Goal: Task Accomplishment & Management: Complete application form

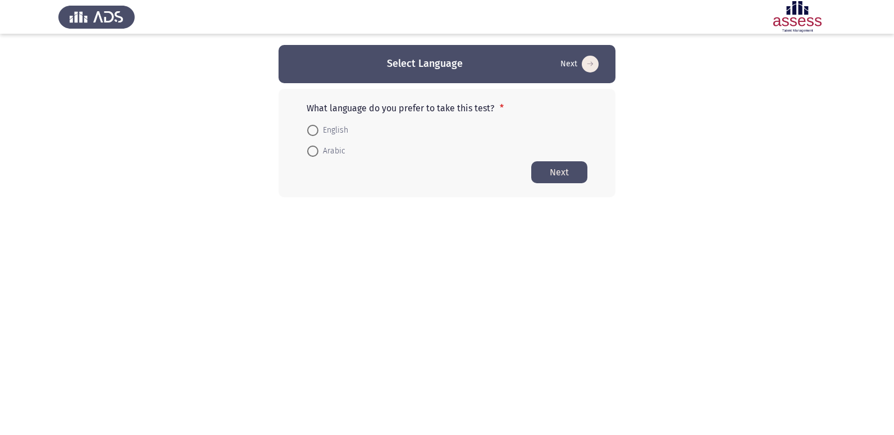
click at [316, 151] on span at bounding box center [312, 150] width 11 height 11
click at [316, 151] on input "Arabic" at bounding box center [312, 150] width 11 height 11
radio input "true"
click at [553, 172] on button "Next" at bounding box center [559, 172] width 56 height 22
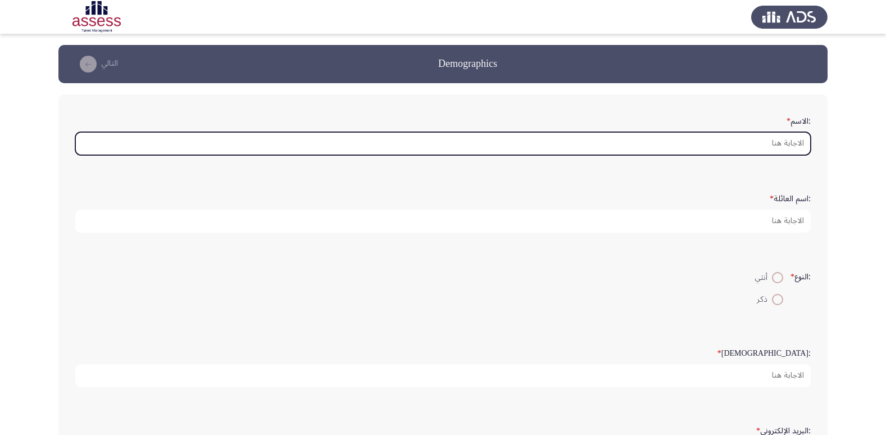
click at [772, 143] on input ":الاسم *" at bounding box center [442, 143] width 735 height 23
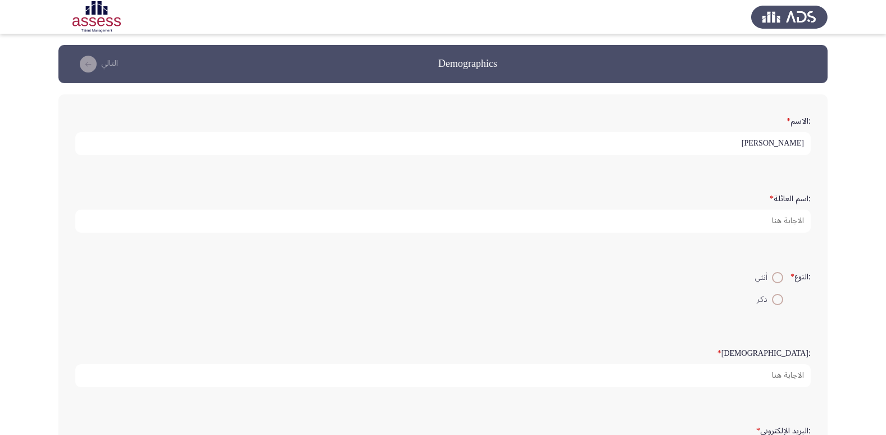
type input "[PERSON_NAME]"
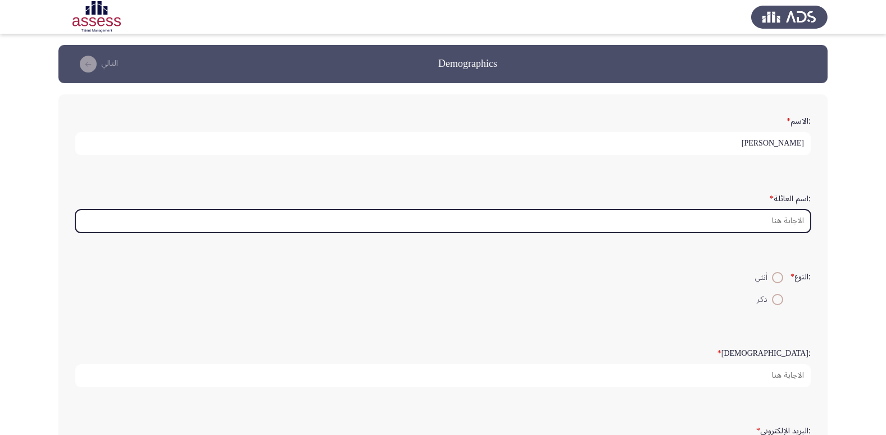
click at [773, 219] on input ":اسم العائلة *" at bounding box center [442, 220] width 735 height 23
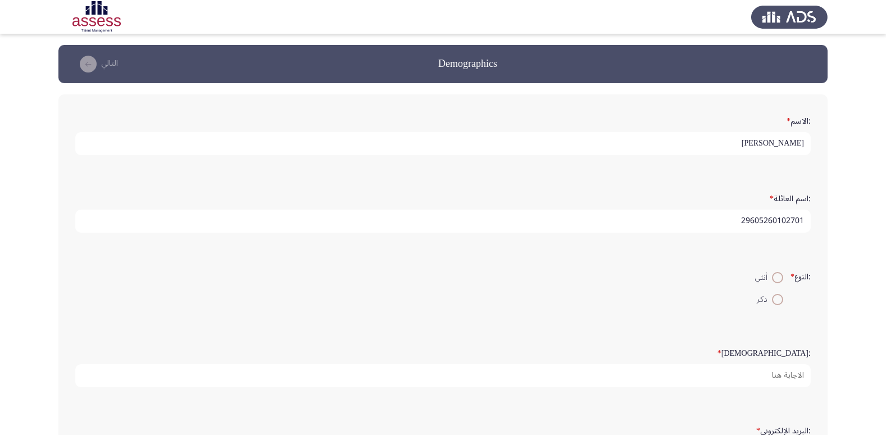
drag, startPoint x: 740, startPoint y: 219, endPoint x: 804, endPoint y: 218, distance: 63.5
click at [804, 218] on input "29605260102701" at bounding box center [442, 220] width 735 height 23
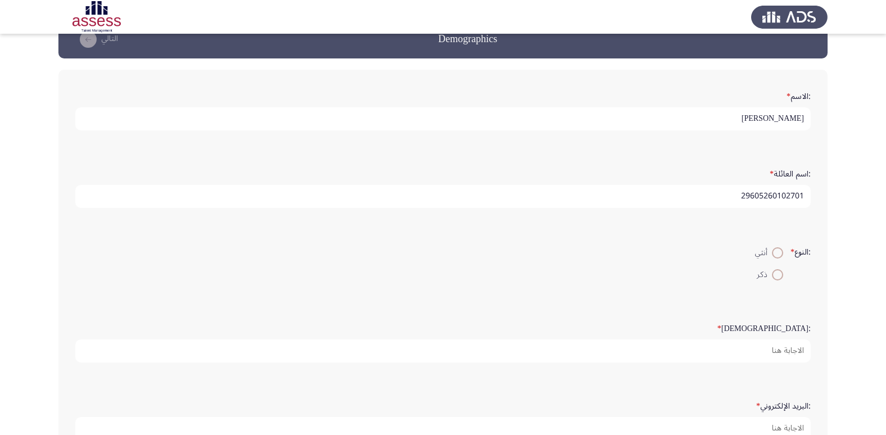
scroll to position [26, 0]
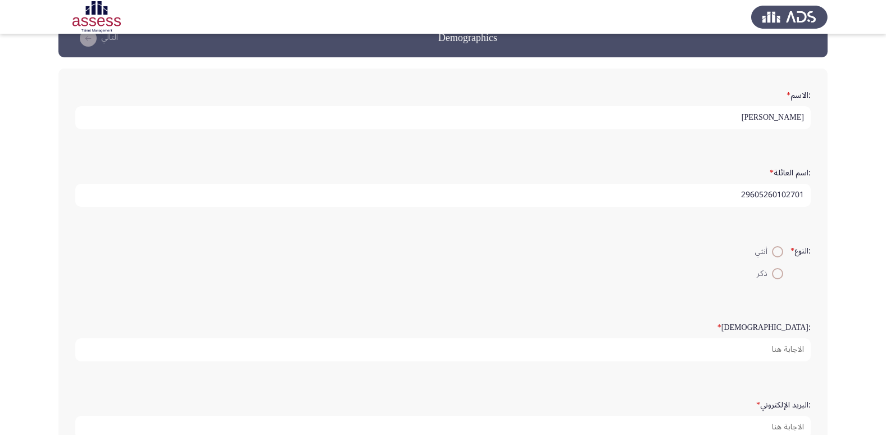
click at [719, 189] on input "29605260102701" at bounding box center [442, 195] width 735 height 23
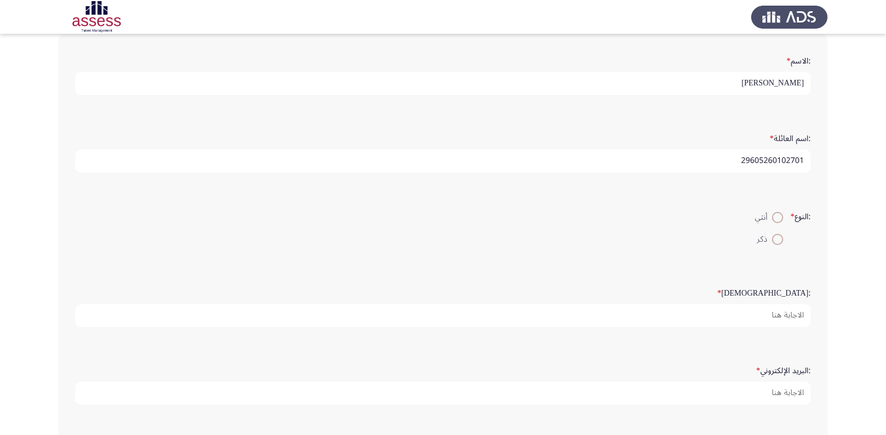
scroll to position [72, 0]
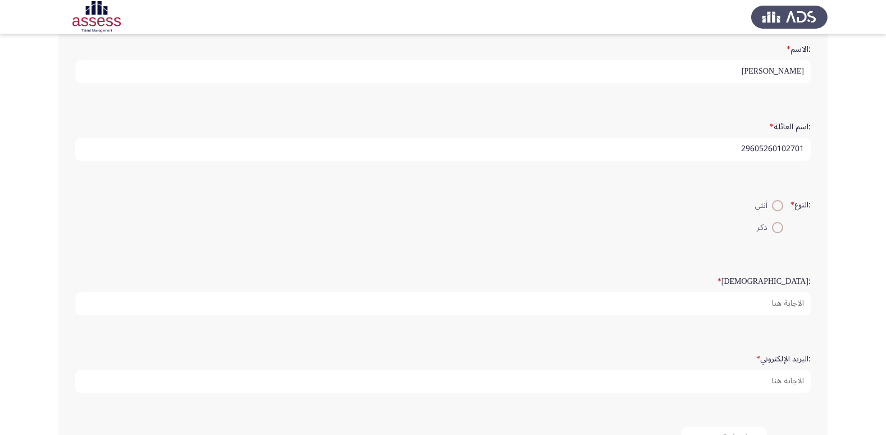
type input "29605260102701"
click at [776, 203] on span at bounding box center [777, 205] width 11 height 11
click at [776, 203] on input "أنثي" at bounding box center [777, 205] width 11 height 11
radio input "true"
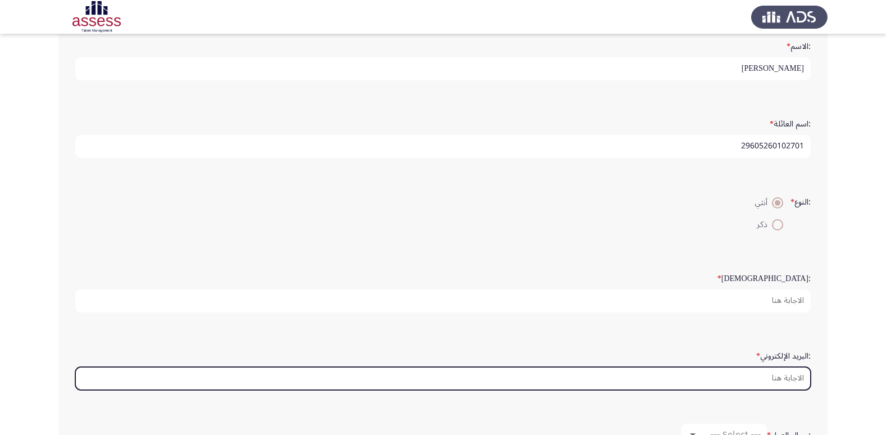
click at [749, 373] on input ":البريد الإلكتروني *" at bounding box center [442, 378] width 735 height 23
type input "ق"
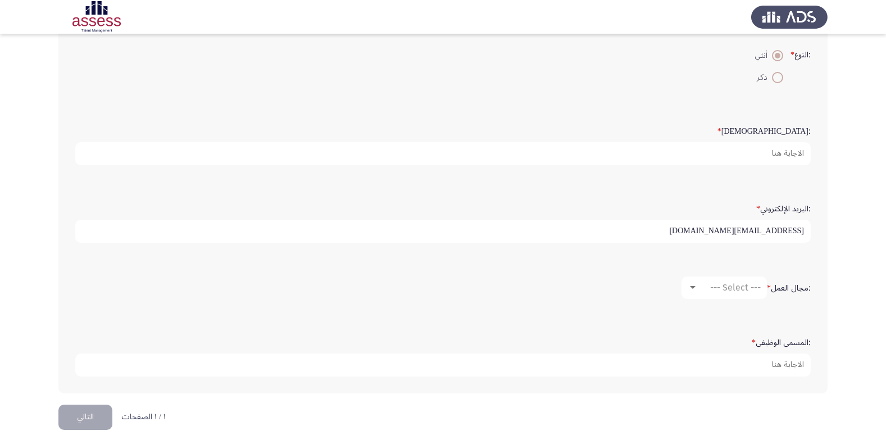
scroll to position [236, 0]
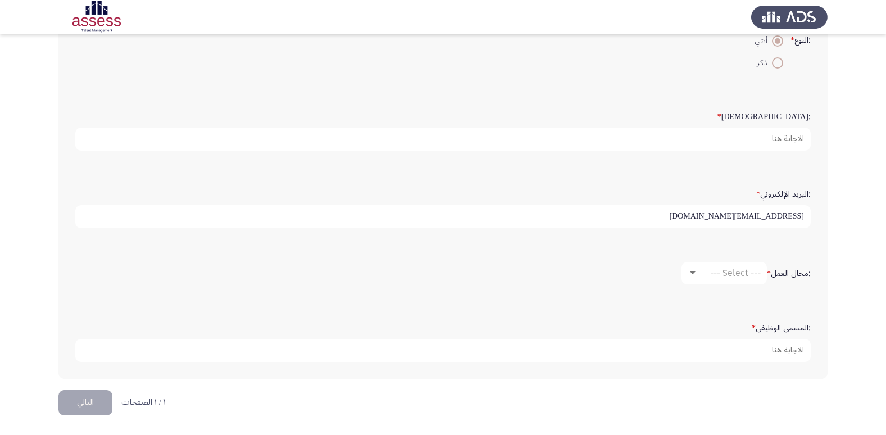
type input "[EMAIL_ADDRESS][DOMAIN_NAME]"
click at [774, 38] on span at bounding box center [777, 40] width 11 height 11
click at [774, 38] on input "أنثي" at bounding box center [777, 40] width 11 height 11
click at [705, 273] on div "--- Select ---" at bounding box center [728, 272] width 63 height 11
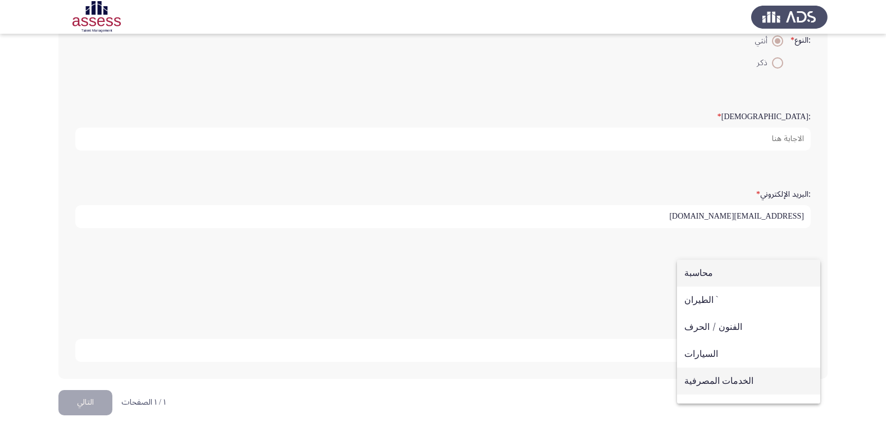
click at [699, 384] on span "الخدمات المصرفية" at bounding box center [748, 380] width 129 height 27
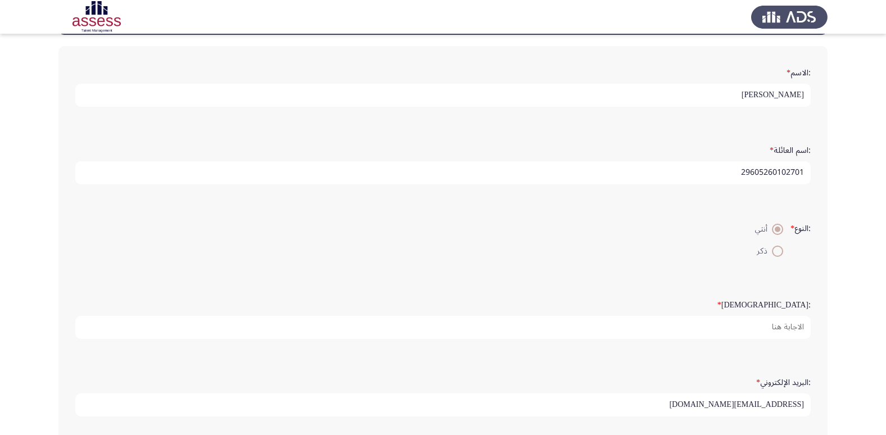
scroll to position [43, 0]
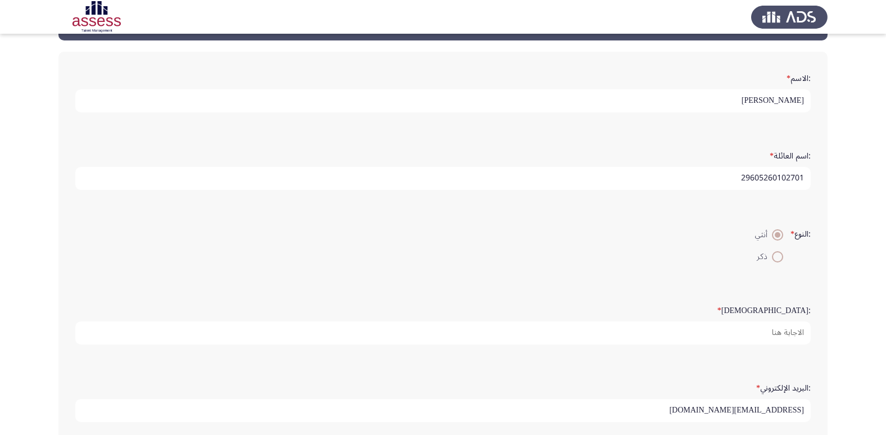
drag, startPoint x: 740, startPoint y: 179, endPoint x: 815, endPoint y: 173, distance: 76.0
click at [815, 173] on div ":اسم العائلة * 29605260102701" at bounding box center [443, 167] width 746 height 55
click at [715, 176] on input "29605260102701" at bounding box center [442, 178] width 735 height 23
drag, startPoint x: 740, startPoint y: 179, endPoint x: 784, endPoint y: 177, distance: 44.4
click at [784, 177] on input "29605260102701" at bounding box center [442, 178] width 735 height 23
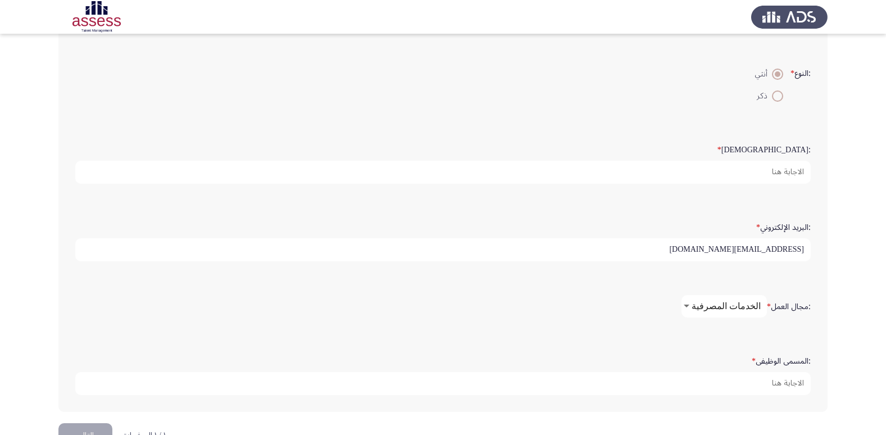
scroll to position [236, 0]
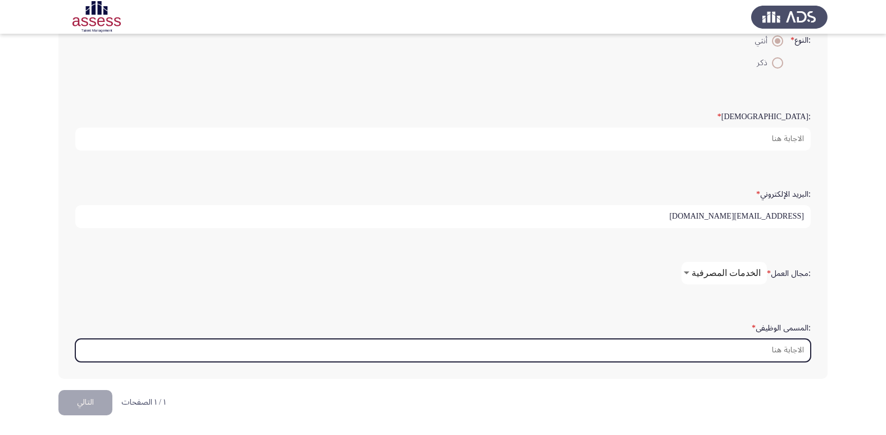
click at [740, 348] on input ":المسمى الوظيفى *" at bounding box center [442, 350] width 735 height 23
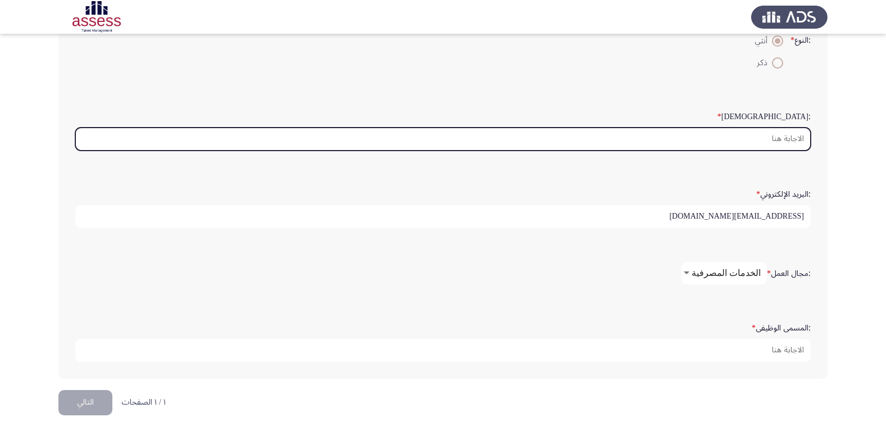
click at [733, 130] on input ":السن *" at bounding box center [442, 138] width 735 height 23
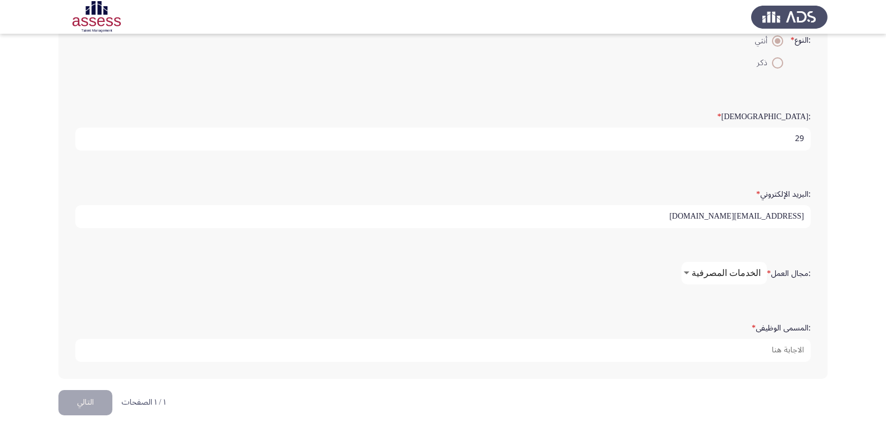
type input "29"
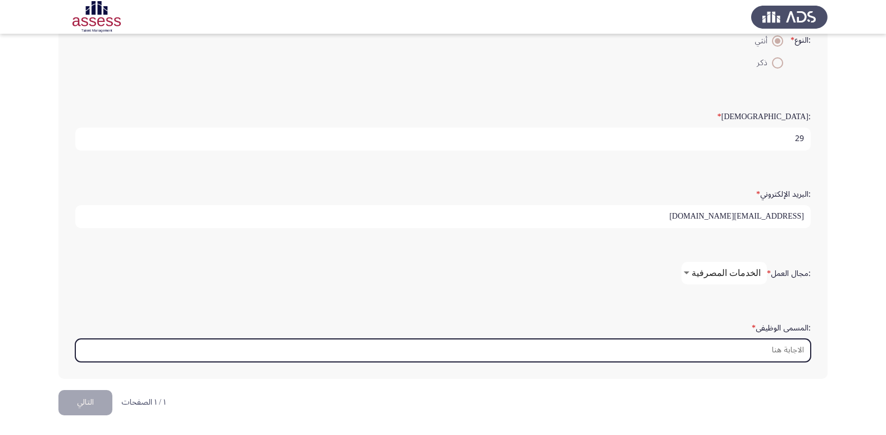
click at [753, 352] on input ":المسمى الوظيفى *" at bounding box center [442, 350] width 735 height 23
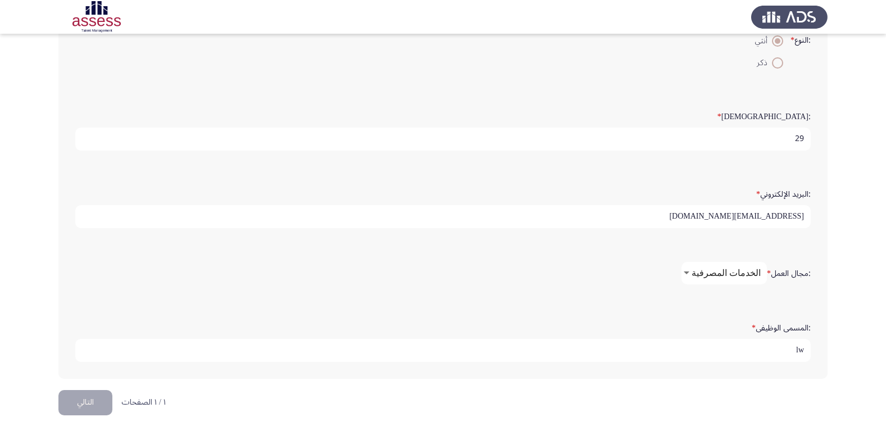
type input "l"
type input "مصرفي ب"
click at [81, 411] on button "التالي" at bounding box center [85, 402] width 54 height 25
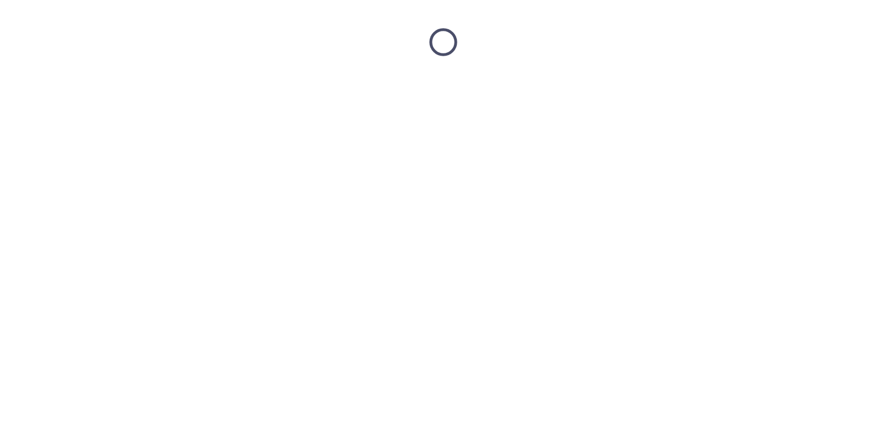
scroll to position [0, 0]
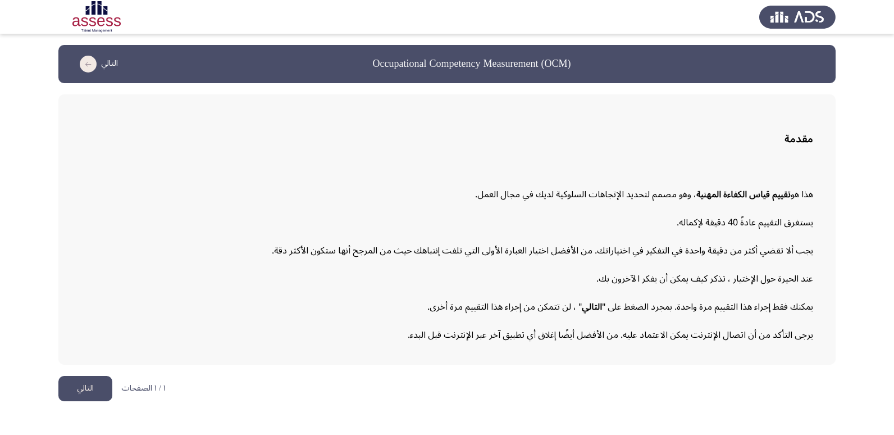
click at [75, 385] on button "التالي" at bounding box center [85, 388] width 54 height 25
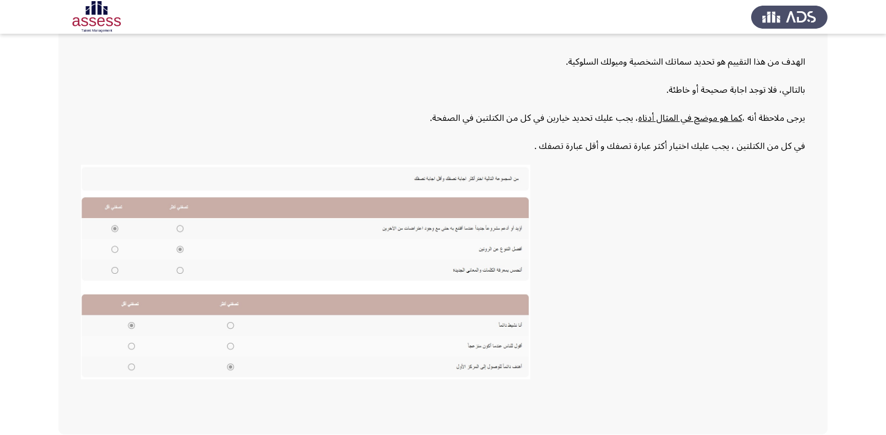
scroll to position [170, 0]
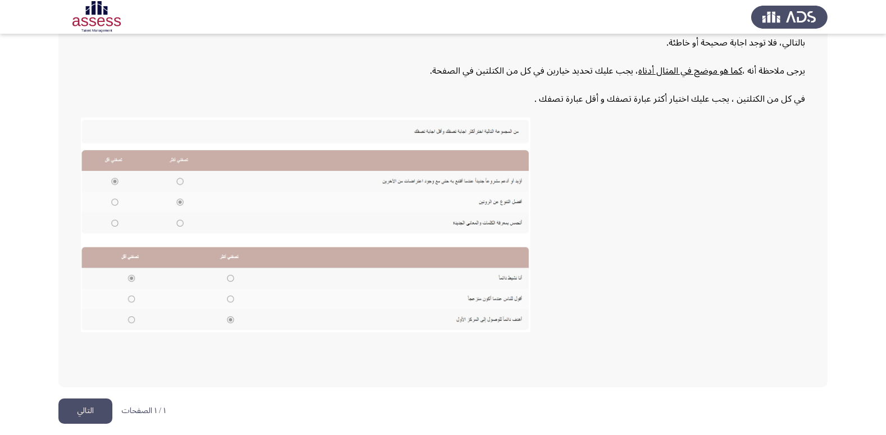
click at [99, 413] on button "التالي" at bounding box center [85, 410] width 54 height 25
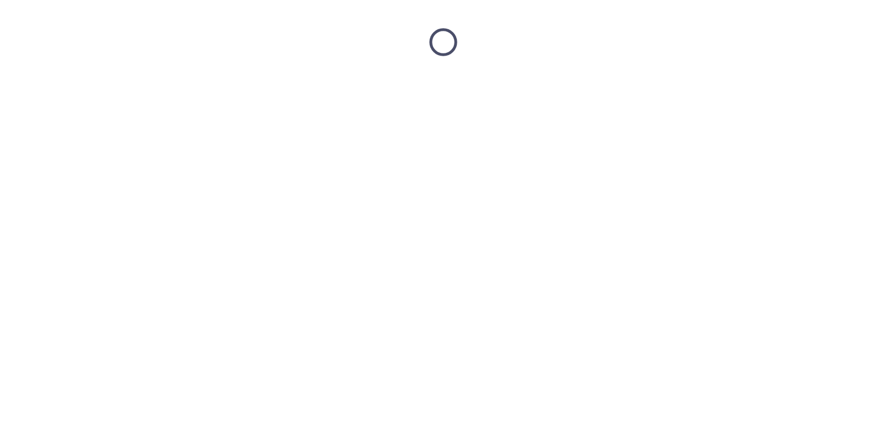
scroll to position [0, 0]
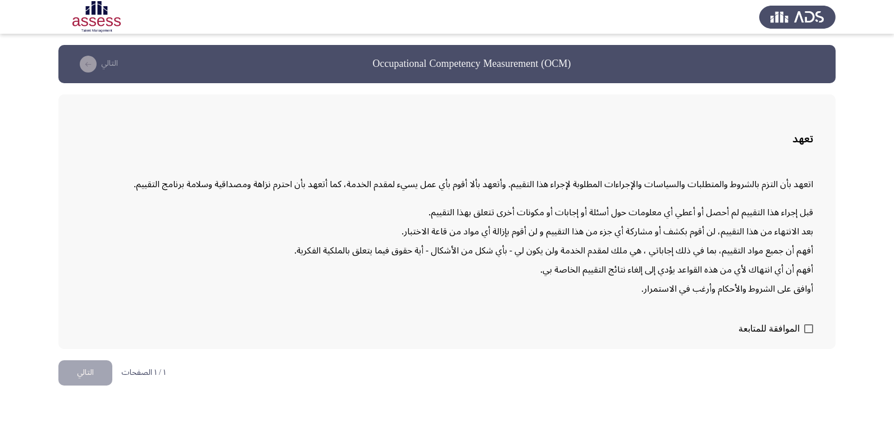
click at [809, 329] on span at bounding box center [808, 328] width 9 height 9
click at [809, 333] on input "الموافقة للمتابعة" at bounding box center [808, 333] width 1 height 1
checkbox input "true"
click at [86, 379] on button "التالي" at bounding box center [85, 372] width 54 height 25
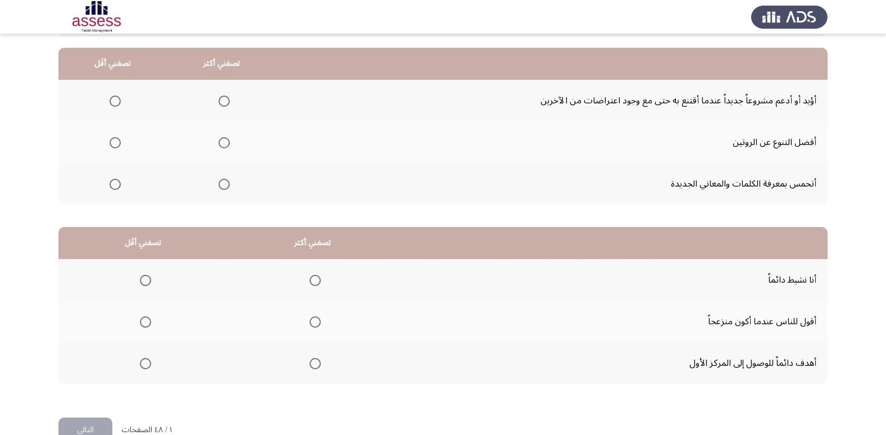
scroll to position [111, 0]
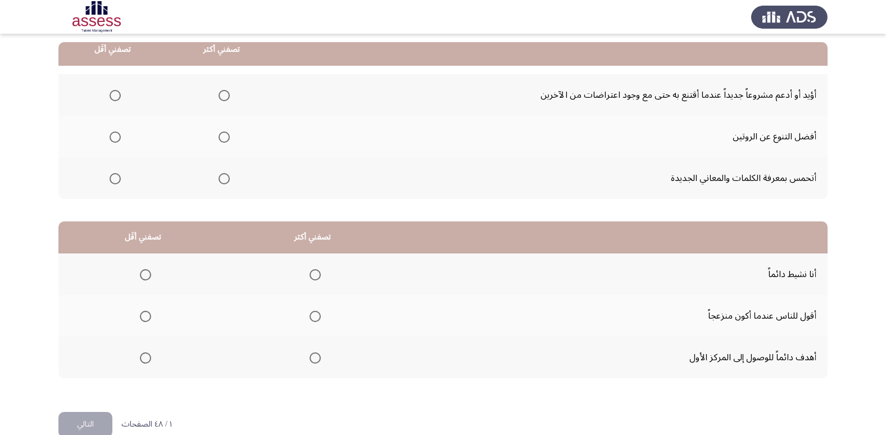
click at [222, 139] on span "Select an option" at bounding box center [223, 136] width 11 height 11
click at [222, 139] on input "Select an option" at bounding box center [223, 136] width 11 height 11
click at [117, 96] on span "Select an option" at bounding box center [115, 95] width 11 height 11
click at [117, 96] on input "Select an option" at bounding box center [115, 95] width 11 height 11
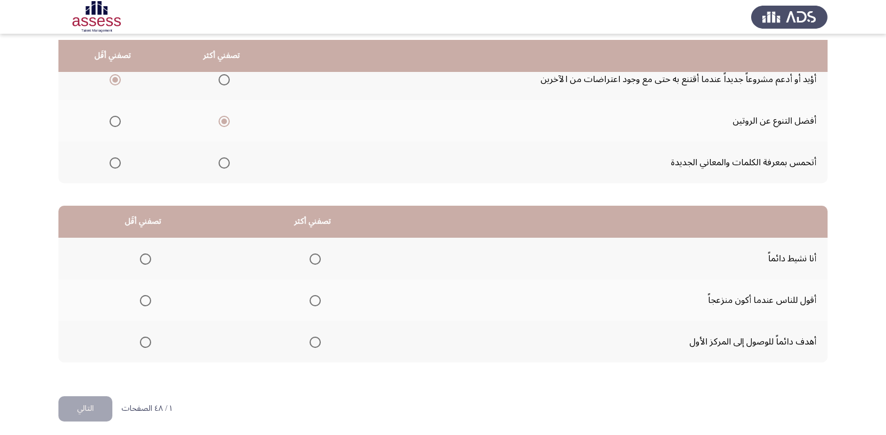
scroll to position [133, 0]
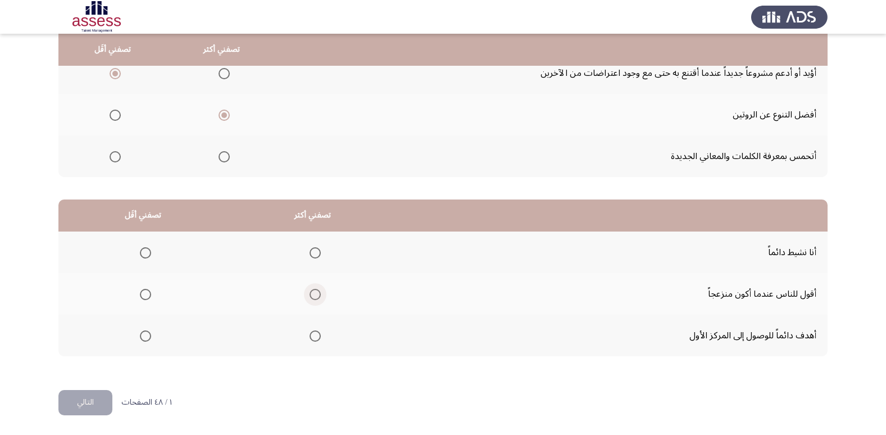
click at [313, 295] on span "Select an option" at bounding box center [314, 294] width 11 height 11
click at [313, 295] on input "Select an option" at bounding box center [314, 294] width 11 height 11
click at [145, 338] on span "Select an option" at bounding box center [145, 335] width 11 height 11
click at [145, 338] on input "Select an option" at bounding box center [145, 335] width 11 height 11
click at [85, 402] on button "التالي" at bounding box center [85, 402] width 54 height 25
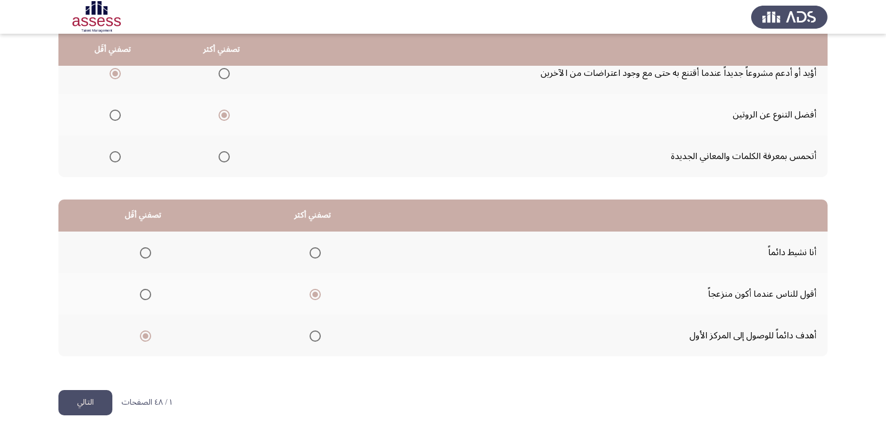
scroll to position [0, 0]
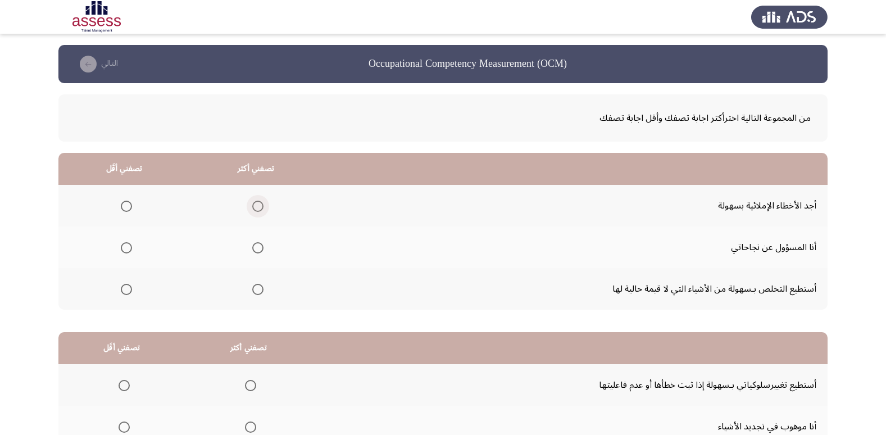
click at [253, 208] on span "Select an option" at bounding box center [257, 205] width 11 height 11
click at [253, 208] on input "Select an option" at bounding box center [257, 205] width 11 height 11
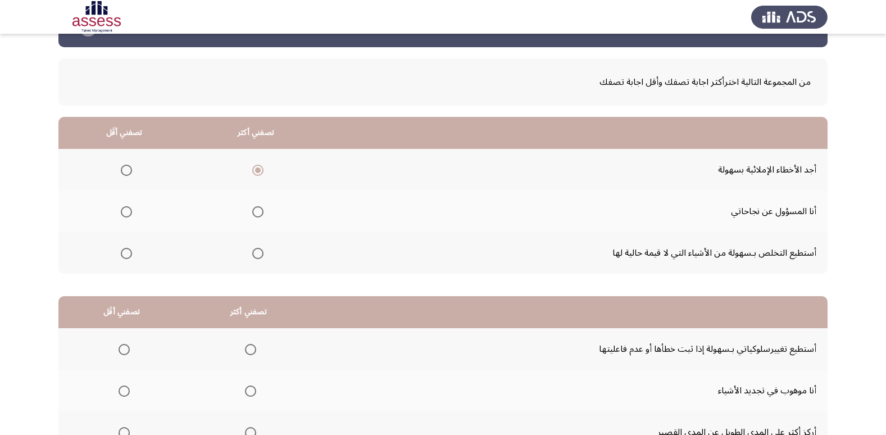
scroll to position [49, 0]
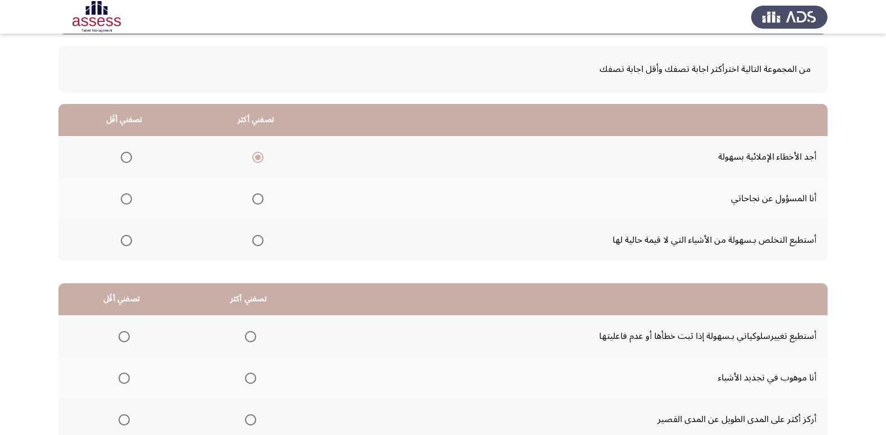
click at [125, 244] on span "Select an option" at bounding box center [126, 240] width 11 height 11
click at [125, 244] on input "Select an option" at bounding box center [126, 240] width 11 height 11
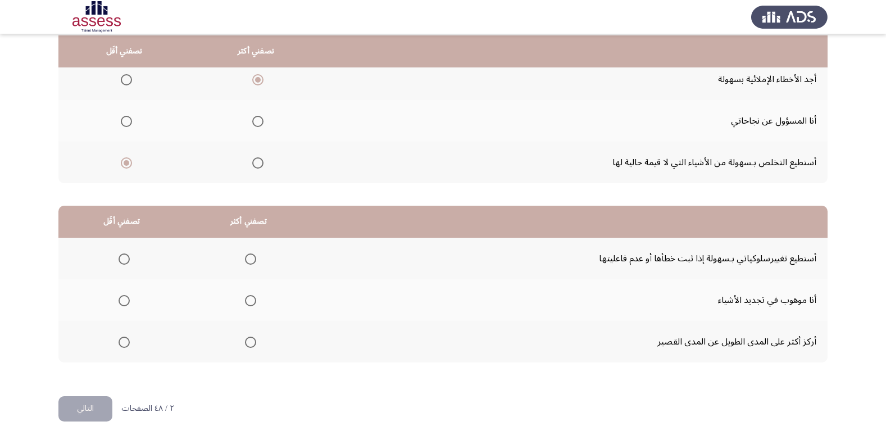
scroll to position [128, 0]
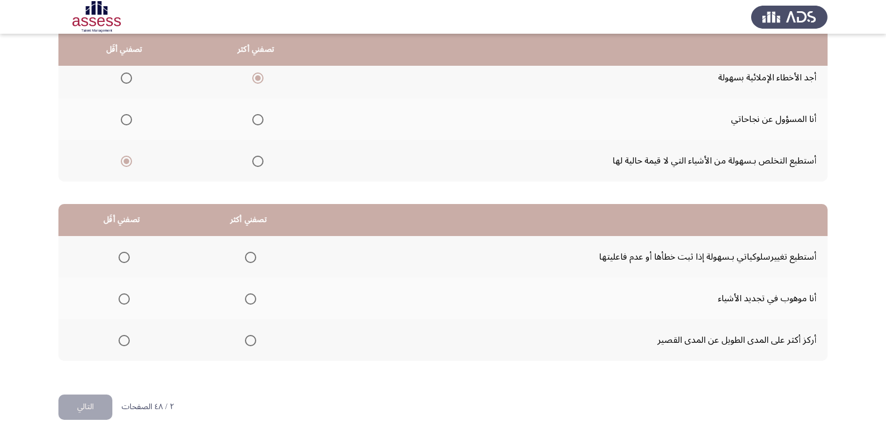
click at [247, 255] on span "Select an option" at bounding box center [250, 257] width 11 height 11
click at [247, 255] on input "Select an option" at bounding box center [250, 257] width 11 height 11
click at [120, 343] on span "Select an option" at bounding box center [123, 340] width 11 height 11
click at [120, 343] on input "Select an option" at bounding box center [123, 340] width 11 height 11
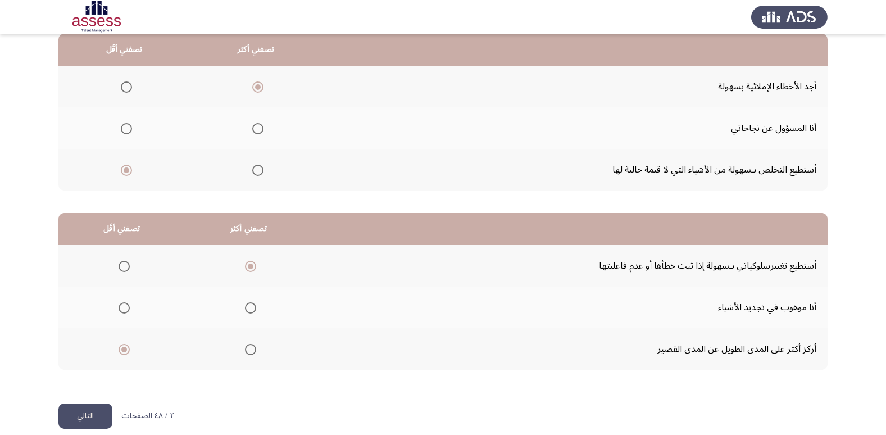
scroll to position [133, 0]
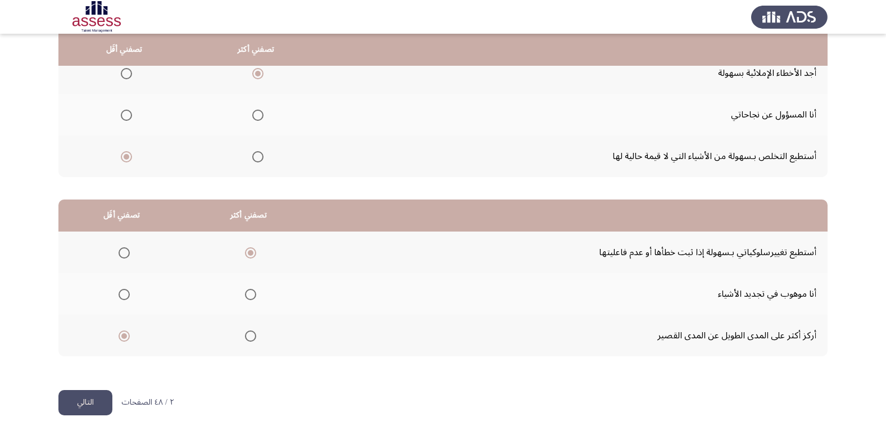
click at [89, 407] on button "التالي" at bounding box center [85, 402] width 54 height 25
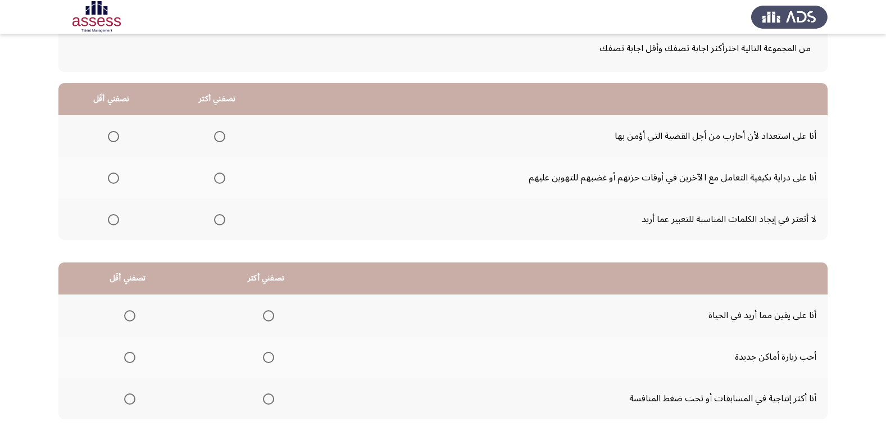
scroll to position [72, 0]
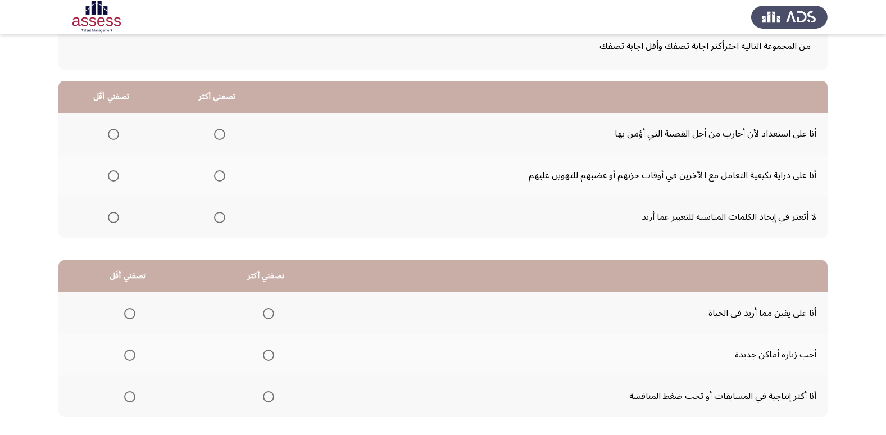
click at [222, 177] on span "Select an option" at bounding box center [219, 175] width 11 height 11
click at [222, 177] on input "Select an option" at bounding box center [219, 175] width 11 height 11
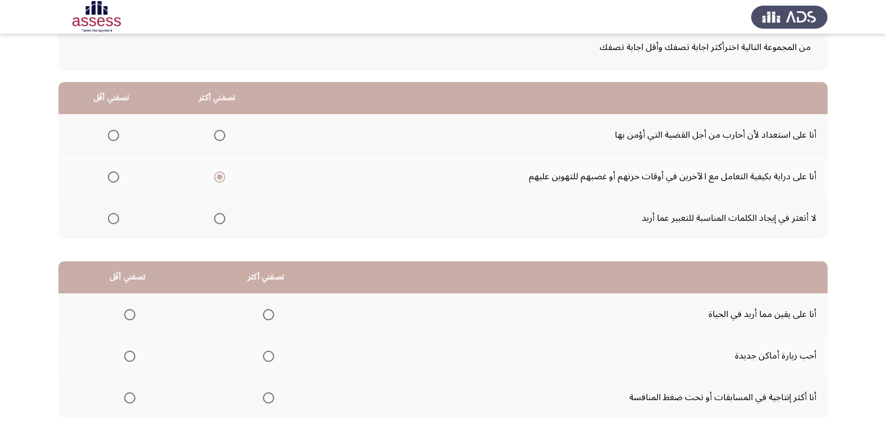
scroll to position [72, 0]
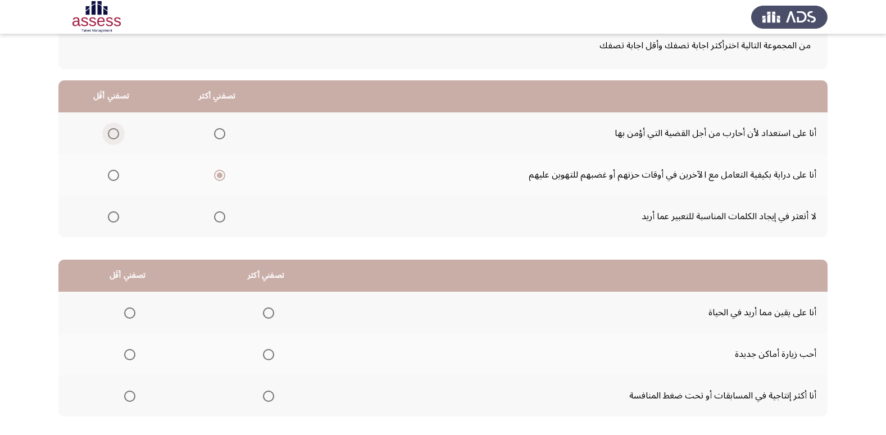
click at [112, 130] on span "Select an option" at bounding box center [113, 133] width 11 height 11
click at [112, 130] on input "Select an option" at bounding box center [113, 133] width 11 height 11
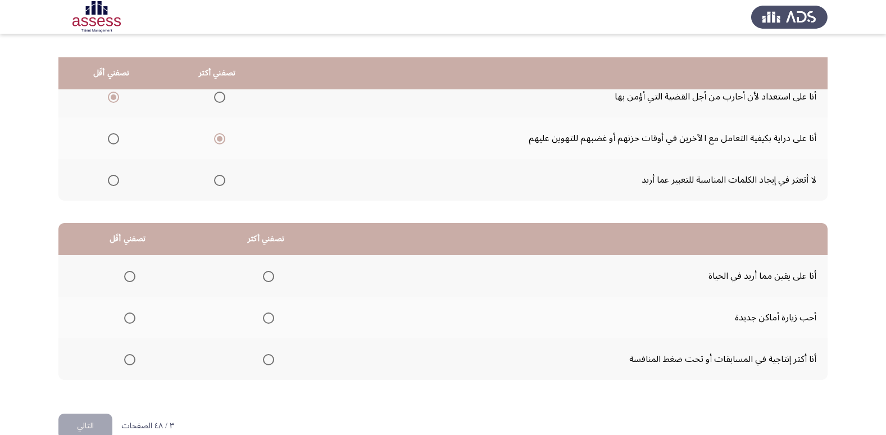
scroll to position [133, 0]
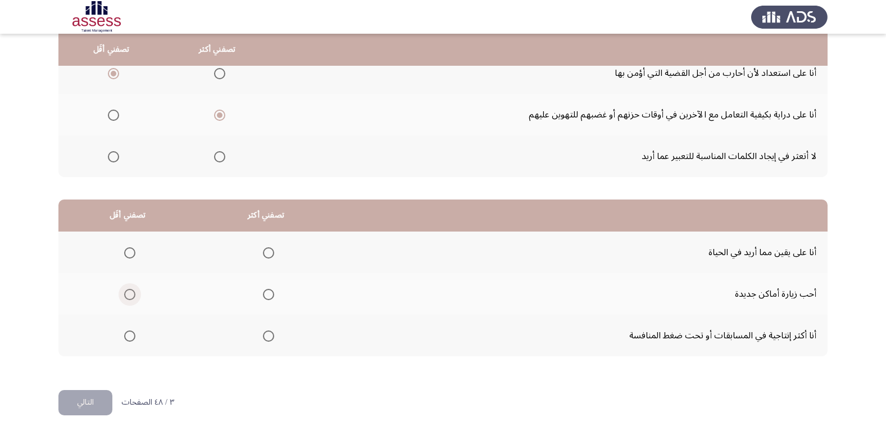
click at [127, 297] on span "Select an option" at bounding box center [129, 294] width 11 height 11
click at [127, 297] on input "Select an option" at bounding box center [129, 294] width 11 height 11
click at [264, 337] on span "Select an option" at bounding box center [268, 335] width 11 height 11
click at [264, 337] on input "Select an option" at bounding box center [268, 335] width 11 height 11
click at [86, 396] on button "التالي" at bounding box center [85, 402] width 54 height 25
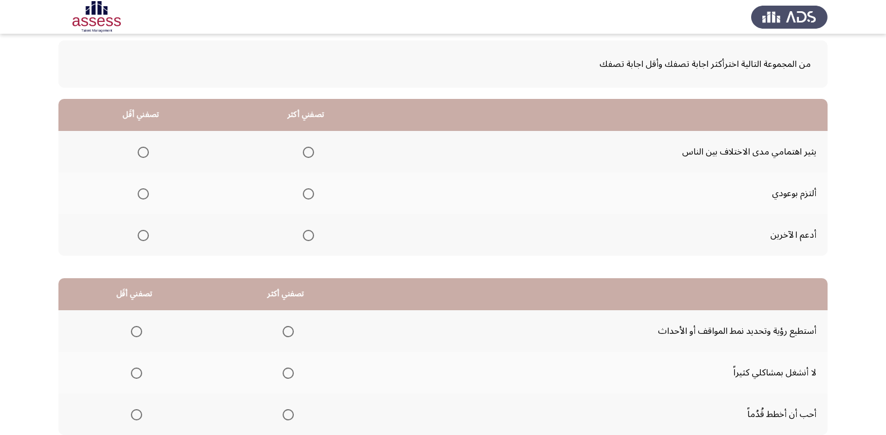
scroll to position [62, 0]
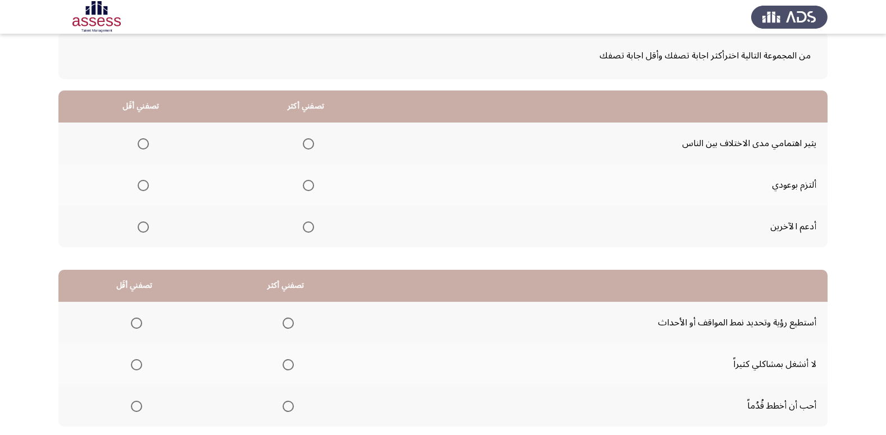
click at [303, 226] on span "Select an option" at bounding box center [308, 226] width 11 height 11
click at [303, 226] on input "Select an option" at bounding box center [308, 226] width 11 height 11
click at [148, 138] on th at bounding box center [140, 143] width 165 height 42
click at [142, 145] on span "Select an option" at bounding box center [143, 143] width 11 height 11
click at [142, 145] on input "Select an option" at bounding box center [143, 143] width 11 height 11
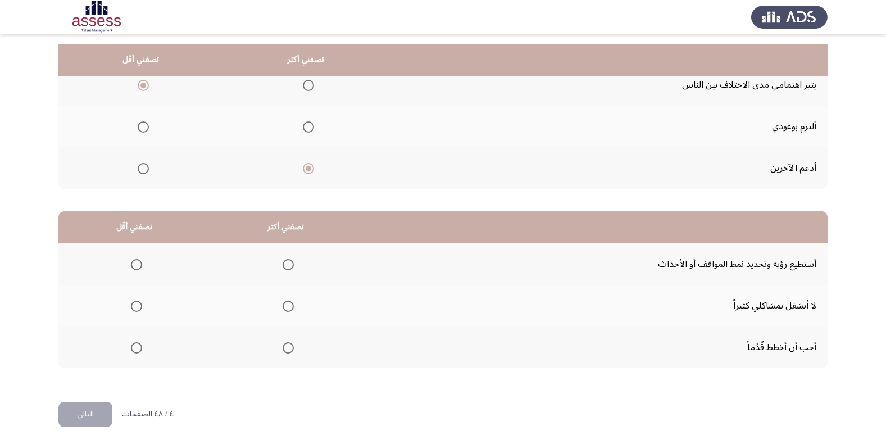
scroll to position [133, 0]
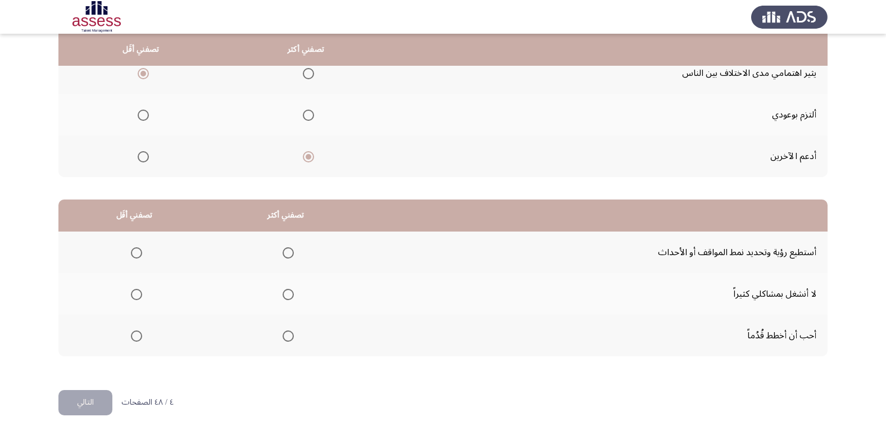
click at [284, 336] on span "Select an option" at bounding box center [287, 335] width 11 height 11
click at [284, 336] on input "Select an option" at bounding box center [287, 335] width 11 height 11
click at [134, 293] on span "Select an option" at bounding box center [136, 294] width 11 height 11
click at [134, 293] on input "Select an option" at bounding box center [136, 294] width 11 height 11
click at [136, 253] on span "Select an option" at bounding box center [136, 252] width 11 height 11
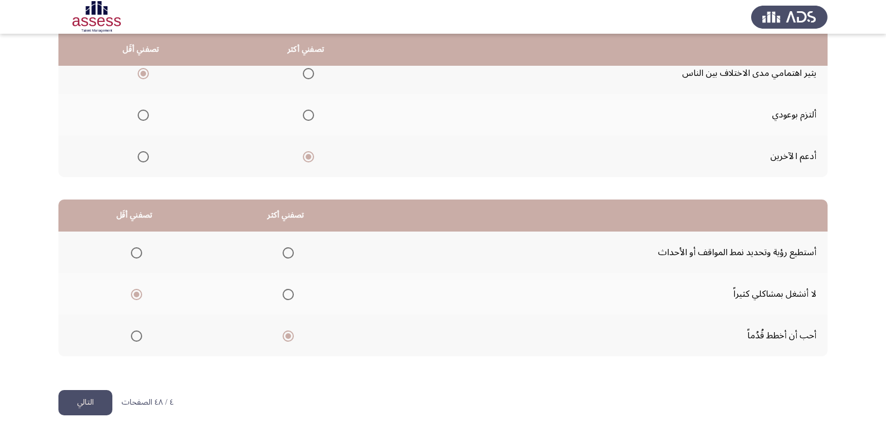
click at [136, 253] on input "Select an option" at bounding box center [136, 252] width 11 height 11
click at [77, 405] on button "التالي" at bounding box center [85, 402] width 54 height 25
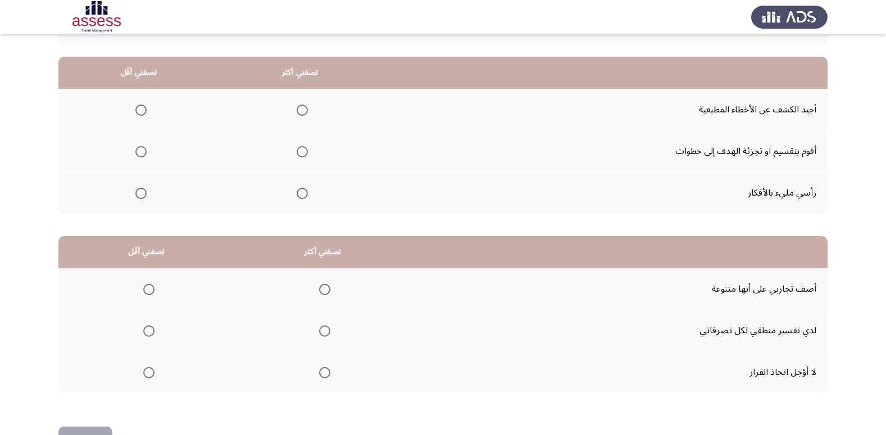
scroll to position [99, 0]
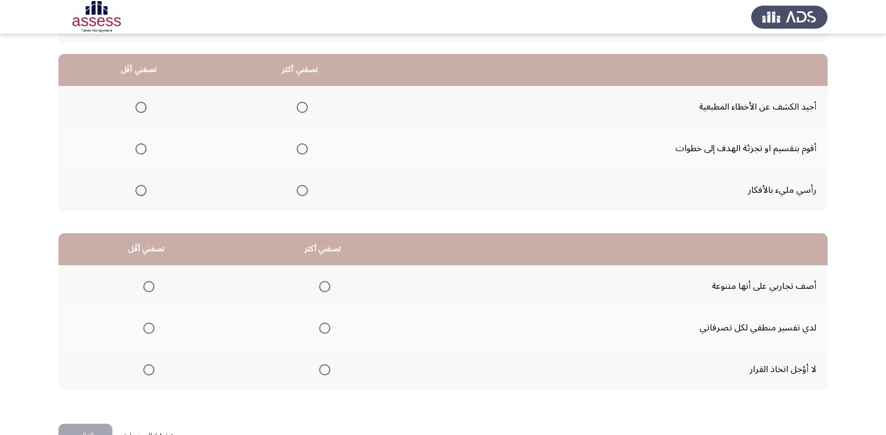
click at [304, 148] on span "Select an option" at bounding box center [302, 148] width 11 height 11
click at [304, 148] on input "Select an option" at bounding box center [302, 148] width 11 height 11
click at [297, 108] on span "Select an option" at bounding box center [302, 107] width 11 height 11
click at [297, 108] on input "Select an option" at bounding box center [302, 107] width 11 height 11
click at [303, 190] on span "Select an option" at bounding box center [302, 190] width 11 height 11
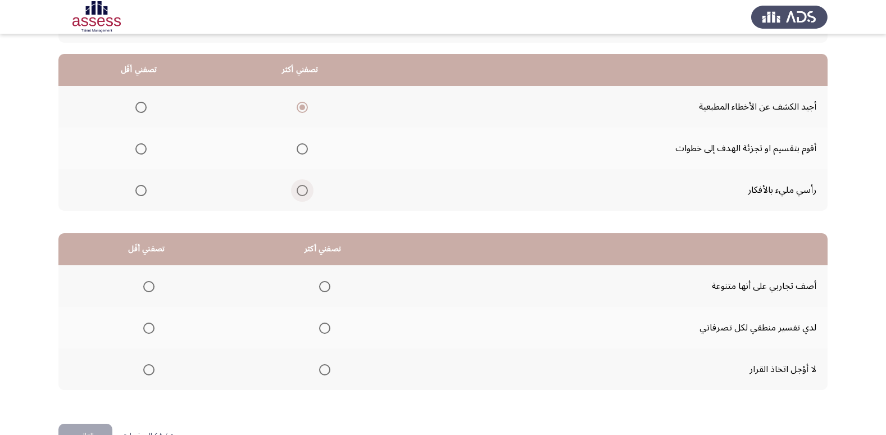
click at [303, 190] on input "Select an option" at bounding box center [302, 190] width 11 height 11
click at [293, 147] on label "Select an option" at bounding box center [300, 148] width 16 height 11
click at [297, 147] on input "Select an option" at bounding box center [302, 148] width 11 height 11
click at [136, 110] on span "Select an option" at bounding box center [140, 107] width 11 height 11
click at [136, 110] on input "Select an option" at bounding box center [140, 107] width 11 height 11
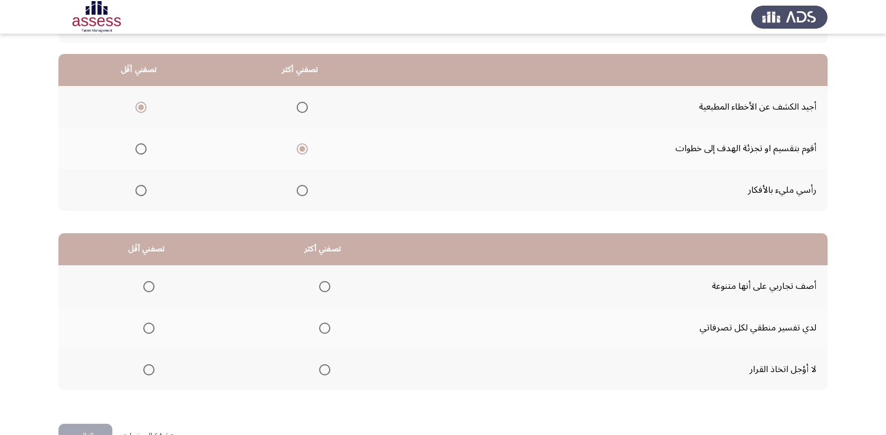
click at [321, 368] on span "Select an option" at bounding box center [324, 369] width 11 height 11
click at [321, 368] on input "Select an option" at bounding box center [324, 369] width 11 height 11
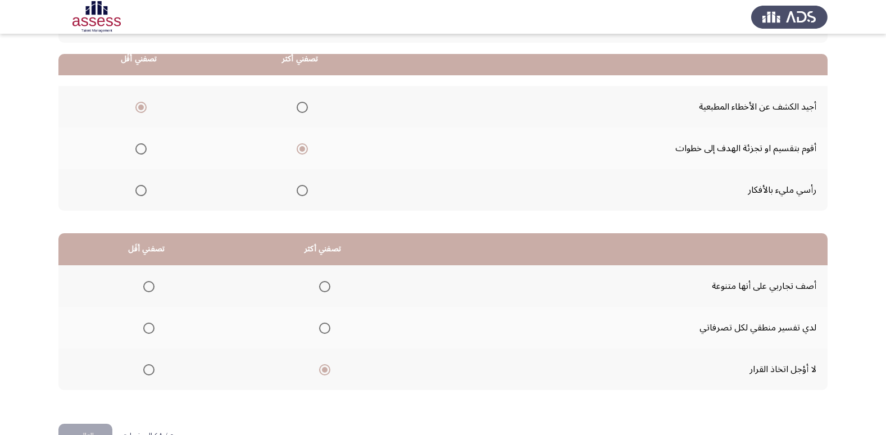
scroll to position [129, 0]
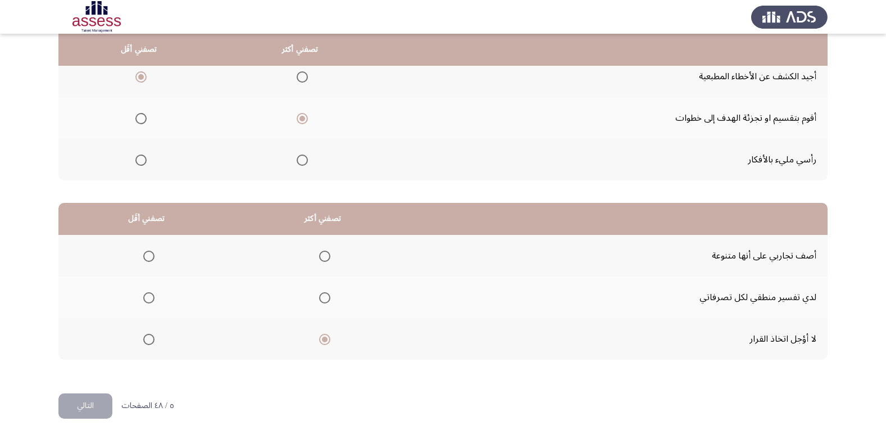
click at [143, 250] on span "Select an option" at bounding box center [148, 255] width 11 height 11
click at [143, 250] on input "Select an option" at bounding box center [148, 255] width 11 height 11
click at [71, 407] on button "التالي" at bounding box center [85, 405] width 54 height 25
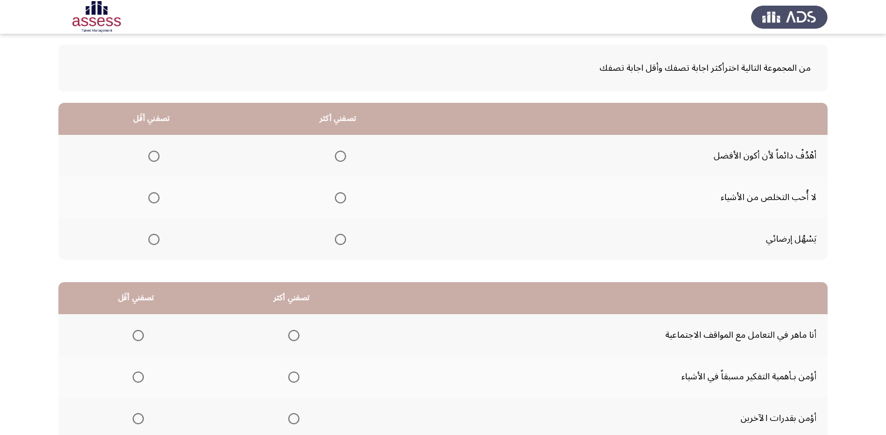
scroll to position [52, 0]
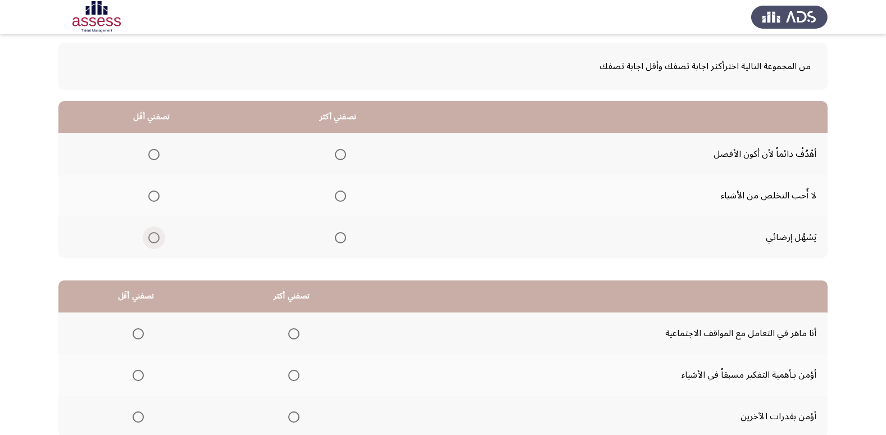
click at [151, 236] on span "Select an option" at bounding box center [153, 237] width 11 height 11
click at [151, 236] on input "Select an option" at bounding box center [153, 237] width 11 height 11
click at [339, 153] on span "Select an option" at bounding box center [340, 154] width 11 height 11
click at [339, 153] on input "Select an option" at bounding box center [340, 154] width 11 height 11
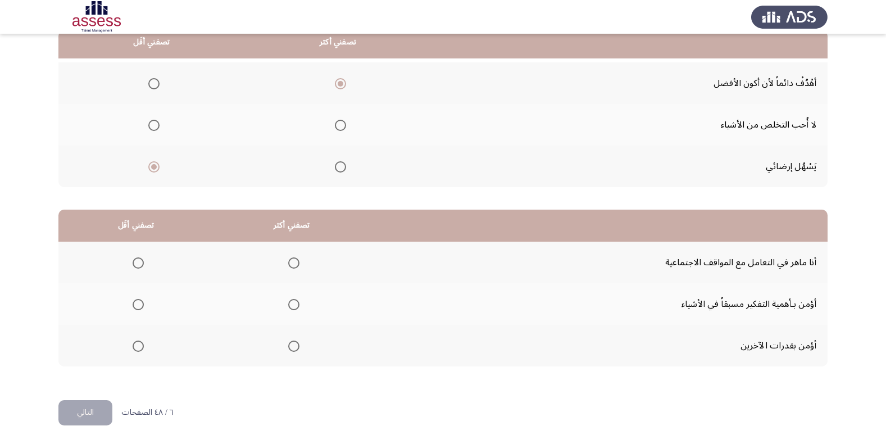
scroll to position [127, 0]
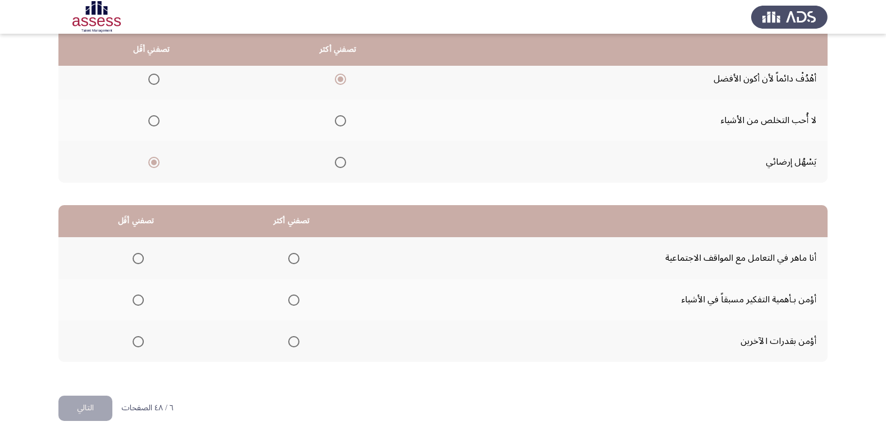
click at [292, 298] on span "Select an option" at bounding box center [293, 299] width 11 height 11
click at [292, 298] on input "Select an option" at bounding box center [293, 299] width 11 height 11
click at [133, 338] on span "Select an option" at bounding box center [138, 341] width 11 height 11
click at [133, 338] on input "Select an option" at bounding box center [138, 341] width 11 height 11
click at [78, 410] on button "التالي" at bounding box center [85, 407] width 54 height 25
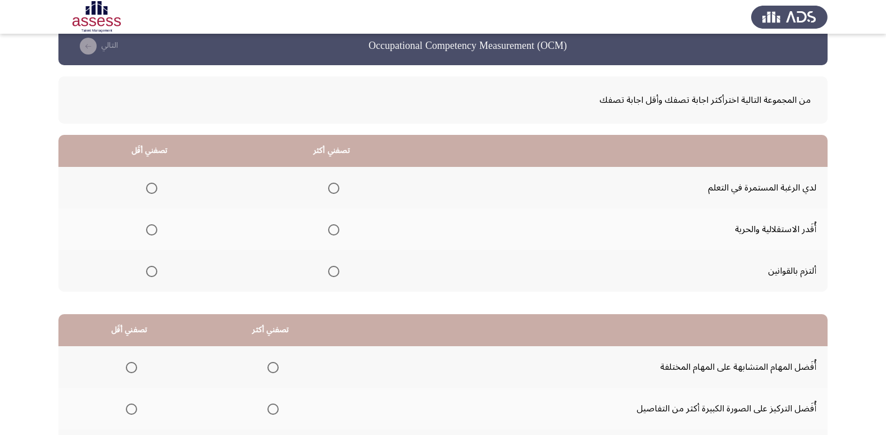
scroll to position [32, 0]
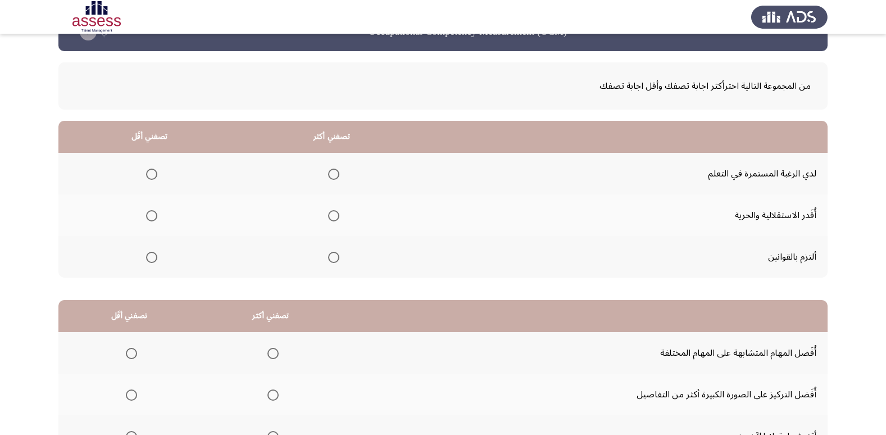
click at [328, 258] on span "Select an option" at bounding box center [333, 257] width 11 height 11
click at [328, 258] on input "Select an option" at bounding box center [333, 257] width 11 height 11
click at [151, 215] on span "Select an option" at bounding box center [151, 215] width 11 height 11
click at [151, 215] on input "Select an option" at bounding box center [151, 215] width 11 height 11
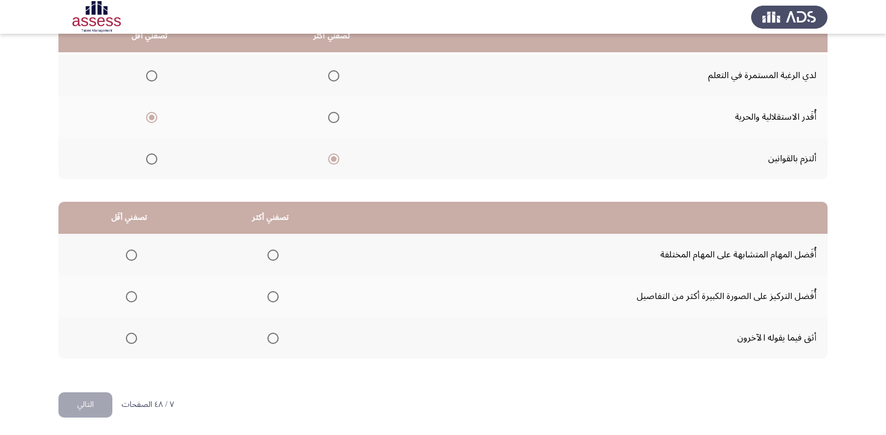
scroll to position [133, 0]
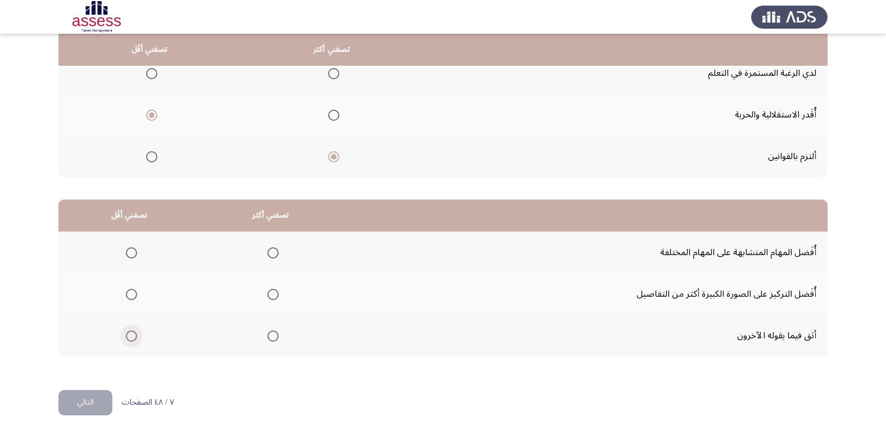
click at [135, 338] on span "Select an option" at bounding box center [131, 335] width 11 height 11
click at [135, 338] on input "Select an option" at bounding box center [131, 335] width 11 height 11
click at [273, 294] on span "Select an option" at bounding box center [272, 294] width 11 height 11
click at [273, 294] on input "Select an option" at bounding box center [272, 294] width 11 height 11
click at [88, 400] on button "التالي" at bounding box center [85, 402] width 54 height 25
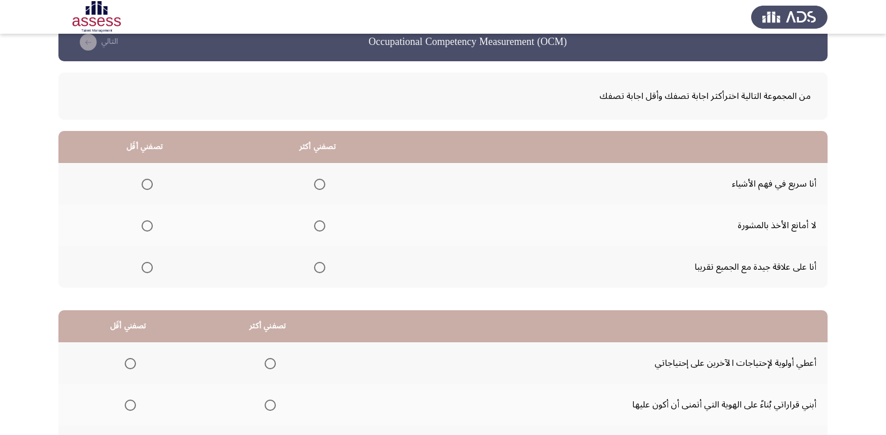
scroll to position [26, 0]
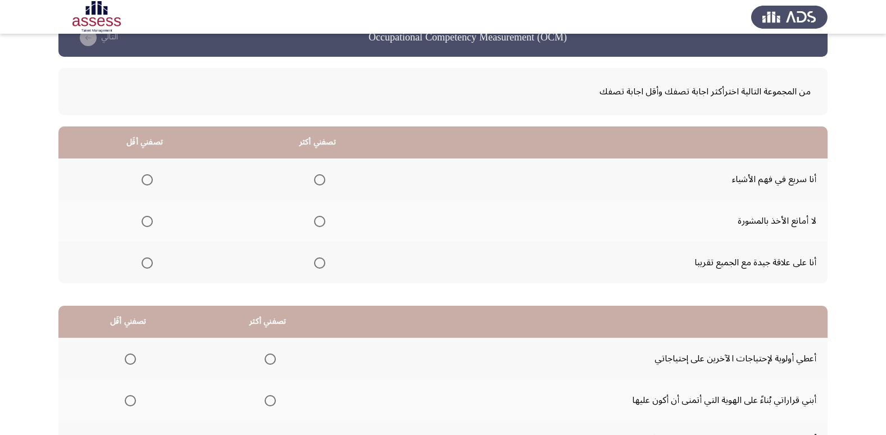
click at [315, 179] on span "Select an option" at bounding box center [319, 179] width 11 height 11
click at [315, 179] on input "Select an option" at bounding box center [319, 179] width 11 height 11
click at [151, 268] on span "Select an option" at bounding box center [147, 262] width 11 height 11
click at [151, 268] on input "Select an option" at bounding box center [147, 262] width 11 height 11
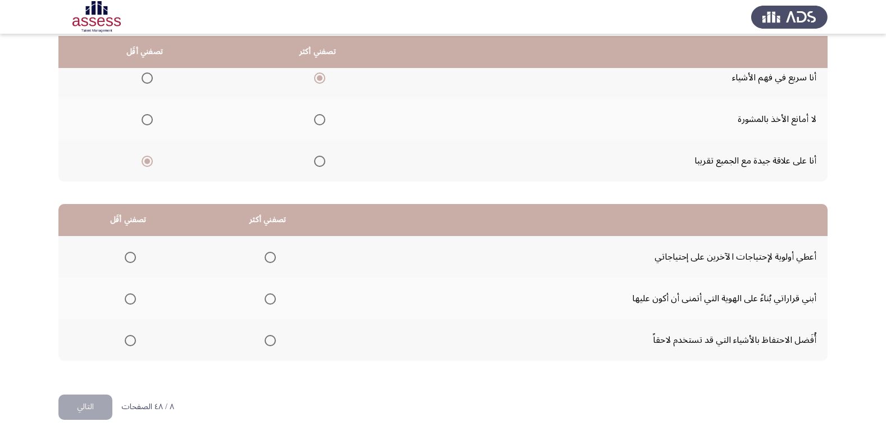
scroll to position [133, 0]
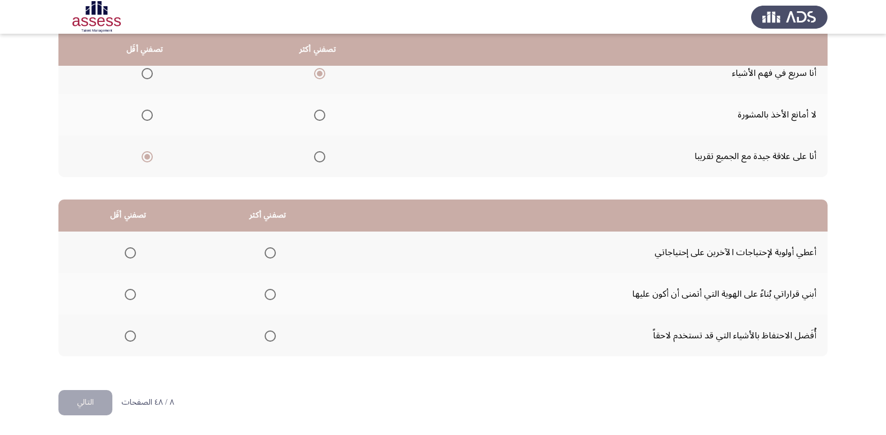
click at [271, 254] on span "Select an option" at bounding box center [270, 252] width 11 height 11
click at [271, 254] on input "Select an option" at bounding box center [270, 252] width 11 height 11
click at [133, 339] on span "Select an option" at bounding box center [130, 335] width 11 height 11
click at [133, 339] on input "Select an option" at bounding box center [130, 335] width 11 height 11
click at [131, 295] on span "Select an option" at bounding box center [130, 294] width 11 height 11
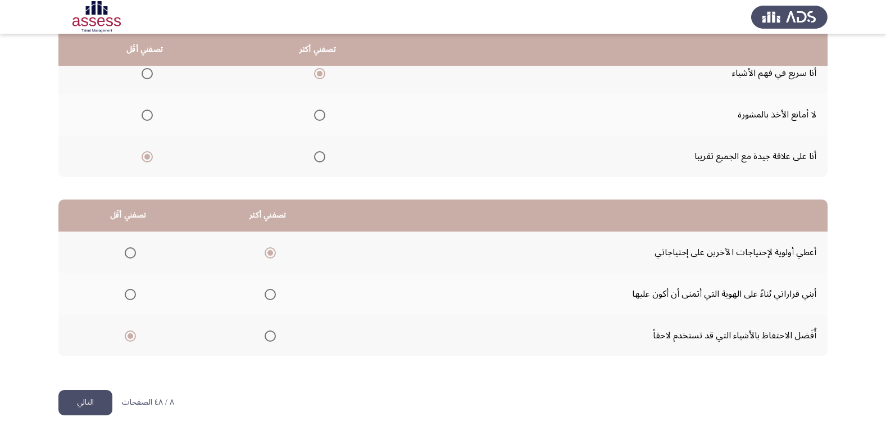
click at [131, 295] on input "Select an option" at bounding box center [130, 294] width 11 height 11
click at [86, 399] on button "التالي" at bounding box center [85, 402] width 54 height 25
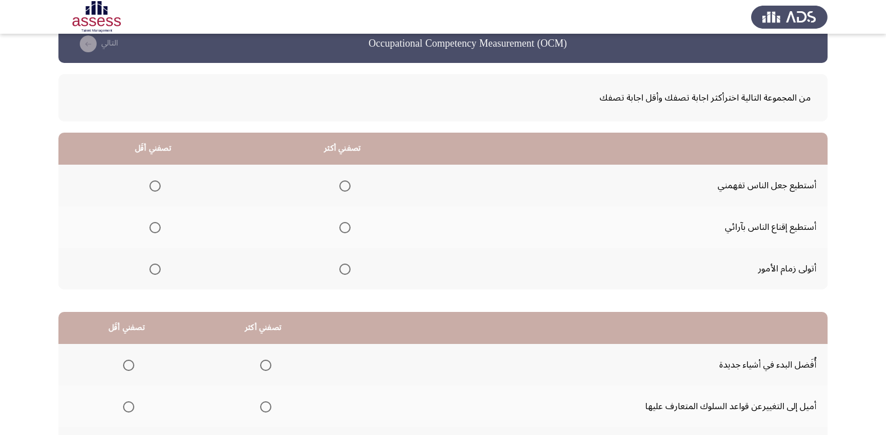
scroll to position [38, 0]
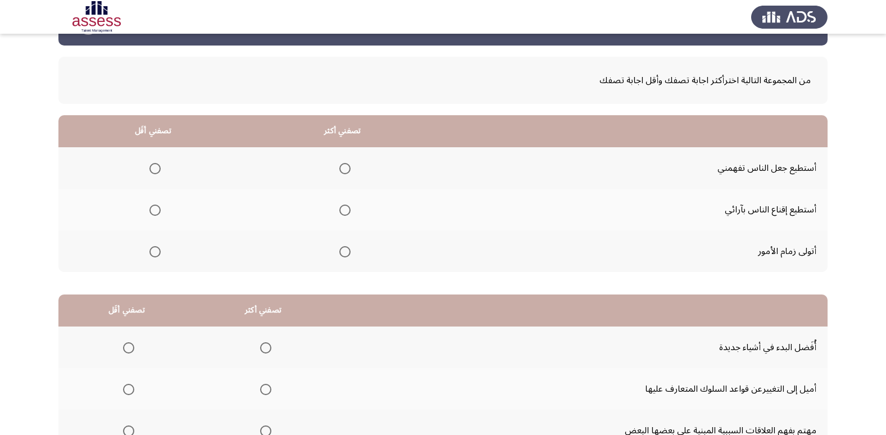
click at [339, 253] on span "Select an option" at bounding box center [344, 251] width 11 height 11
click at [339, 253] on input "Select an option" at bounding box center [344, 251] width 11 height 11
click at [148, 168] on label "Select an option" at bounding box center [153, 168] width 16 height 11
click at [149, 168] on input "Select an option" at bounding box center [154, 168] width 11 height 11
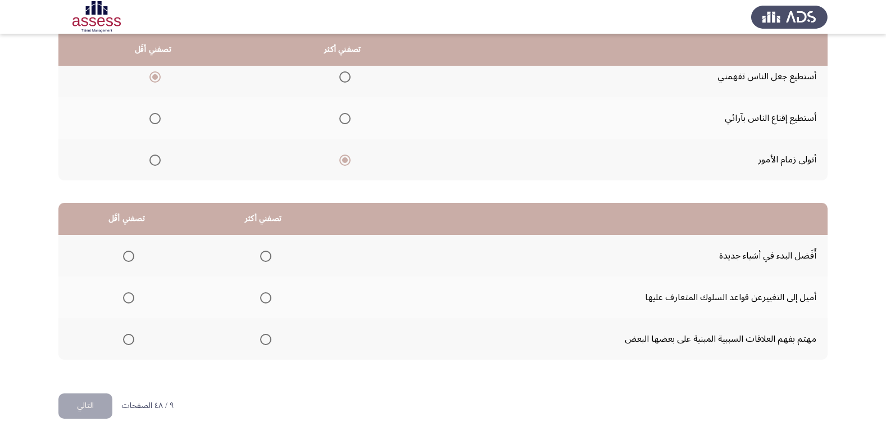
scroll to position [133, 0]
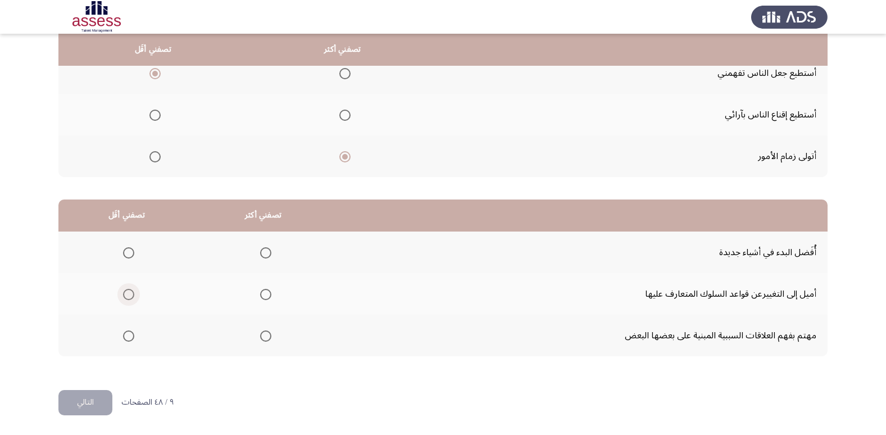
click at [125, 298] on span "Select an option" at bounding box center [128, 294] width 11 height 11
click at [125, 298] on input "Select an option" at bounding box center [128, 294] width 11 height 11
click at [267, 340] on span "Select an option" at bounding box center [265, 335] width 11 height 11
click at [267, 340] on input "Select an option" at bounding box center [265, 335] width 11 height 11
click at [76, 394] on button "التالي" at bounding box center [85, 402] width 54 height 25
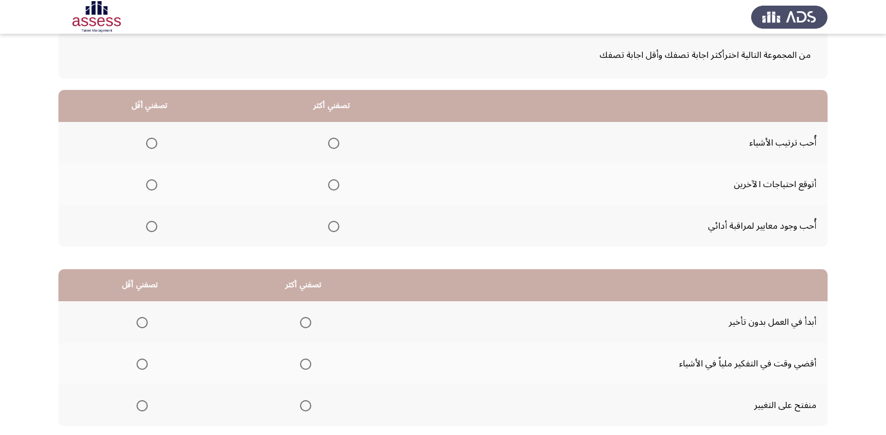
scroll to position [64, 0]
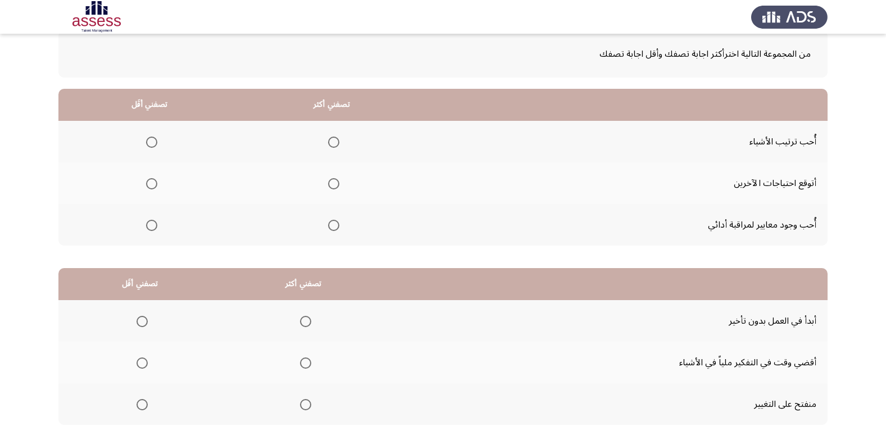
click at [334, 226] on span "Select an option" at bounding box center [333, 225] width 11 height 11
click at [334, 226] on input "Select an option" at bounding box center [333, 225] width 11 height 11
click at [146, 140] on span "Select an option" at bounding box center [151, 141] width 11 height 11
click at [146, 140] on input "Select an option" at bounding box center [151, 141] width 11 height 11
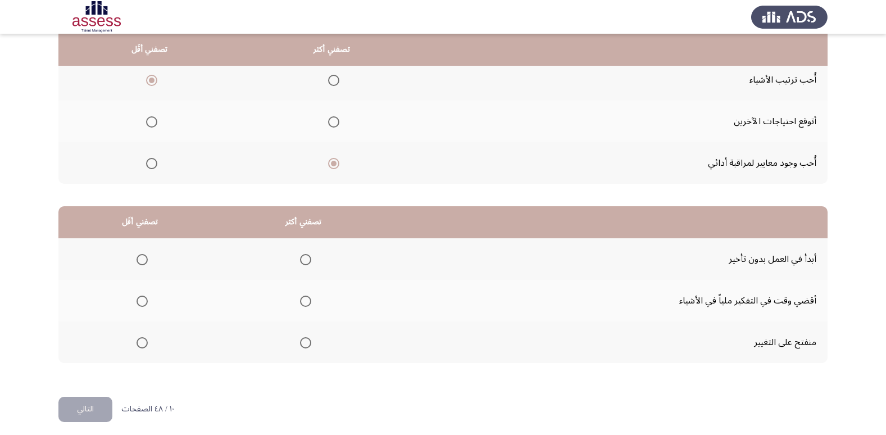
scroll to position [129, 0]
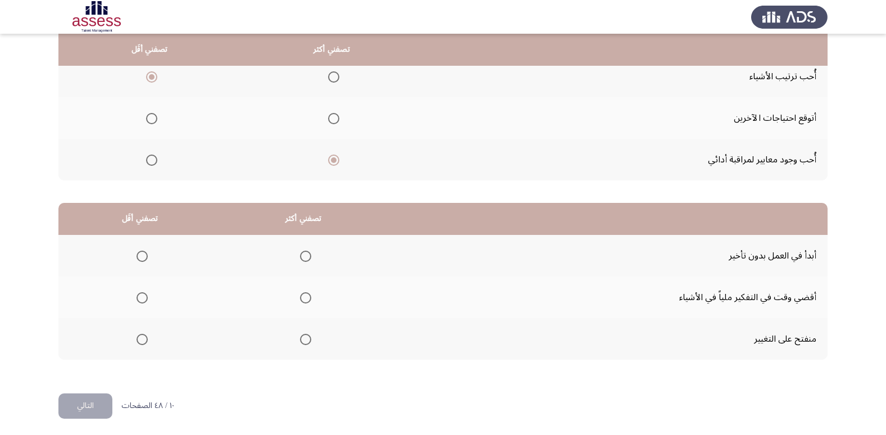
click at [305, 257] on span "Select an option" at bounding box center [305, 255] width 11 height 11
click at [305, 257] on input "Select an option" at bounding box center [305, 255] width 11 height 11
click at [141, 301] on span "Select an option" at bounding box center [141, 297] width 11 height 11
click at [141, 301] on input "Select an option" at bounding box center [141, 297] width 11 height 11
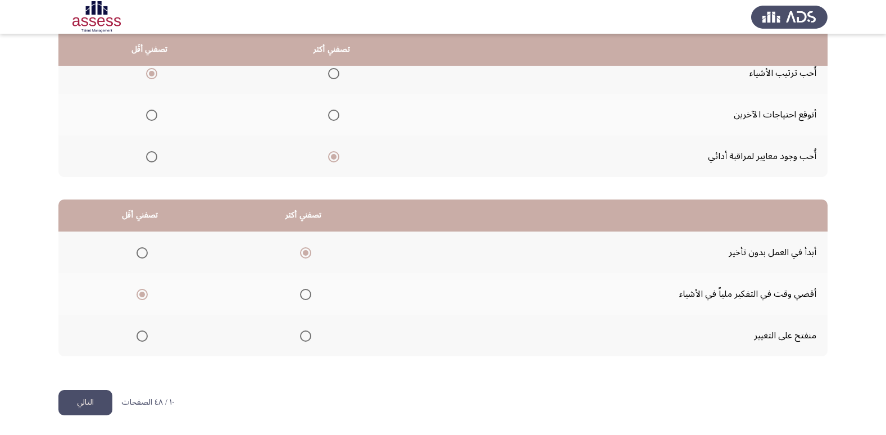
click at [88, 401] on button "التالي" at bounding box center [85, 402] width 54 height 25
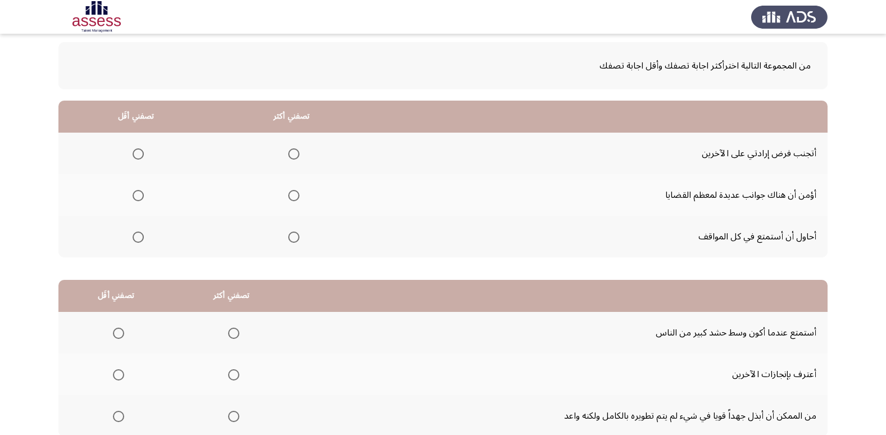
scroll to position [58, 0]
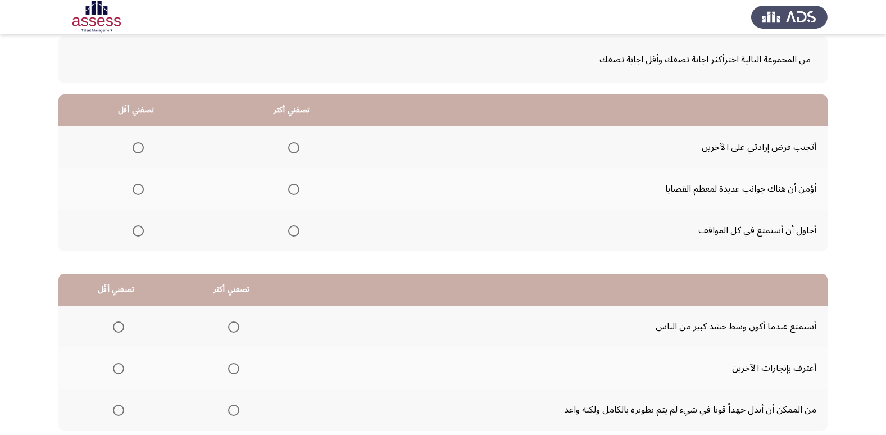
click at [143, 232] on th at bounding box center [136, 230] width 156 height 42
click at [138, 231] on span "Select an option" at bounding box center [138, 230] width 11 height 11
click at [138, 231] on input "Select an option" at bounding box center [138, 230] width 11 height 11
click at [292, 147] on span "Select an option" at bounding box center [293, 147] width 11 height 11
click at [292, 147] on input "Select an option" at bounding box center [293, 147] width 11 height 11
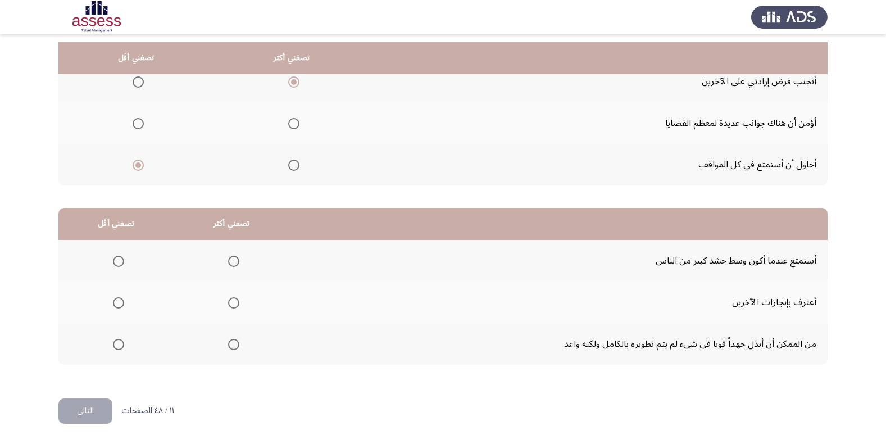
scroll to position [133, 0]
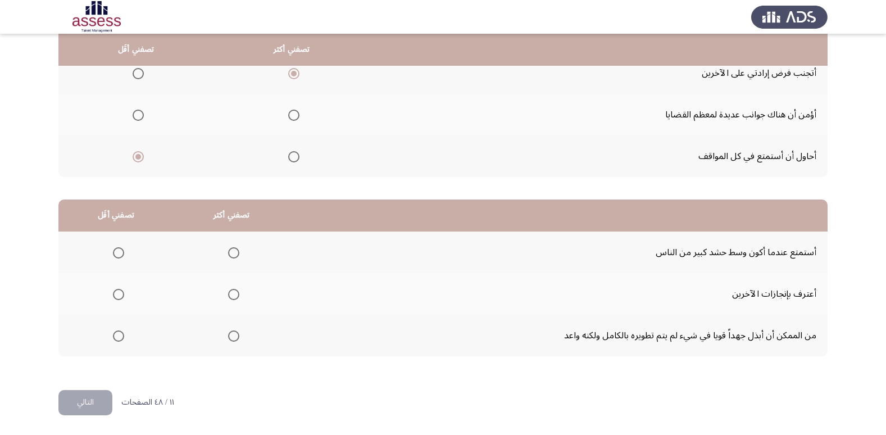
click at [228, 339] on span "Select an option" at bounding box center [233, 335] width 11 height 11
click at [228, 339] on input "Select an option" at bounding box center [233, 335] width 11 height 11
click at [113, 254] on span "Select an option" at bounding box center [118, 252] width 11 height 11
click at [113, 254] on input "Select an option" at bounding box center [118, 252] width 11 height 11
click at [232, 298] on span "Select an option" at bounding box center [233, 294] width 11 height 11
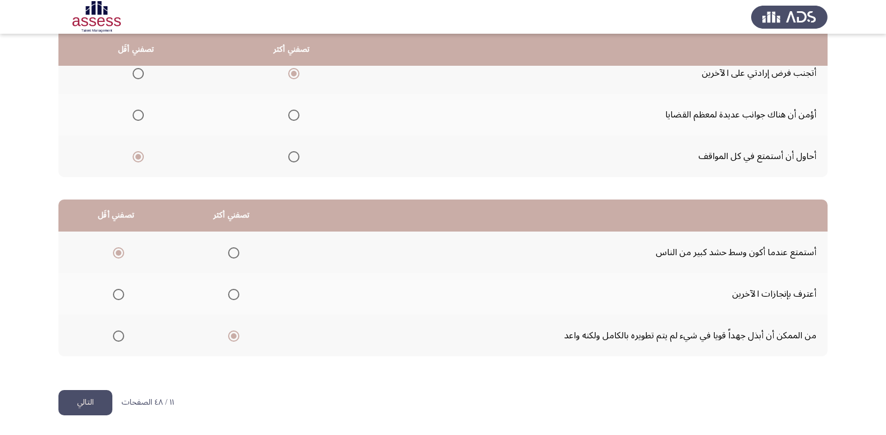
click at [232, 298] on input "Select an option" at bounding box center [233, 294] width 11 height 11
click at [91, 409] on button "التالي" at bounding box center [85, 402] width 54 height 25
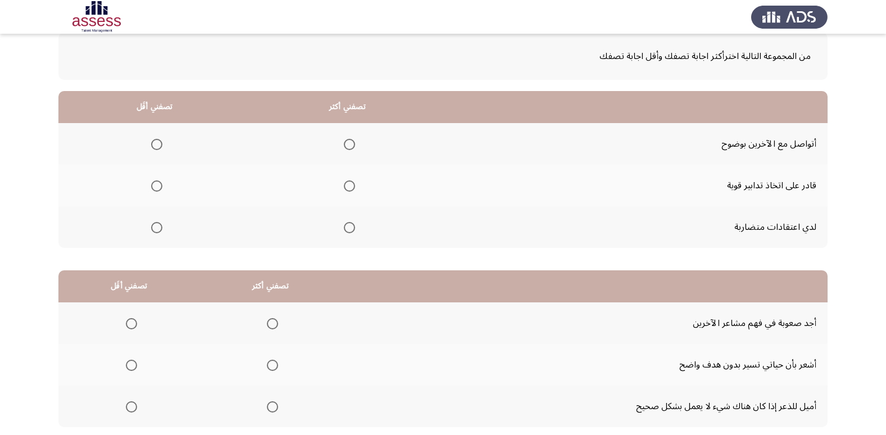
scroll to position [62, 0]
click at [157, 222] on span "Select an option" at bounding box center [156, 226] width 11 height 11
click at [157, 222] on input "Select an option" at bounding box center [156, 226] width 11 height 11
click at [350, 189] on span "Select an option" at bounding box center [349, 185] width 11 height 11
click at [350, 189] on input "Select an option" at bounding box center [349, 185] width 11 height 11
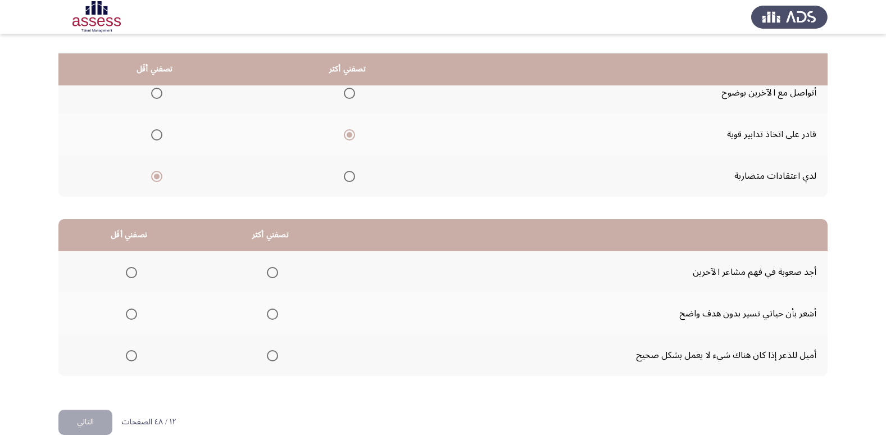
scroll to position [133, 0]
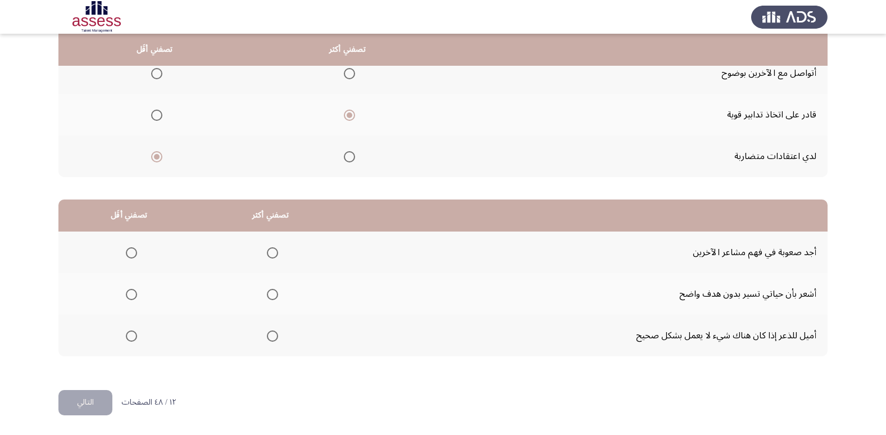
click at [128, 334] on span "Select an option" at bounding box center [131, 335] width 11 height 11
click at [128, 334] on input "Select an option" at bounding box center [131, 335] width 11 height 11
drag, startPoint x: 828, startPoint y: 296, endPoint x: 659, endPoint y: 296, distance: 169.0
click at [659, 296] on app-assessment-container "Occupational Competency Measurement (OCM) التالي من المجموعة التالية اخترأكثر ا…" at bounding box center [443, 150] width 886 height 477
click at [126, 298] on span "Select an option" at bounding box center [131, 294] width 11 height 11
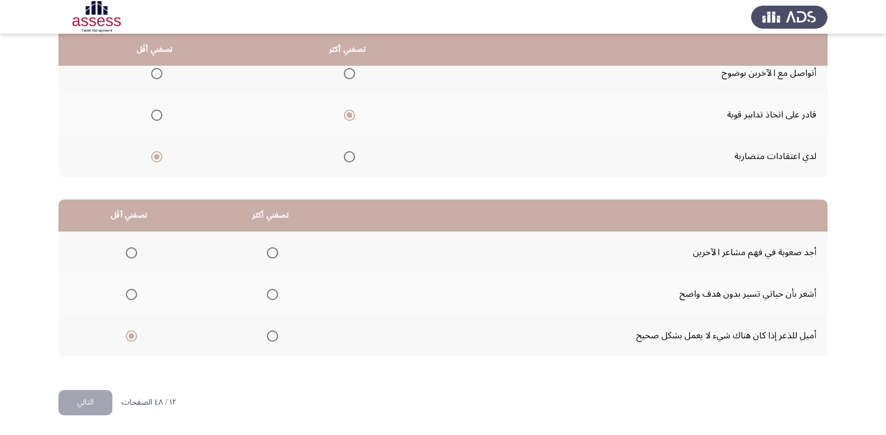
click at [126, 298] on input "Select an option" at bounding box center [131, 294] width 11 height 11
click at [272, 253] on span "Select an option" at bounding box center [272, 252] width 11 height 11
click at [272, 253] on input "Select an option" at bounding box center [272, 252] width 11 height 11
click at [270, 339] on span "Select an option" at bounding box center [272, 335] width 11 height 11
click at [270, 339] on input "Select an option" at bounding box center [272, 335] width 11 height 11
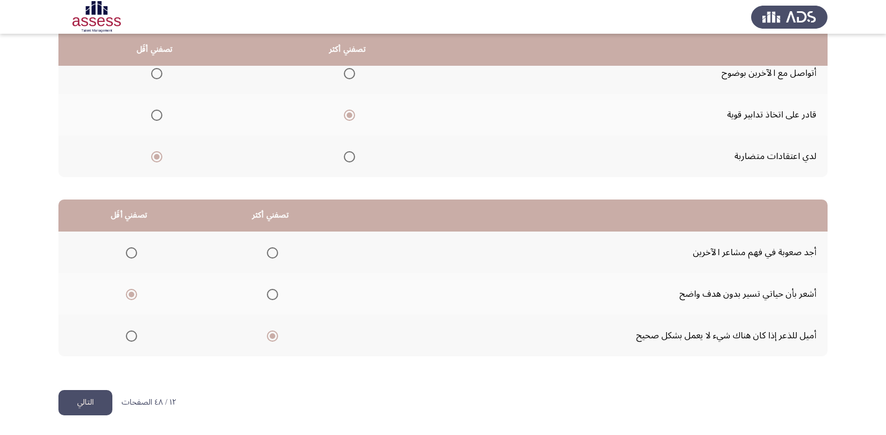
click at [77, 396] on button "التالي" at bounding box center [85, 402] width 54 height 25
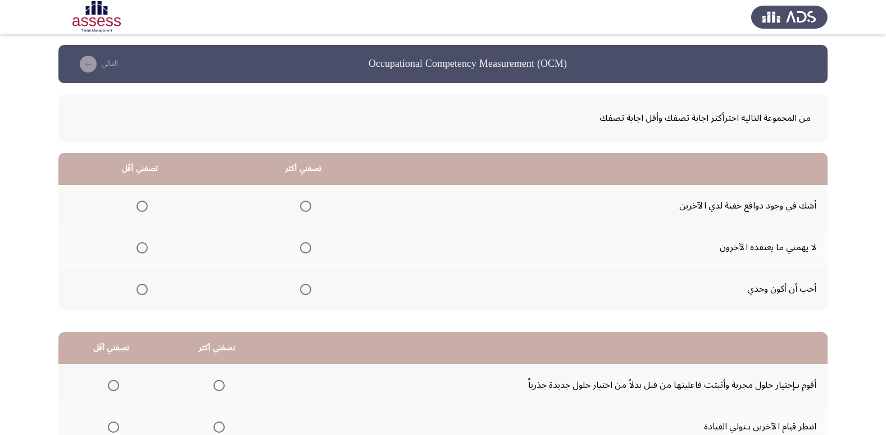
scroll to position [11, 0]
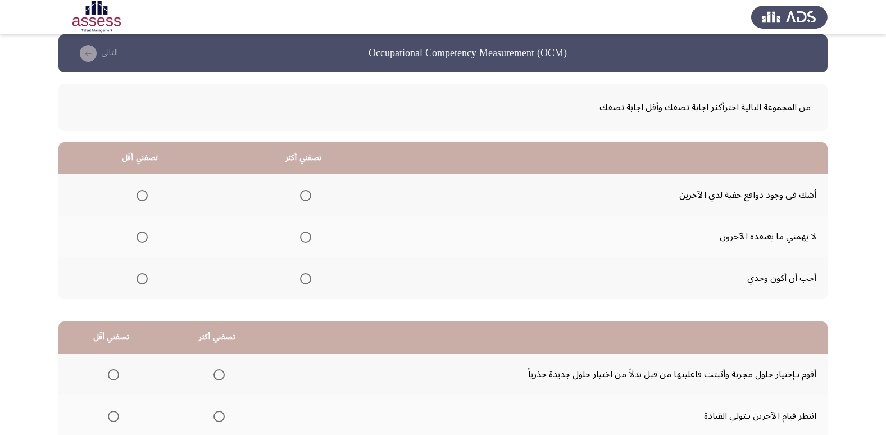
click at [140, 194] on span "Select an option" at bounding box center [141, 195] width 11 height 11
click at [140, 194] on input "Select an option" at bounding box center [141, 195] width 11 height 11
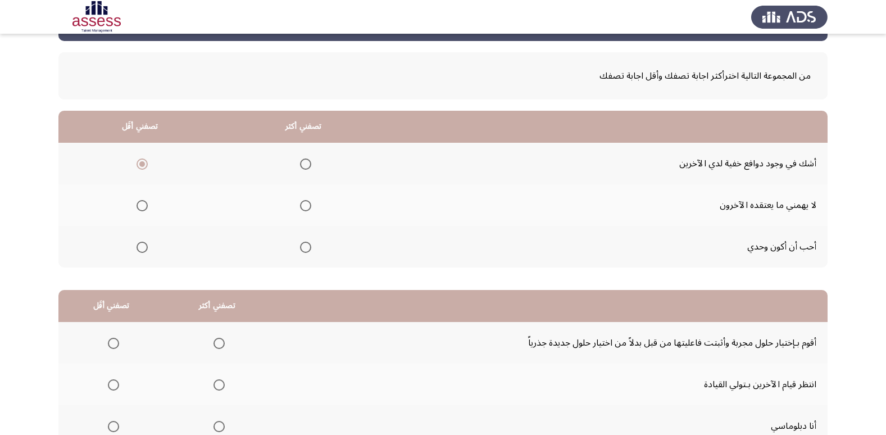
scroll to position [43, 0]
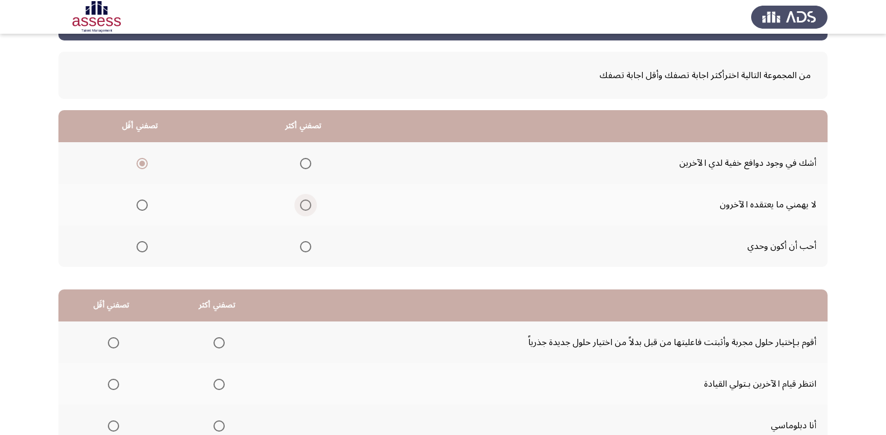
click at [302, 209] on span "Select an option" at bounding box center [305, 204] width 11 height 11
click at [302, 209] on input "Select an option" at bounding box center [305, 204] width 11 height 11
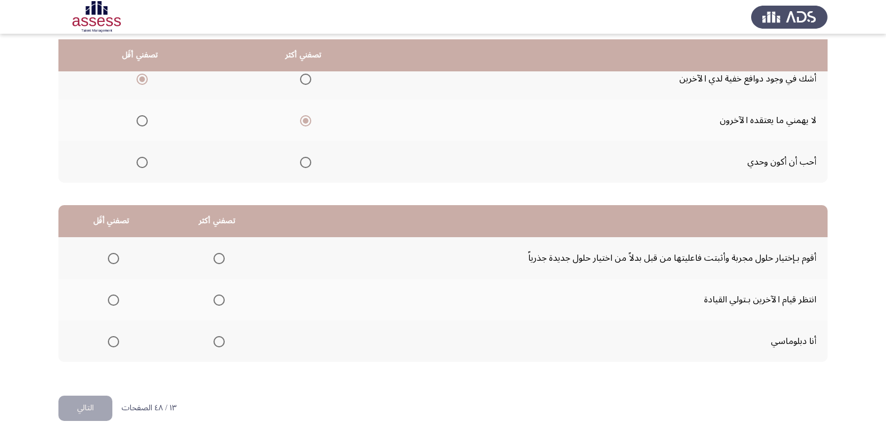
scroll to position [133, 0]
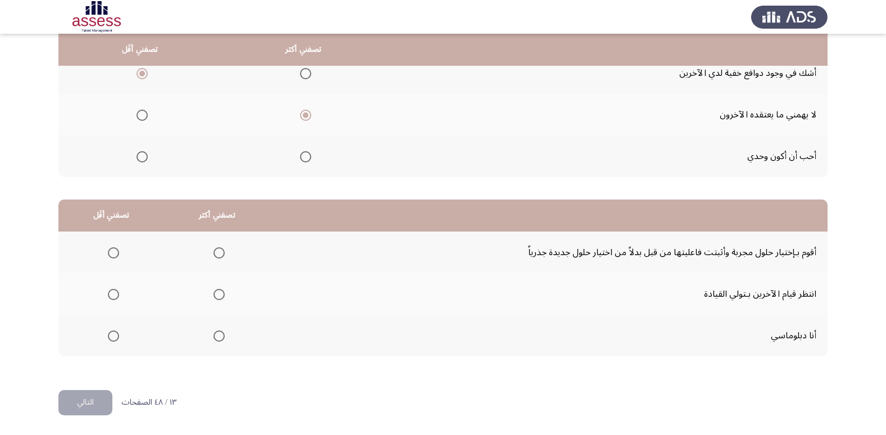
click at [113, 293] on span "Select an option" at bounding box center [113, 294] width 11 height 11
click at [113, 293] on input "Select an option" at bounding box center [113, 294] width 11 height 11
click at [215, 336] on span "Select an option" at bounding box center [218, 335] width 11 height 11
click at [215, 336] on input "Select an option" at bounding box center [218, 335] width 11 height 11
click at [96, 399] on button "التالي" at bounding box center [85, 402] width 54 height 25
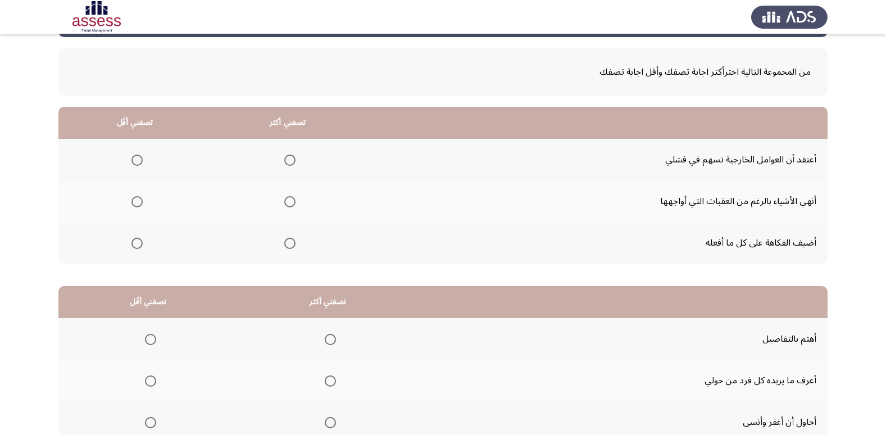
scroll to position [52, 0]
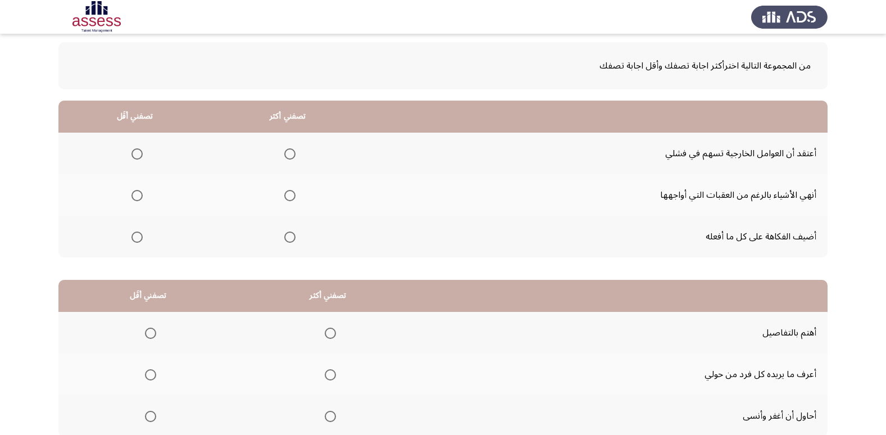
click at [288, 195] on span "Select an option" at bounding box center [289, 195] width 11 height 11
click at [288, 195] on input "Select an option" at bounding box center [289, 195] width 11 height 11
click at [131, 151] on span "Select an option" at bounding box center [136, 153] width 11 height 11
click at [131, 151] on input "Select an option" at bounding box center [136, 153] width 11 height 11
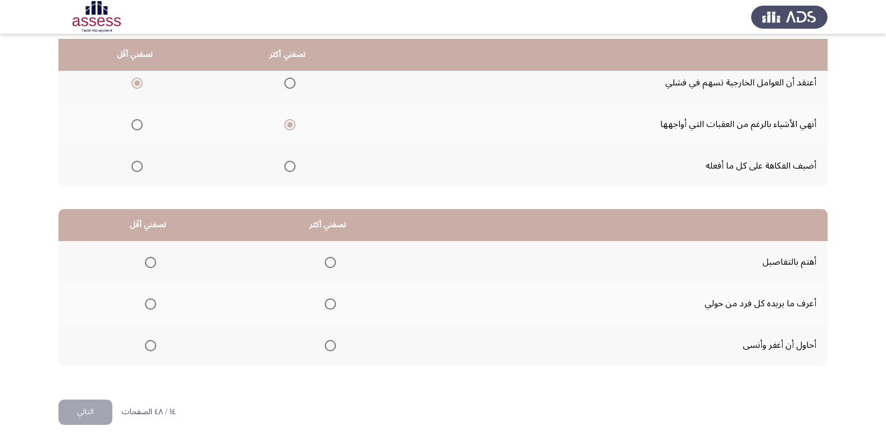
scroll to position [133, 0]
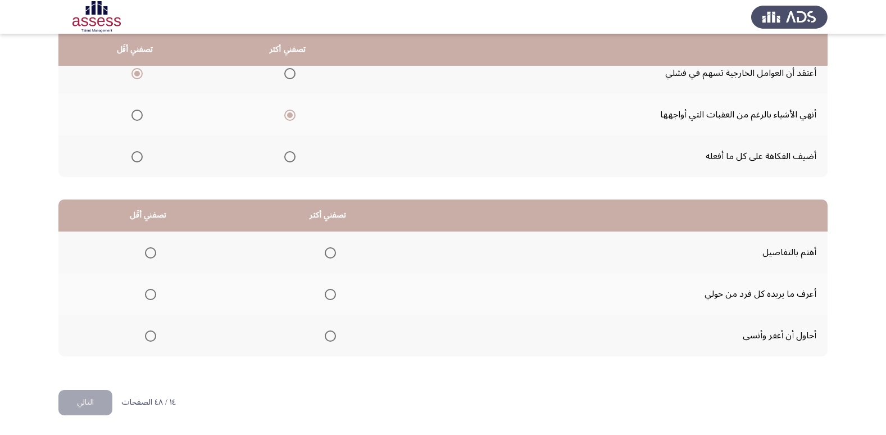
click at [332, 291] on span "Select an option" at bounding box center [330, 294] width 11 height 11
click at [332, 291] on input "Select an option" at bounding box center [330, 294] width 11 height 11
click at [151, 338] on span "Select an option" at bounding box center [150, 335] width 11 height 11
click at [151, 338] on input "Select an option" at bounding box center [150, 335] width 11 height 11
click at [98, 393] on button "التالي" at bounding box center [85, 402] width 54 height 25
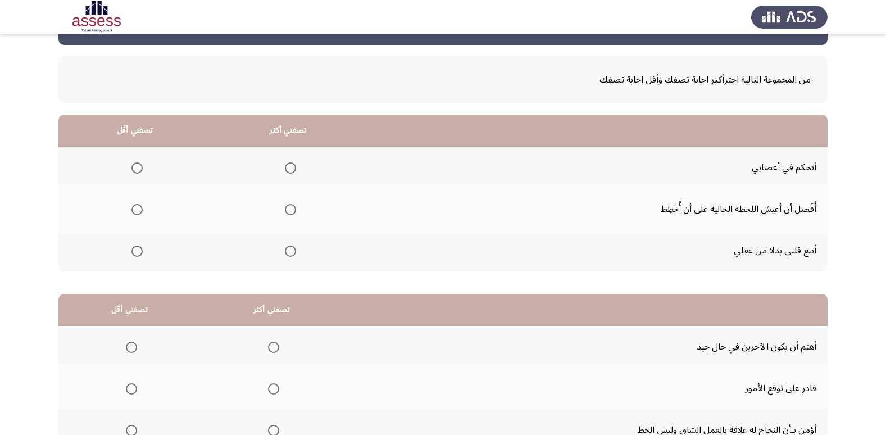
scroll to position [40, 0]
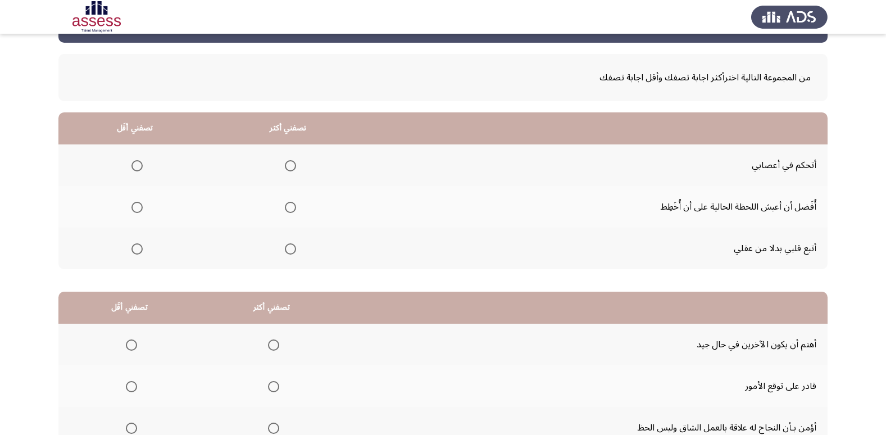
click at [134, 208] on span "Select an option" at bounding box center [136, 207] width 11 height 11
click at [134, 208] on input "Select an option" at bounding box center [136, 207] width 11 height 11
click at [285, 170] on span "Select an option" at bounding box center [290, 165] width 11 height 11
click at [285, 170] on input "Select an option" at bounding box center [290, 165] width 11 height 11
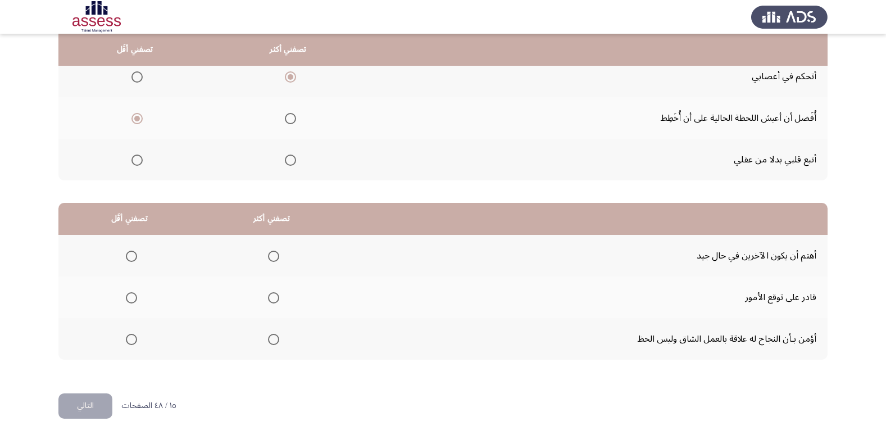
scroll to position [133, 0]
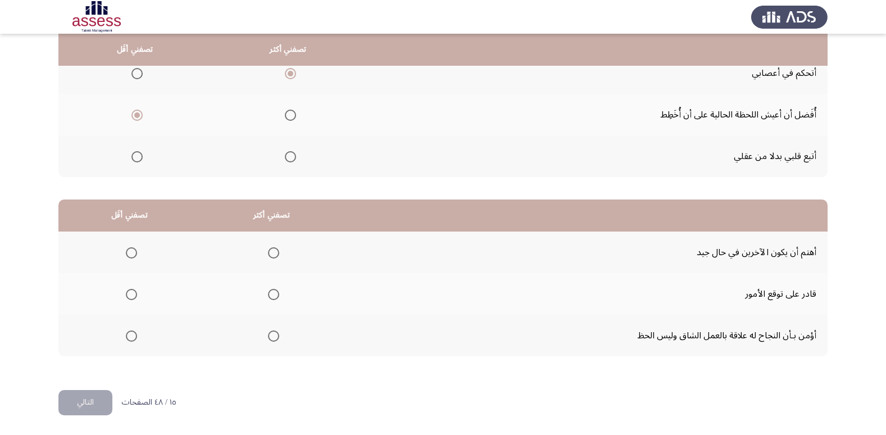
click at [271, 294] on span "Select an option" at bounding box center [273, 294] width 11 height 11
click at [271, 294] on input "Select an option" at bounding box center [273, 294] width 11 height 11
drag, startPoint x: 819, startPoint y: 332, endPoint x: 663, endPoint y: 332, distance: 156.1
click at [678, 329] on td "أؤمن بـأن النجاح له علاقة بالعمل الشاق وليس الحظ" at bounding box center [585, 335] width 485 height 42
click at [130, 330] on span "Select an option" at bounding box center [131, 335] width 11 height 11
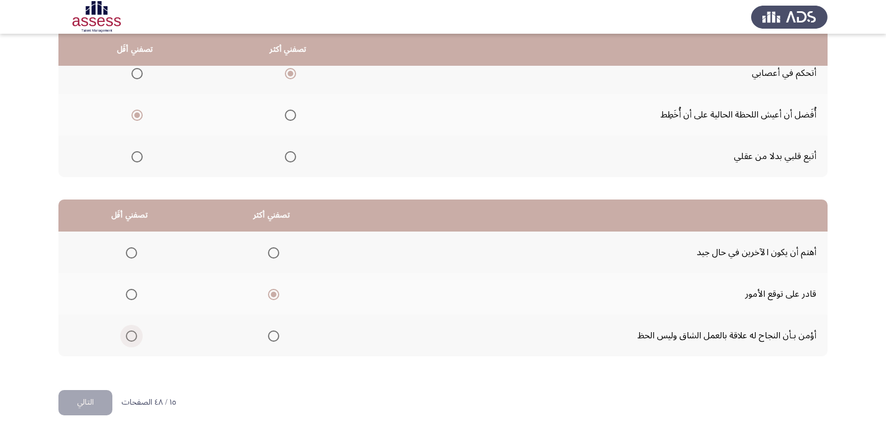
click at [130, 330] on input "Select an option" at bounding box center [131, 335] width 11 height 11
click at [76, 401] on button "التالي" at bounding box center [85, 402] width 54 height 25
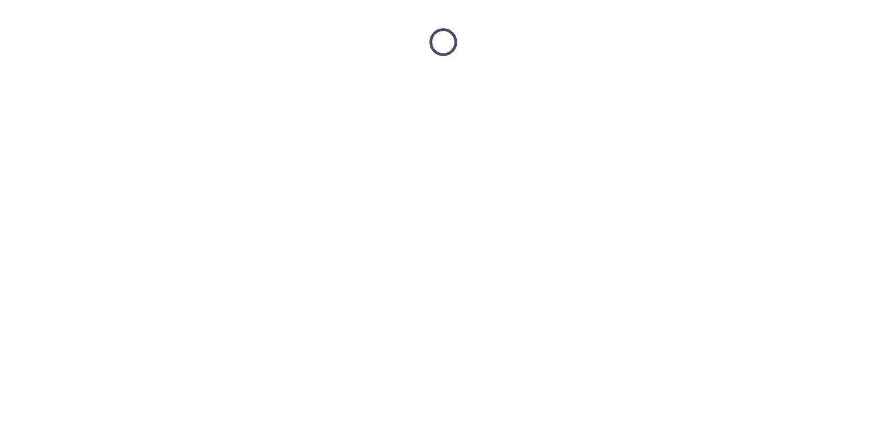
scroll to position [0, 0]
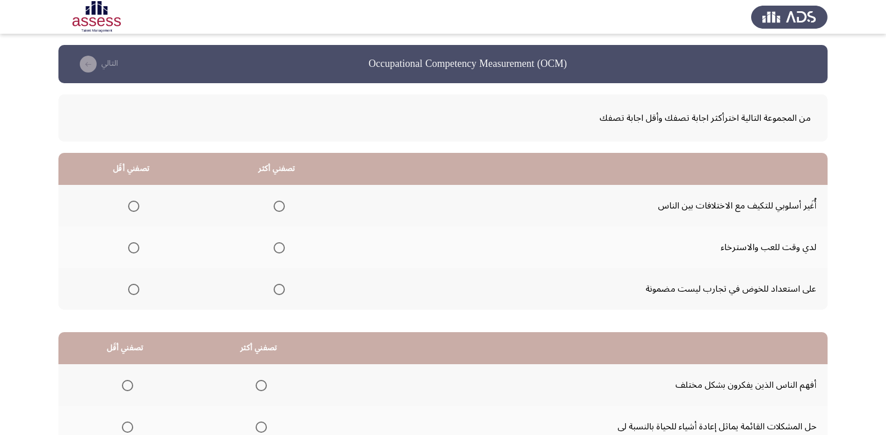
click at [134, 248] on span "Select an option" at bounding box center [133, 247] width 11 height 11
click at [134, 248] on input "Select an option" at bounding box center [133, 247] width 11 height 11
click at [279, 203] on span "Select an option" at bounding box center [278, 205] width 11 height 11
click at [279, 203] on input "Select an option" at bounding box center [278, 205] width 11 height 11
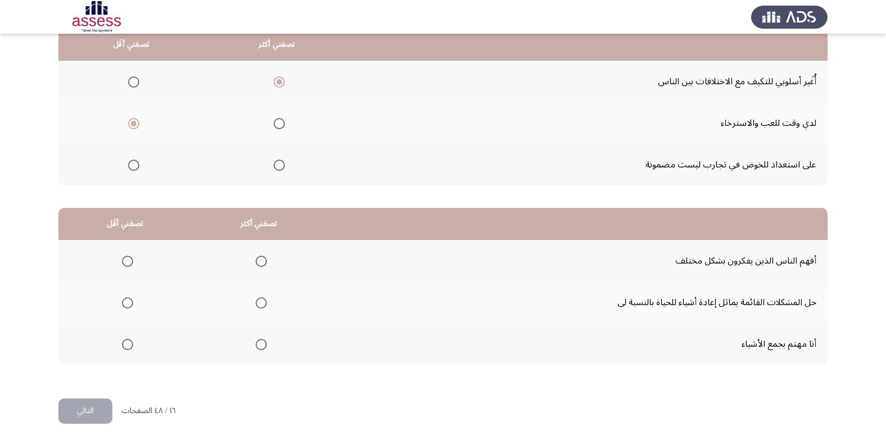
scroll to position [133, 0]
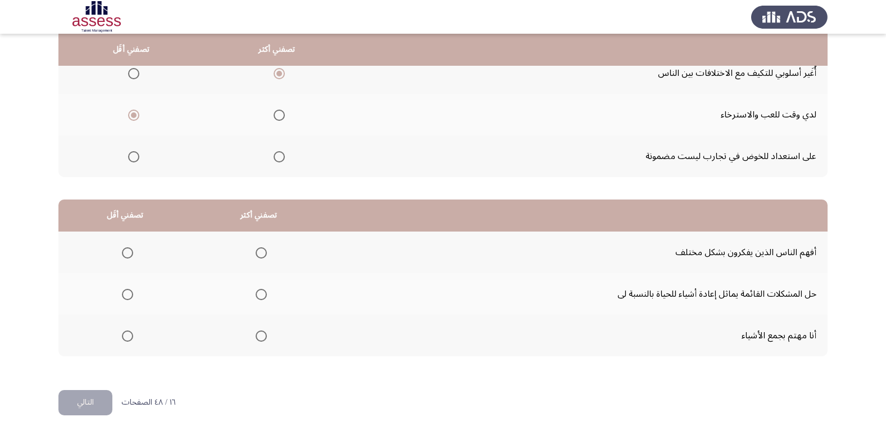
click at [257, 293] on span "Select an option" at bounding box center [261, 294] width 11 height 11
click at [257, 293] on input "Select an option" at bounding box center [261, 294] width 11 height 11
click at [123, 335] on span "Select an option" at bounding box center [127, 335] width 11 height 11
click at [123, 335] on input "Select an option" at bounding box center [127, 335] width 11 height 11
click at [93, 398] on button "التالي" at bounding box center [85, 402] width 54 height 25
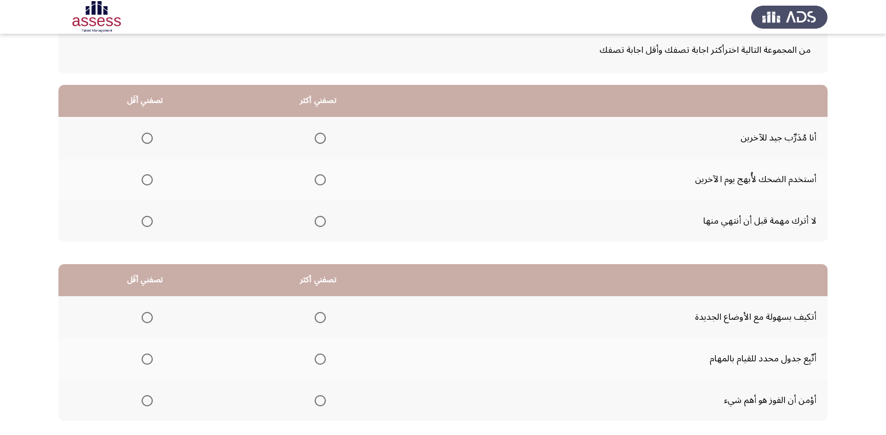
scroll to position [73, 0]
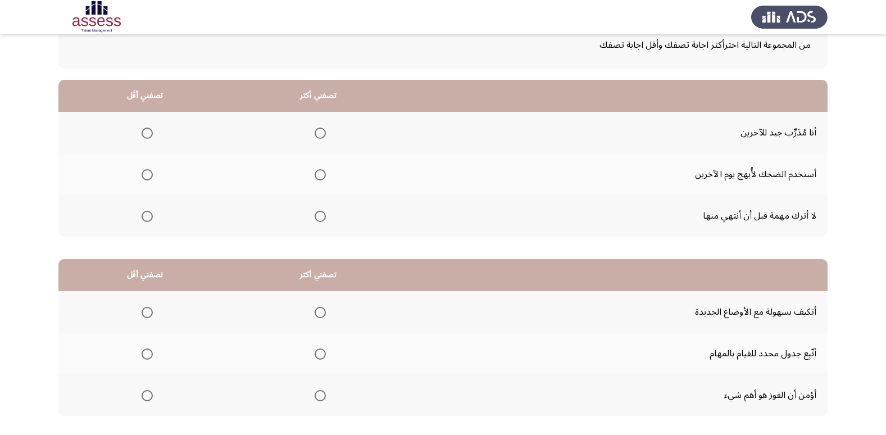
click at [320, 216] on span "Select an option" at bounding box center [319, 216] width 11 height 11
click at [320, 216] on input "Select an option" at bounding box center [319, 216] width 11 height 11
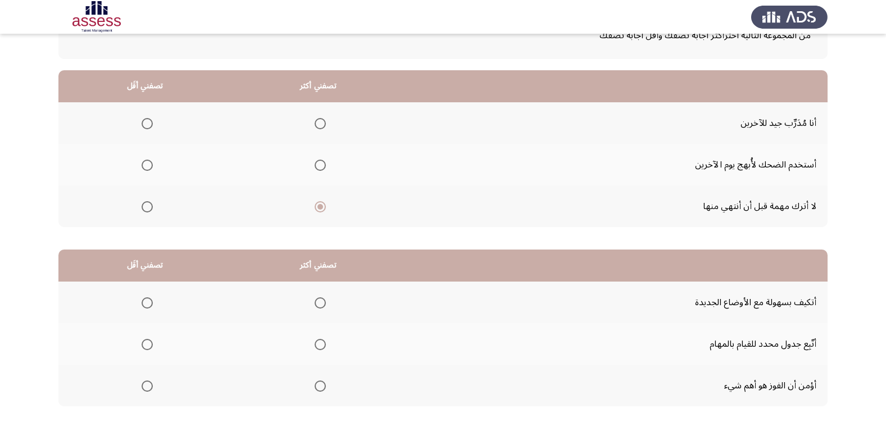
scroll to position [91, 0]
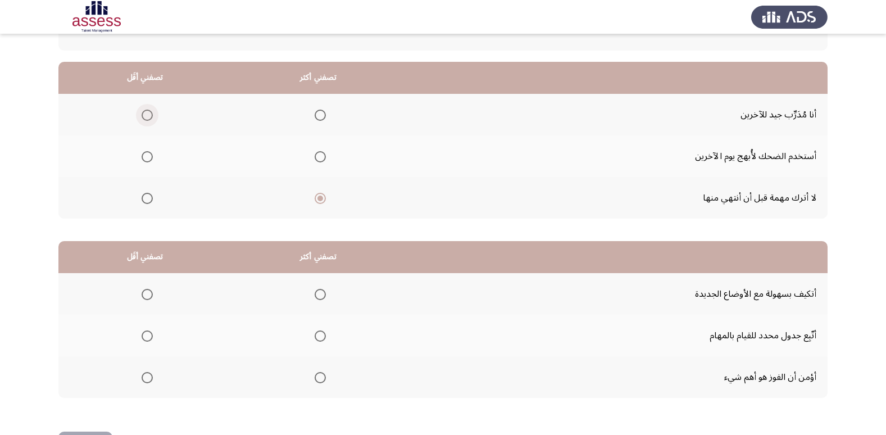
click at [149, 112] on span "Select an option" at bounding box center [147, 115] width 11 height 11
click at [149, 112] on input "Select an option" at bounding box center [147, 115] width 11 height 11
click at [145, 159] on span "Select an option" at bounding box center [147, 156] width 11 height 11
click at [145, 159] on input "Select an option" at bounding box center [147, 156] width 11 height 11
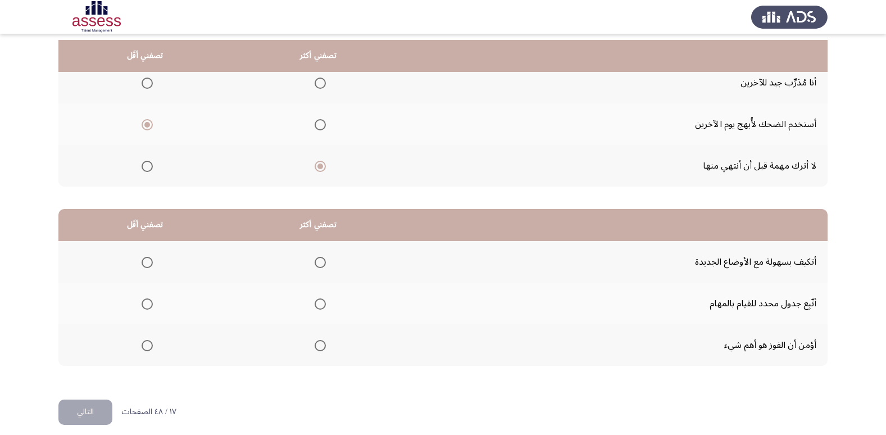
scroll to position [133, 0]
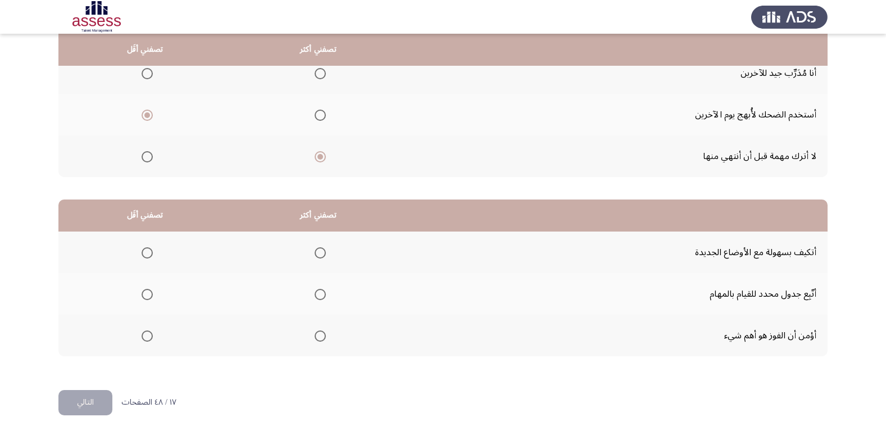
click at [326, 257] on th at bounding box center [318, 252] width 174 height 42
click at [320, 256] on span "Select an option" at bounding box center [319, 252] width 11 height 11
click at [320, 256] on input "Select an option" at bounding box center [319, 252] width 11 height 11
click at [143, 338] on span "Select an option" at bounding box center [147, 335] width 11 height 11
click at [143, 338] on input "Select an option" at bounding box center [147, 335] width 11 height 11
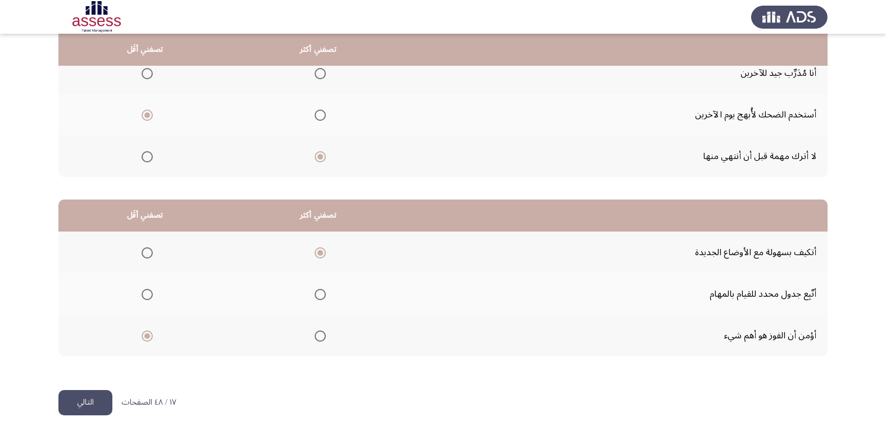
click at [84, 401] on button "التالي" at bounding box center [85, 402] width 54 height 25
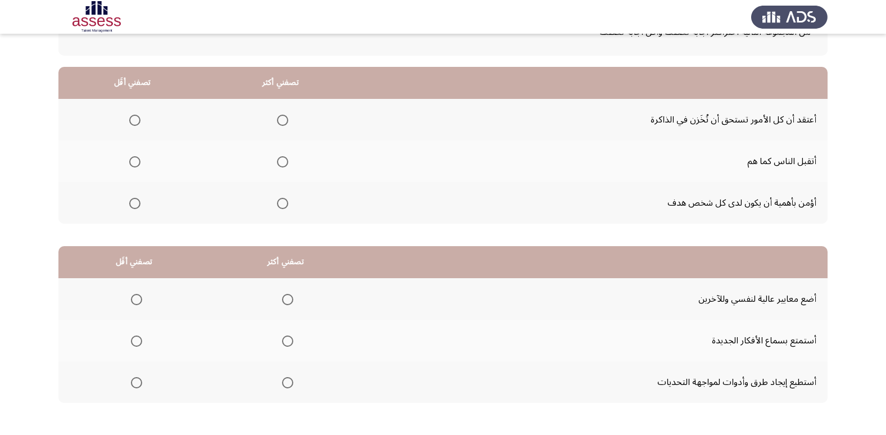
scroll to position [76, 0]
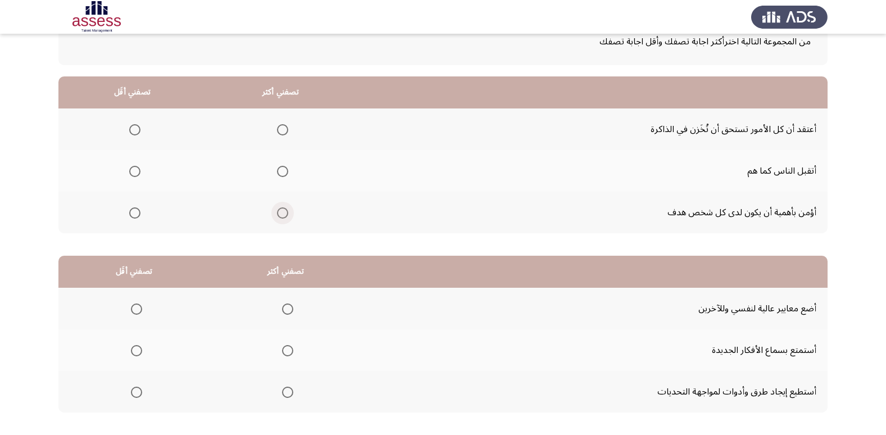
click at [281, 211] on span "Select an option" at bounding box center [282, 212] width 11 height 11
click at [281, 211] on input "Select an option" at bounding box center [282, 212] width 11 height 11
click at [134, 125] on span "Select an option" at bounding box center [134, 129] width 11 height 11
click at [134, 125] on input "Select an option" at bounding box center [134, 129] width 11 height 11
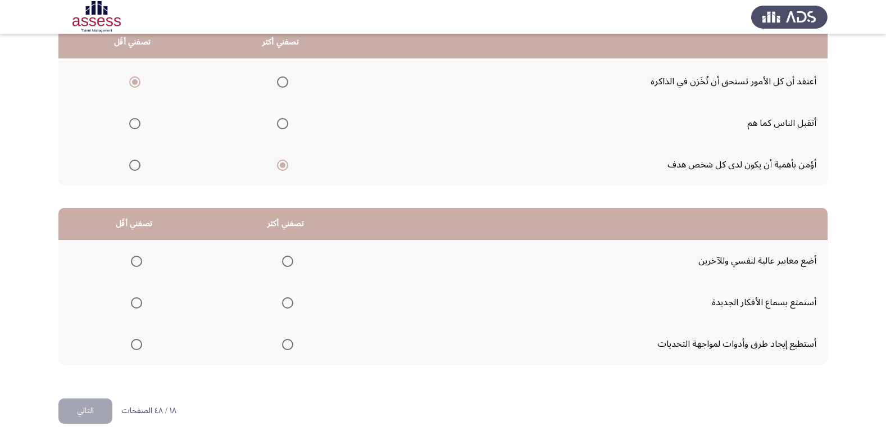
scroll to position [133, 0]
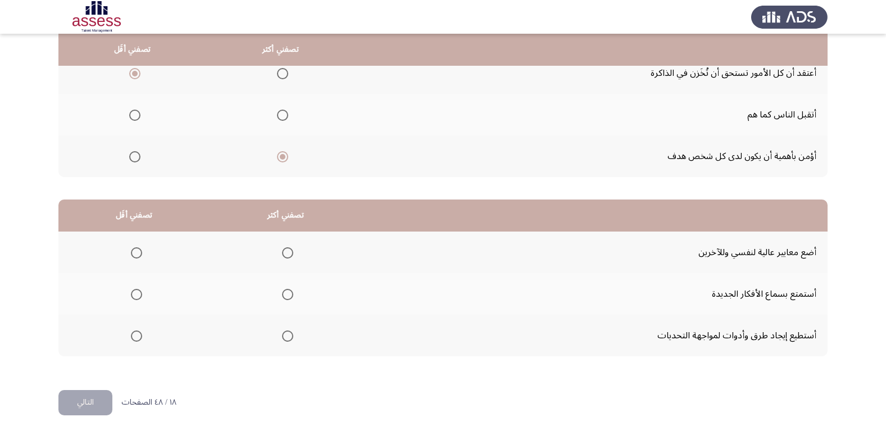
click at [282, 339] on span "Select an option" at bounding box center [287, 335] width 11 height 11
click at [282, 339] on input "Select an option" at bounding box center [287, 335] width 11 height 11
click at [134, 256] on span "Select an option" at bounding box center [136, 252] width 11 height 11
click at [134, 256] on input "Select an option" at bounding box center [136, 252] width 11 height 11
click at [83, 395] on button "التالي" at bounding box center [85, 402] width 54 height 25
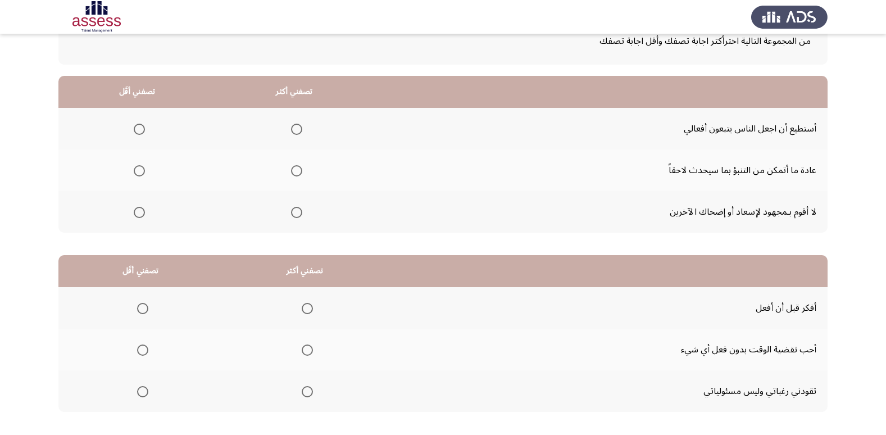
scroll to position [72, 0]
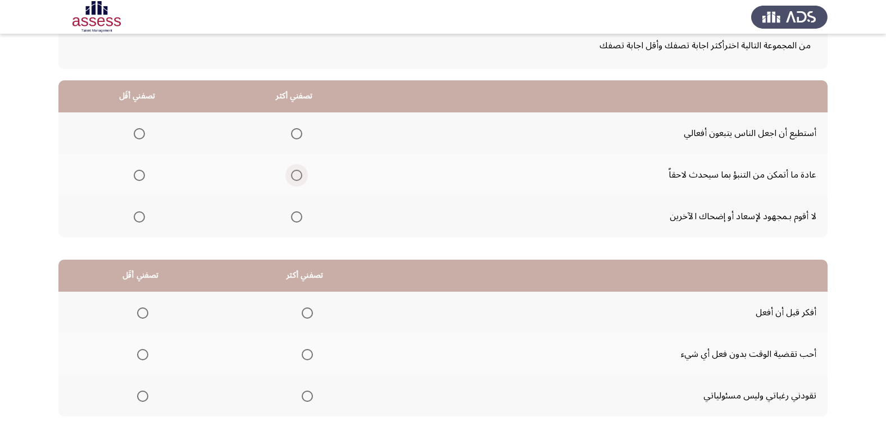
click at [295, 172] on span "Select an option" at bounding box center [296, 175] width 11 height 11
click at [295, 172] on input "Select an option" at bounding box center [296, 175] width 11 height 11
click at [135, 217] on span "Select an option" at bounding box center [139, 216] width 11 height 11
click at [135, 217] on input "Select an option" at bounding box center [139, 216] width 11 height 11
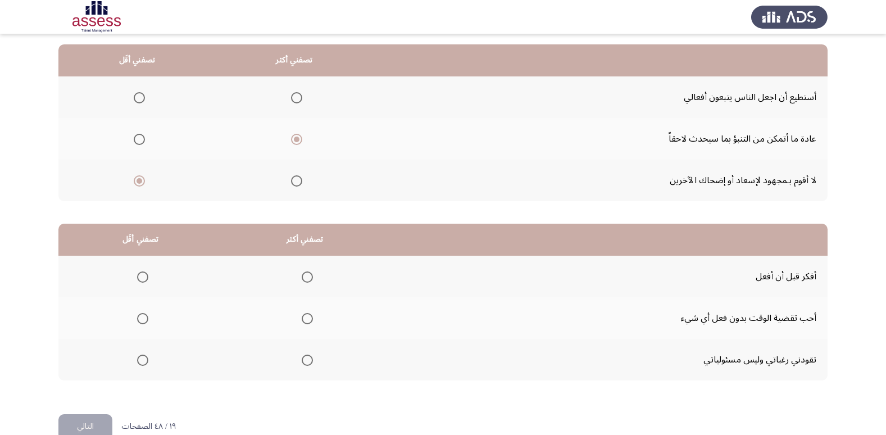
scroll to position [133, 0]
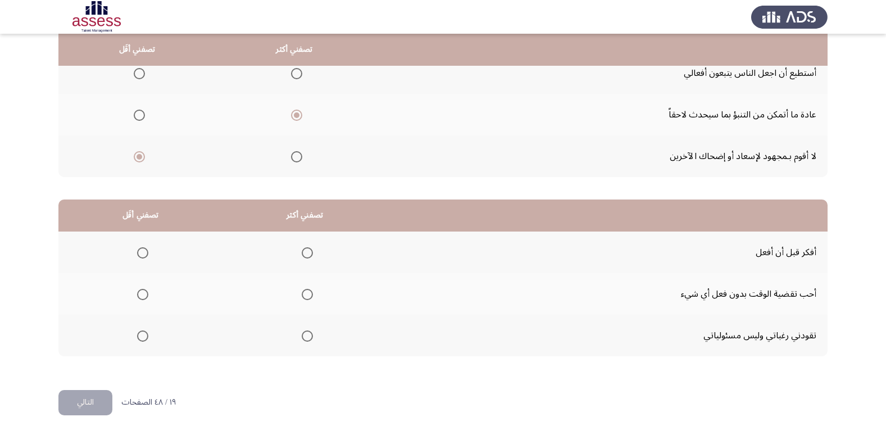
click at [147, 299] on span "Select an option" at bounding box center [142, 294] width 11 height 11
click at [147, 299] on input "Select an option" at bounding box center [142, 294] width 11 height 11
click at [302, 250] on span "Select an option" at bounding box center [307, 252] width 11 height 11
click at [302, 250] on input "Select an option" at bounding box center [307, 252] width 11 height 11
click at [78, 400] on button "التالي" at bounding box center [85, 402] width 54 height 25
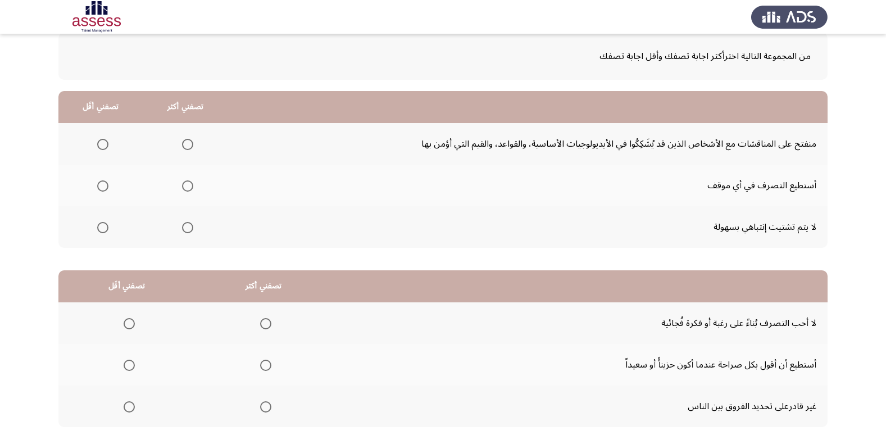
scroll to position [69, 0]
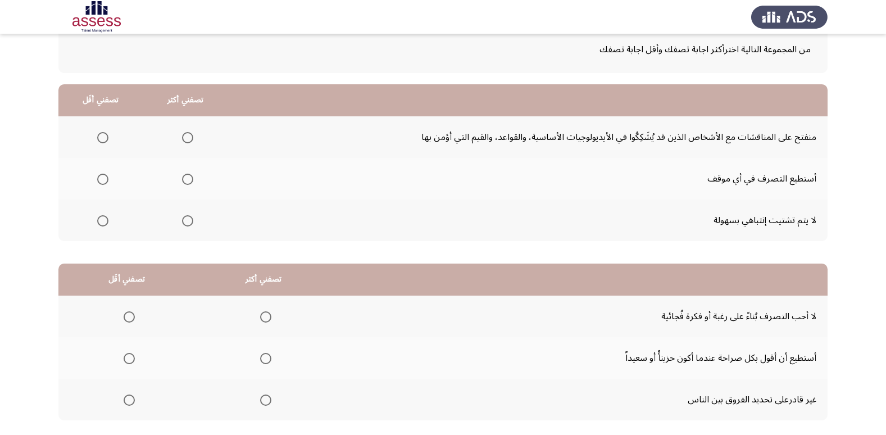
click at [182, 134] on span "Select an option" at bounding box center [187, 137] width 11 height 11
click at [182, 134] on input "Select an option" at bounding box center [187, 137] width 11 height 11
click at [104, 224] on span "Select an option" at bounding box center [102, 220] width 11 height 11
click at [104, 224] on input "Select an option" at bounding box center [102, 220] width 11 height 11
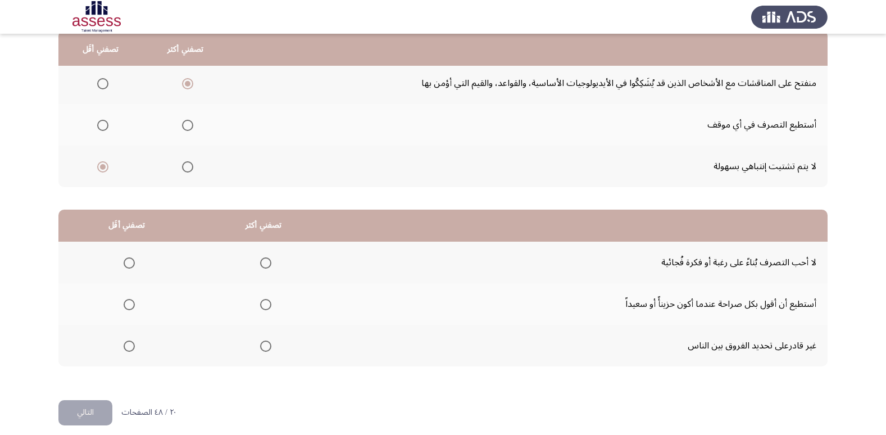
scroll to position [133, 0]
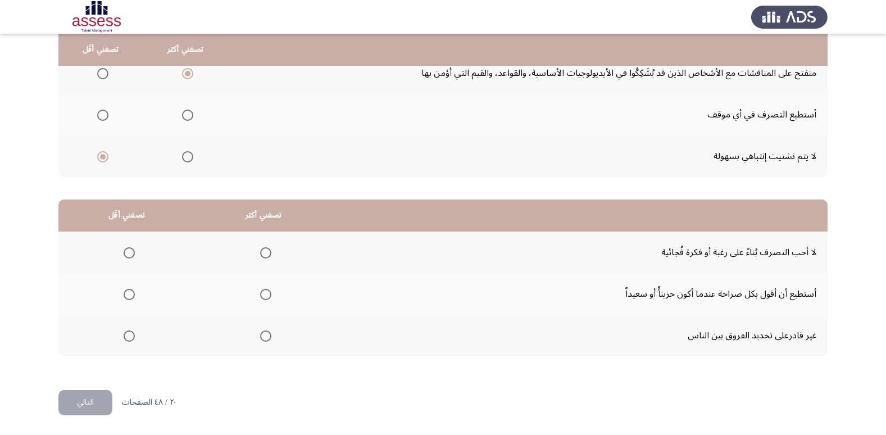
click at [260, 253] on span "Select an option" at bounding box center [265, 252] width 11 height 11
click at [260, 253] on input "Select an option" at bounding box center [265, 252] width 11 height 11
click at [126, 341] on mat-radio-group "Select an option" at bounding box center [127, 335] width 16 height 19
click at [126, 335] on span "Select an option" at bounding box center [129, 335] width 11 height 11
click at [126, 335] on input "Select an option" at bounding box center [129, 335] width 11 height 11
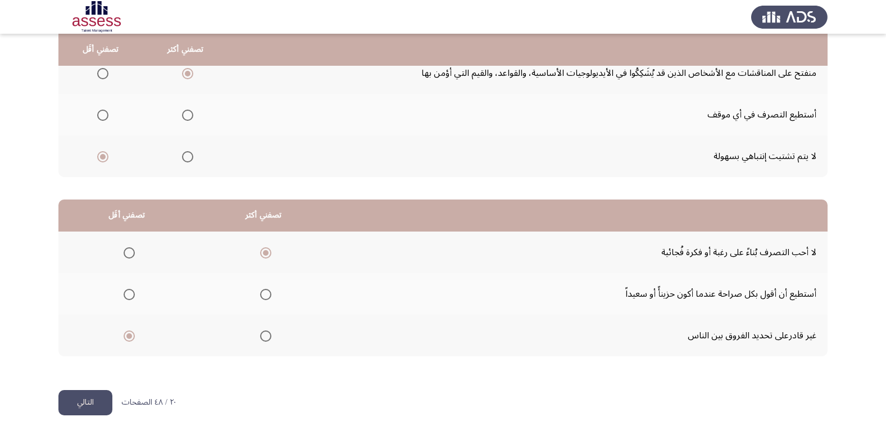
click at [94, 404] on button "التالي" at bounding box center [85, 402] width 54 height 25
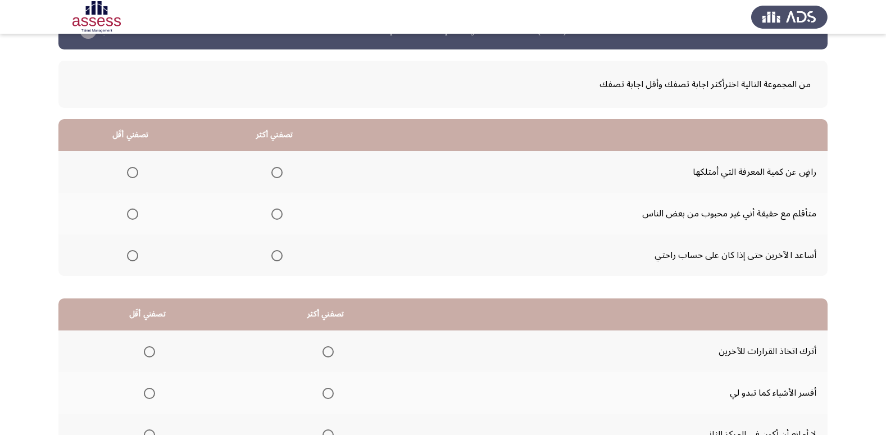
scroll to position [35, 0]
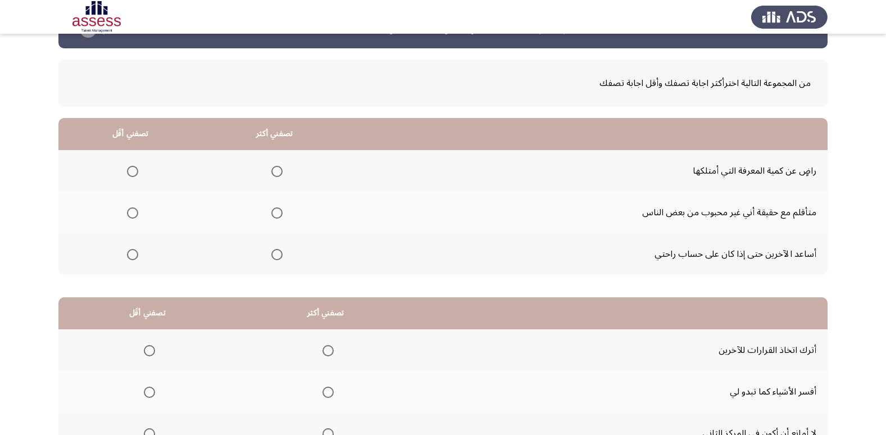
click at [267, 253] on label "Select an option" at bounding box center [275, 254] width 16 height 11
click at [271, 253] on input "Select an option" at bounding box center [276, 254] width 11 height 11
click at [130, 170] on span "Select an option" at bounding box center [132, 171] width 11 height 11
click at [130, 170] on input "Select an option" at bounding box center [132, 171] width 11 height 11
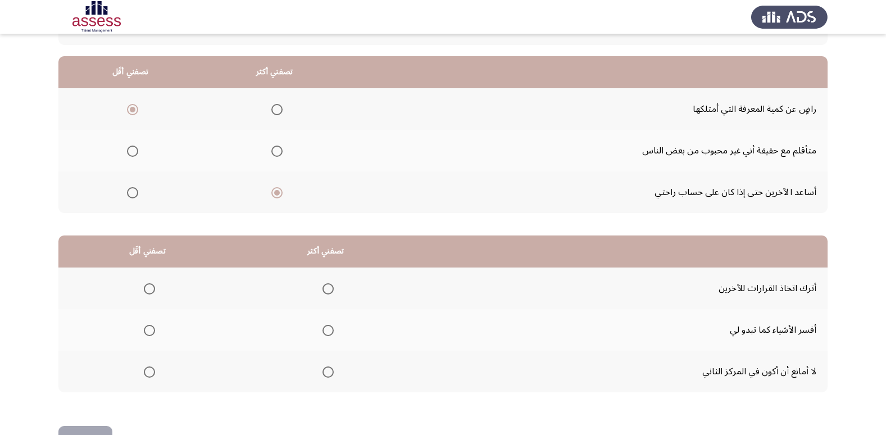
scroll to position [133, 0]
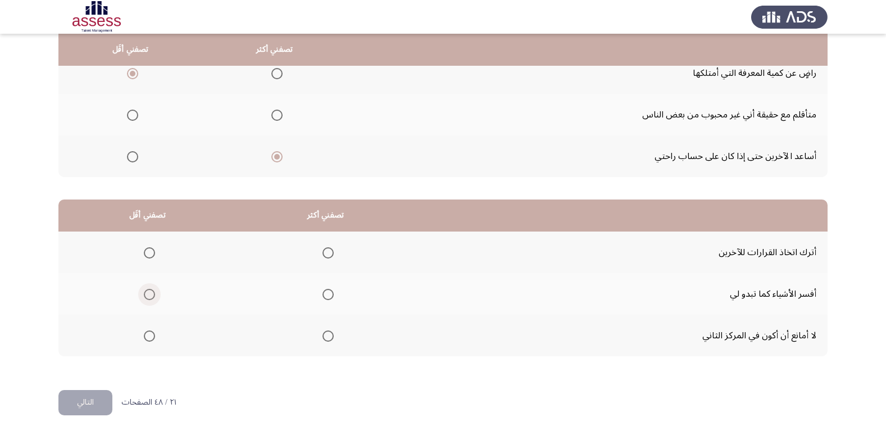
click at [148, 297] on span "Select an option" at bounding box center [149, 294] width 11 height 11
click at [148, 297] on input "Select an option" at bounding box center [149, 294] width 11 height 11
click at [329, 334] on span "Select an option" at bounding box center [327, 335] width 11 height 11
click at [329, 334] on input "Select an option" at bounding box center [327, 335] width 11 height 11
click at [90, 407] on button "التالي" at bounding box center [85, 402] width 54 height 25
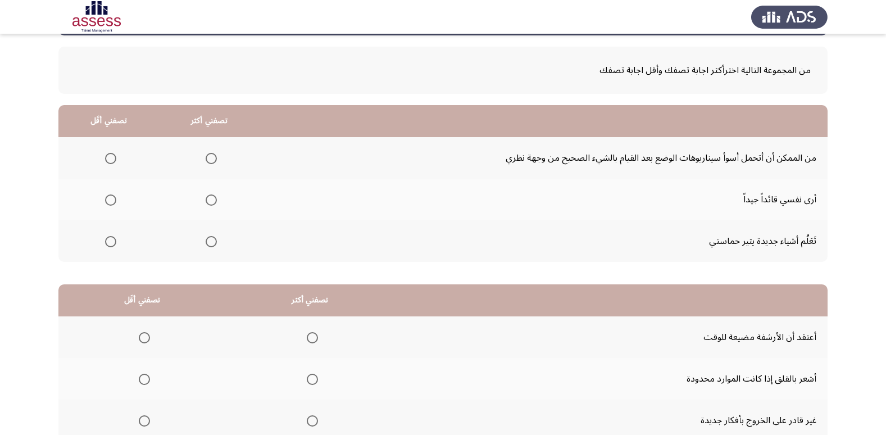
scroll to position [54, 0]
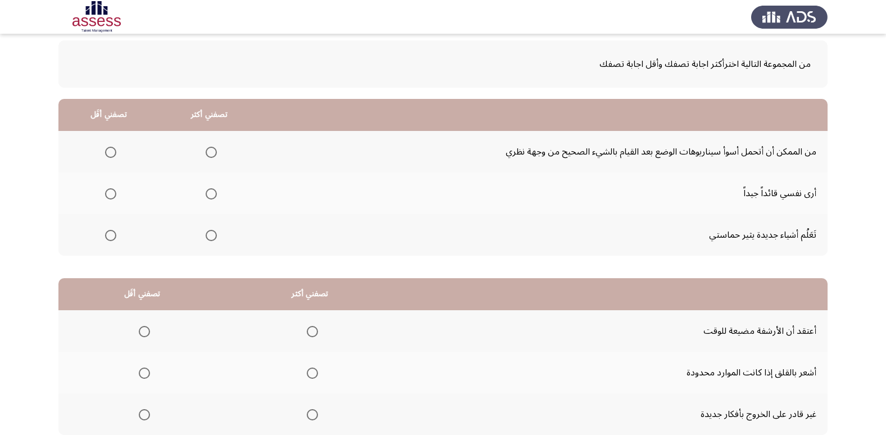
click at [212, 194] on span "Select an option" at bounding box center [211, 193] width 11 height 11
click at [212, 194] on input "Select an option" at bounding box center [211, 193] width 11 height 11
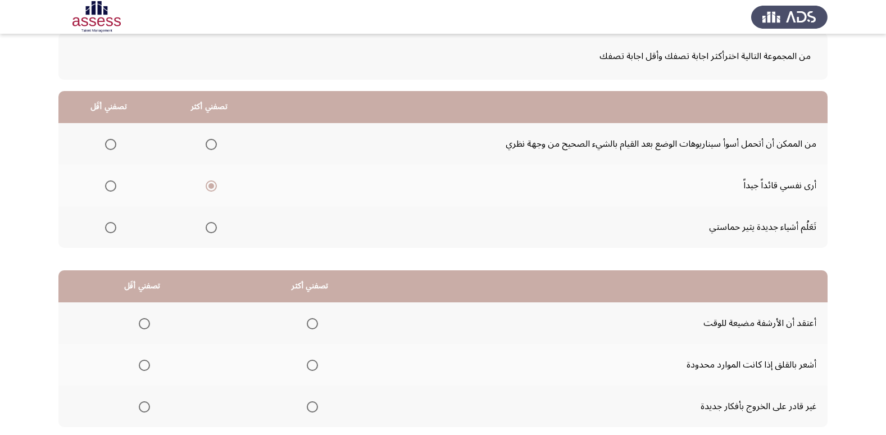
click at [207, 230] on span "Select an option" at bounding box center [211, 227] width 11 height 11
click at [207, 230] on input "Select an option" at bounding box center [211, 227] width 11 height 11
click at [209, 188] on span "Select an option" at bounding box center [211, 185] width 11 height 11
click at [209, 188] on input "Select an option" at bounding box center [211, 185] width 11 height 11
click at [111, 143] on span "Select an option" at bounding box center [110, 144] width 11 height 11
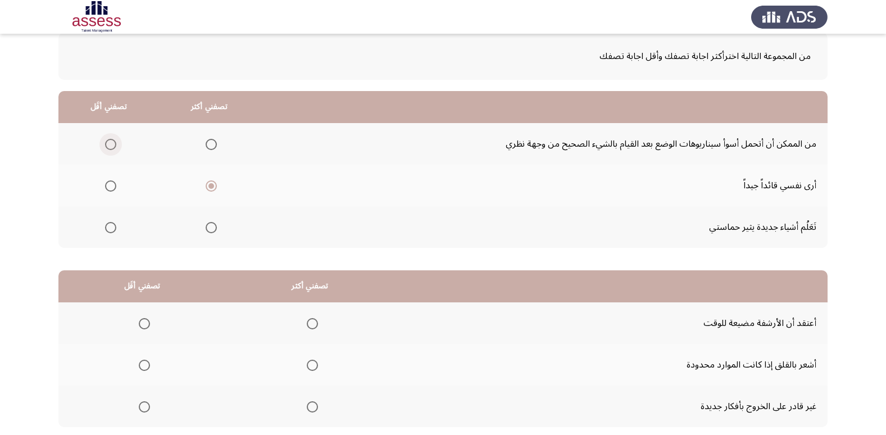
click at [111, 143] on input "Select an option" at bounding box center [110, 144] width 11 height 11
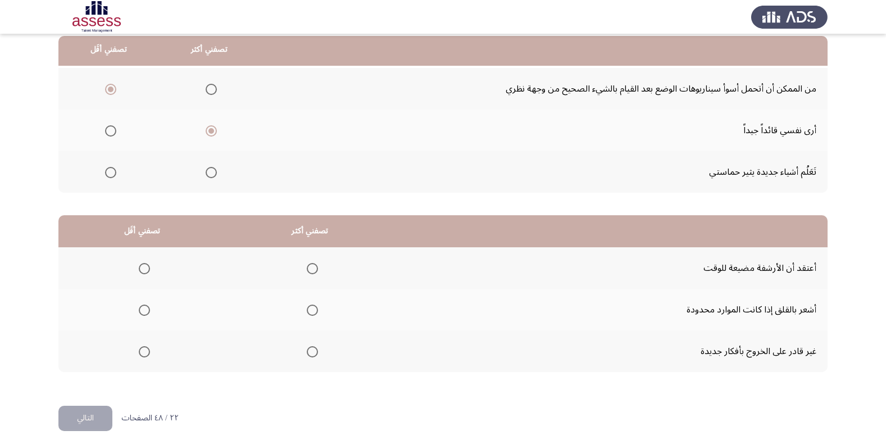
scroll to position [133, 0]
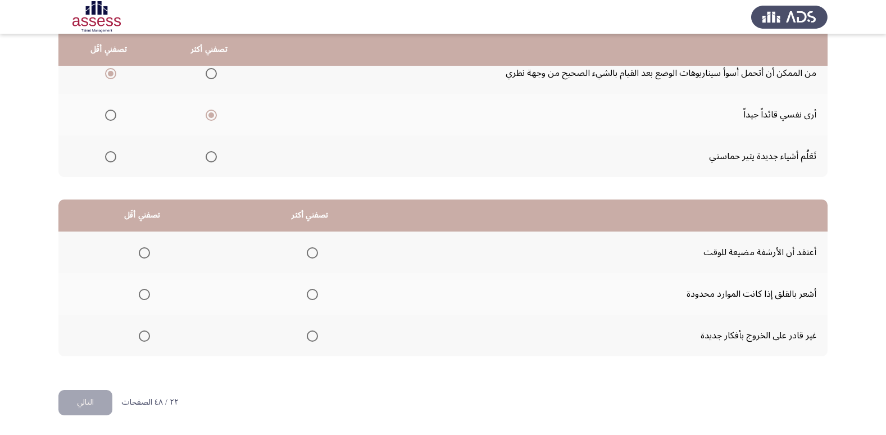
click at [145, 331] on span "Select an option" at bounding box center [144, 335] width 11 height 11
click at [145, 331] on input "Select an option" at bounding box center [144, 335] width 11 height 11
click at [312, 295] on span "Select an option" at bounding box center [312, 294] width 11 height 11
click at [312, 295] on input "Select an option" at bounding box center [312, 294] width 11 height 11
click at [90, 407] on button "التالي" at bounding box center [85, 402] width 54 height 25
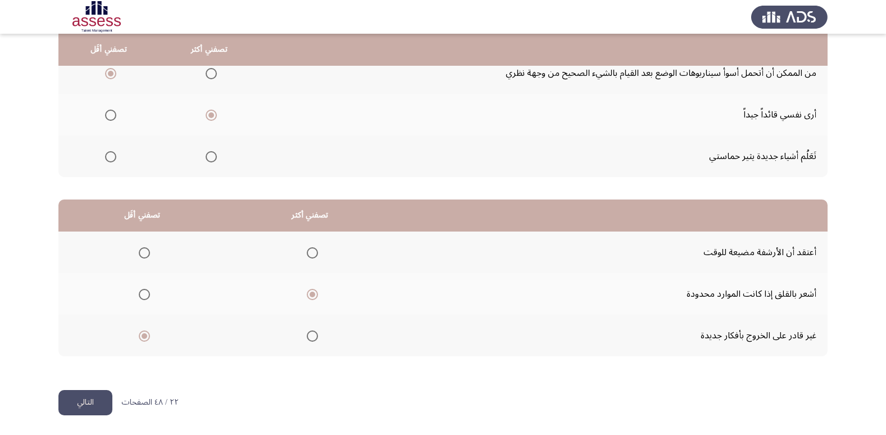
scroll to position [0, 0]
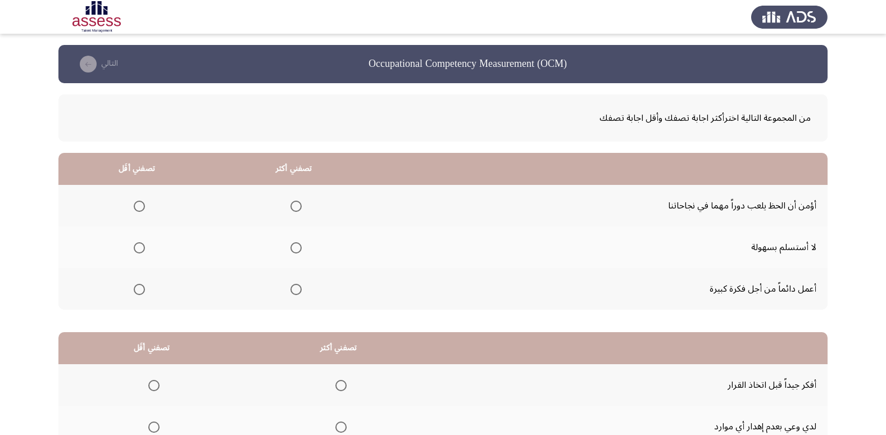
click at [290, 293] on span "Select an option" at bounding box center [295, 289] width 11 height 11
click at [290, 293] on input "Select an option" at bounding box center [295, 289] width 11 height 11
click at [142, 206] on span "Select an option" at bounding box center [139, 205] width 11 height 11
click at [142, 206] on input "Select an option" at bounding box center [139, 205] width 11 height 11
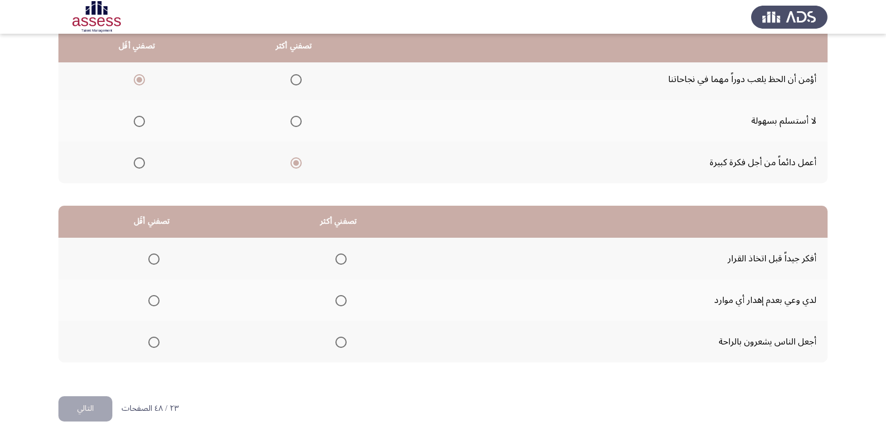
scroll to position [133, 0]
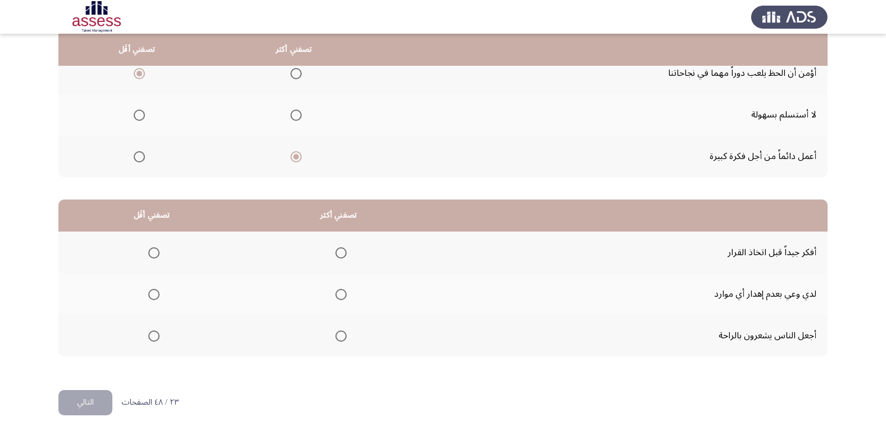
click at [337, 291] on span "Select an option" at bounding box center [340, 294] width 11 height 11
click at [337, 291] on input "Select an option" at bounding box center [340, 294] width 11 height 11
click at [159, 334] on th at bounding box center [151, 335] width 186 height 42
click at [157, 335] on span "Select an option" at bounding box center [153, 335] width 11 height 11
click at [157, 335] on input "Select an option" at bounding box center [153, 335] width 11 height 11
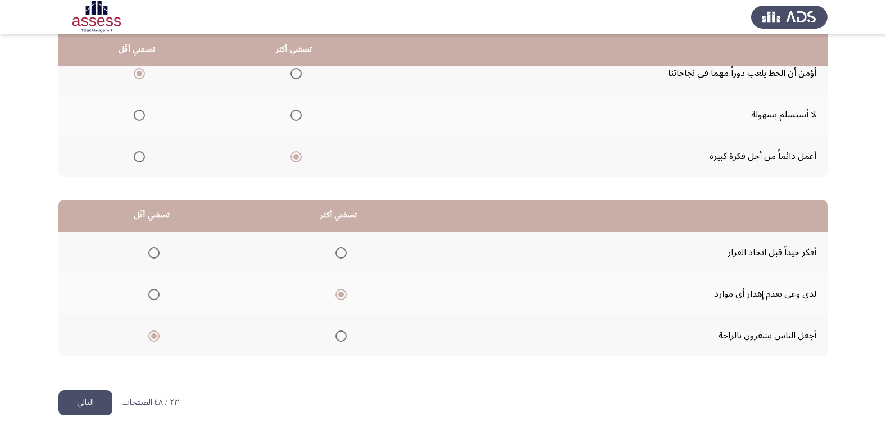
click at [94, 402] on button "التالي" at bounding box center [85, 402] width 54 height 25
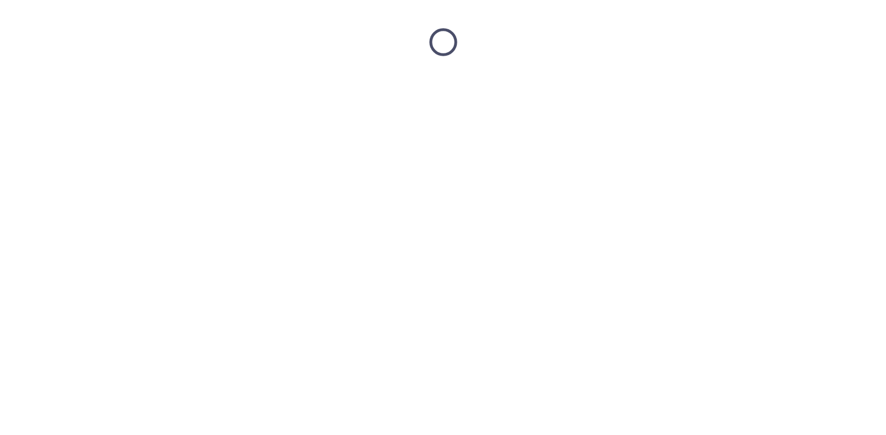
scroll to position [0, 0]
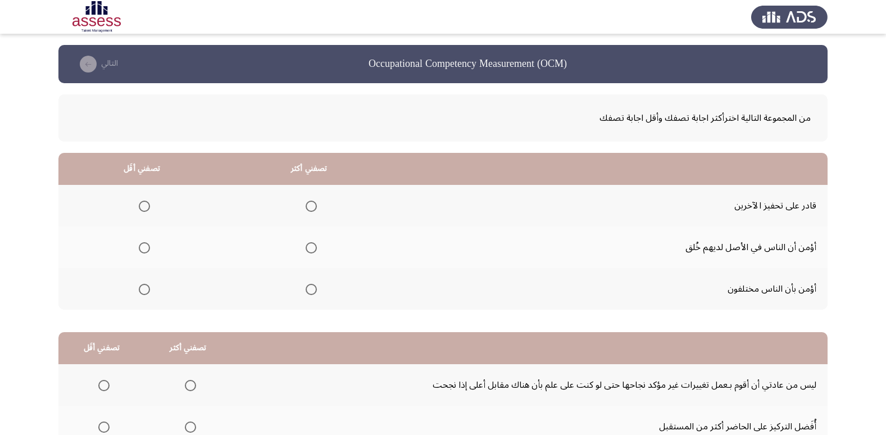
click at [312, 207] on span "Select an option" at bounding box center [310, 205] width 11 height 11
click at [312, 207] on input "Select an option" at bounding box center [310, 205] width 11 height 11
click at [141, 252] on span "Select an option" at bounding box center [144, 247] width 11 height 11
click at [141, 252] on input "Select an option" at bounding box center [144, 247] width 11 height 11
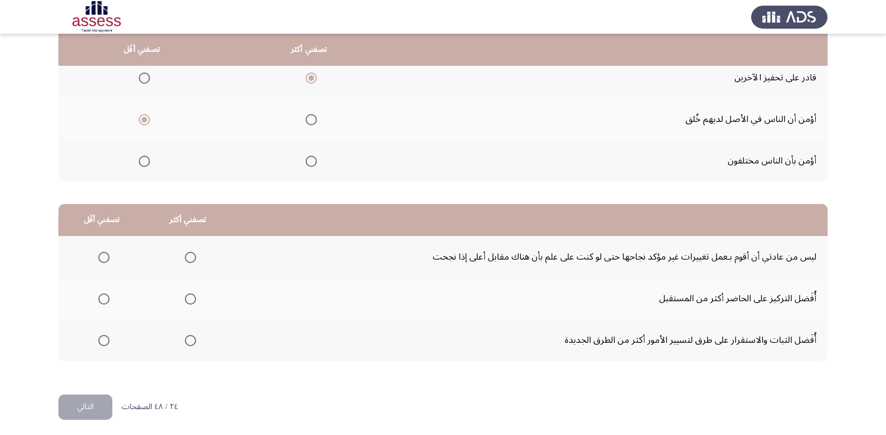
scroll to position [133, 0]
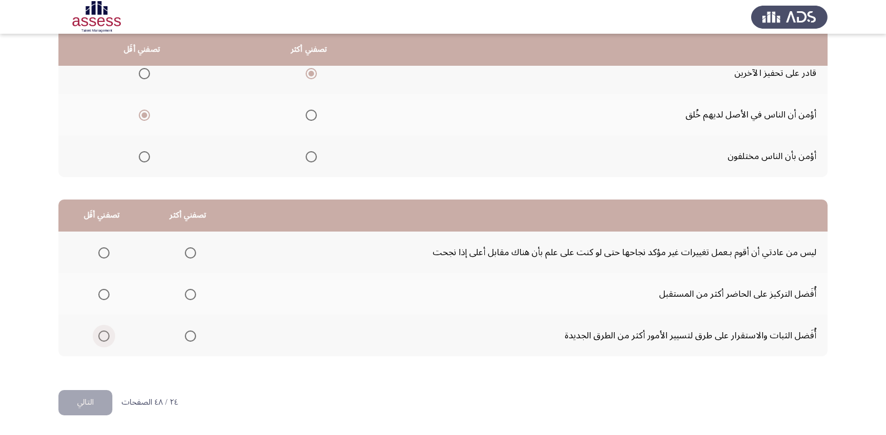
click at [102, 338] on span "Select an option" at bounding box center [103, 335] width 11 height 11
click at [102, 338] on input "Select an option" at bounding box center [103, 335] width 11 height 11
click at [190, 250] on span "Select an option" at bounding box center [190, 252] width 11 height 11
click at [190, 250] on input "Select an option" at bounding box center [190, 252] width 11 height 11
click at [185, 293] on span "Select an option" at bounding box center [190, 294] width 11 height 11
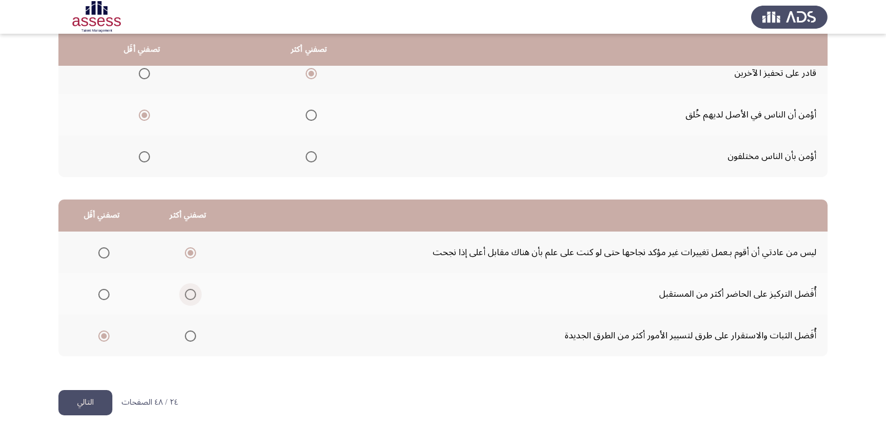
click at [185, 293] on input "Select an option" at bounding box center [190, 294] width 11 height 11
click at [190, 250] on span "Select an option" at bounding box center [190, 252] width 11 height 11
click at [190, 250] on input "Select an option" at bounding box center [190, 252] width 11 height 11
click at [85, 408] on button "التالي" at bounding box center [85, 402] width 54 height 25
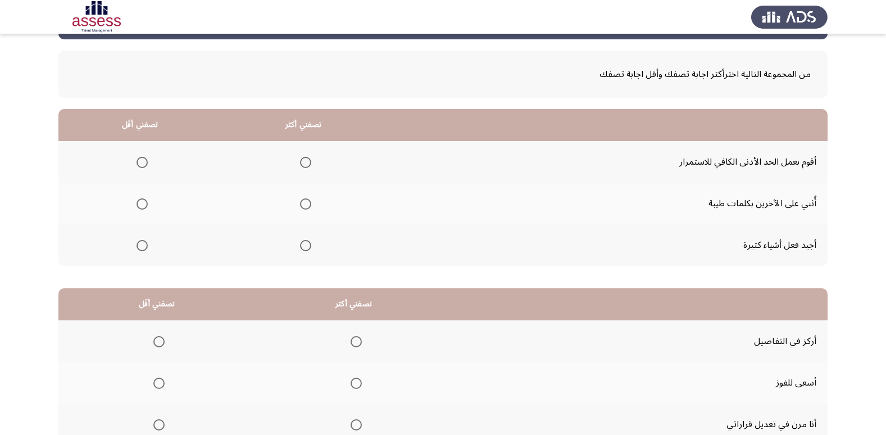
scroll to position [47, 0]
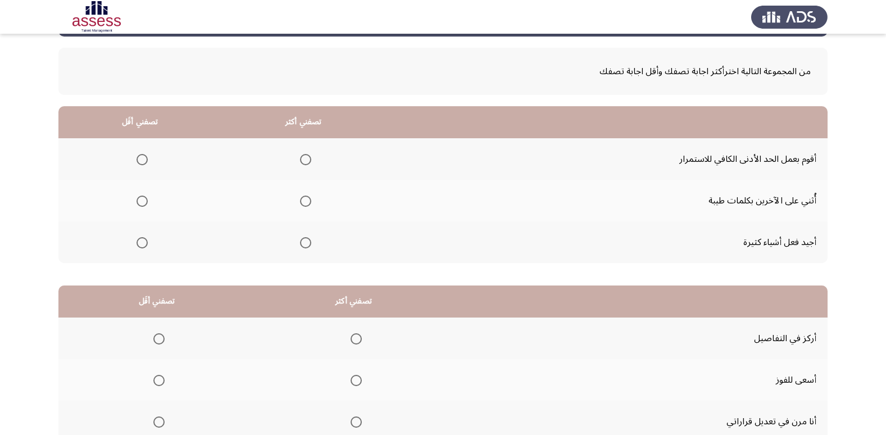
click at [304, 241] on span "Select an option" at bounding box center [305, 242] width 11 height 11
click at [304, 241] on input "Select an option" at bounding box center [305, 242] width 11 height 11
click at [129, 151] on th at bounding box center [139, 159] width 163 height 42
click at [136, 162] on span "Select an option" at bounding box center [141, 159] width 11 height 11
click at [136, 162] on input "Select an option" at bounding box center [141, 159] width 11 height 11
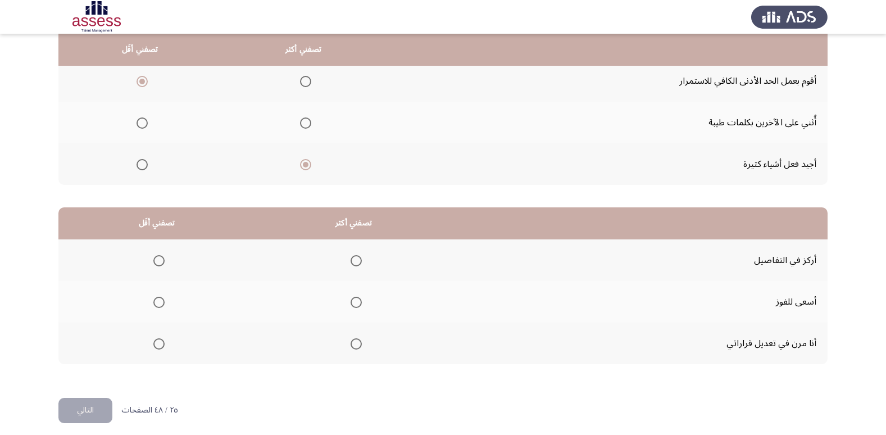
scroll to position [126, 0]
click at [354, 341] on span "Select an option" at bounding box center [355, 342] width 11 height 11
click at [354, 341] on input "Select an option" at bounding box center [355, 342] width 11 height 11
click at [158, 298] on span "Select an option" at bounding box center [158, 300] width 11 height 11
click at [158, 298] on input "Select an option" at bounding box center [158, 300] width 11 height 11
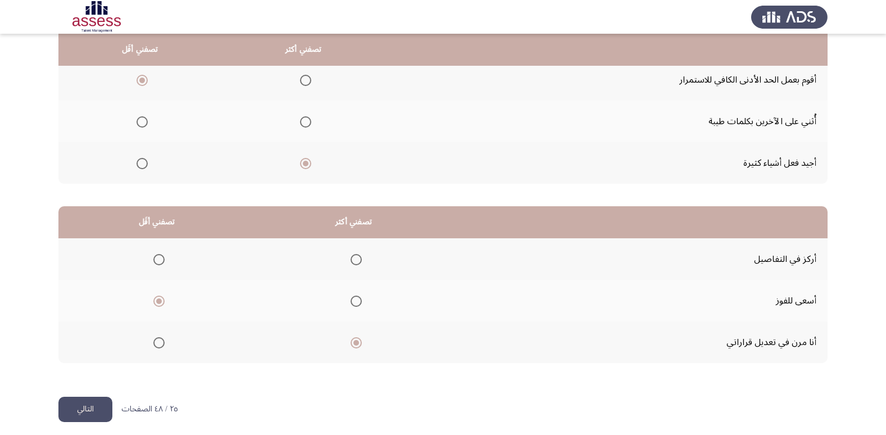
click at [97, 404] on button "التالي" at bounding box center [85, 408] width 54 height 25
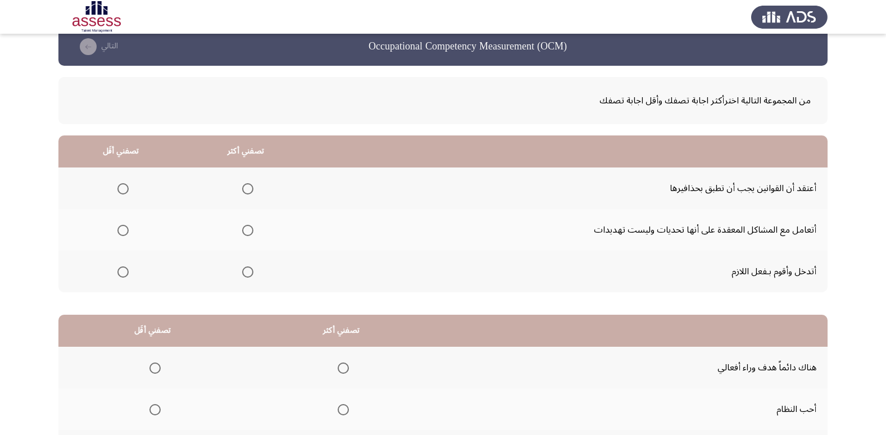
scroll to position [26, 0]
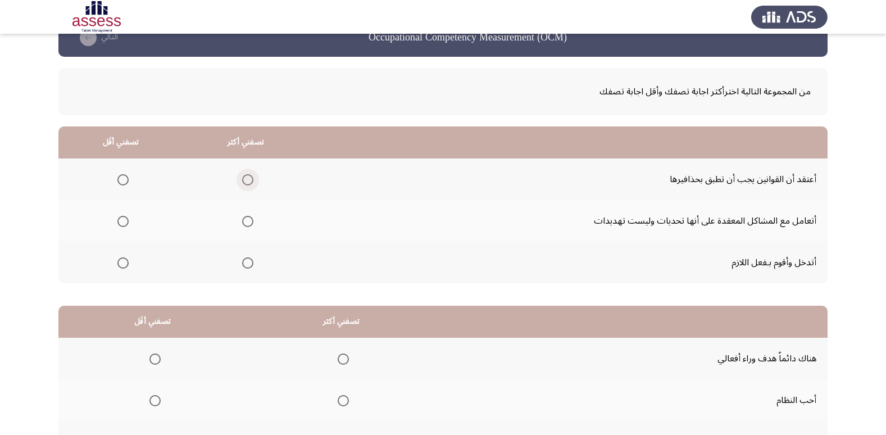
click at [248, 180] on span "Select an option" at bounding box center [247, 179] width 11 height 11
click at [248, 180] on input "Select an option" at bounding box center [247, 179] width 11 height 11
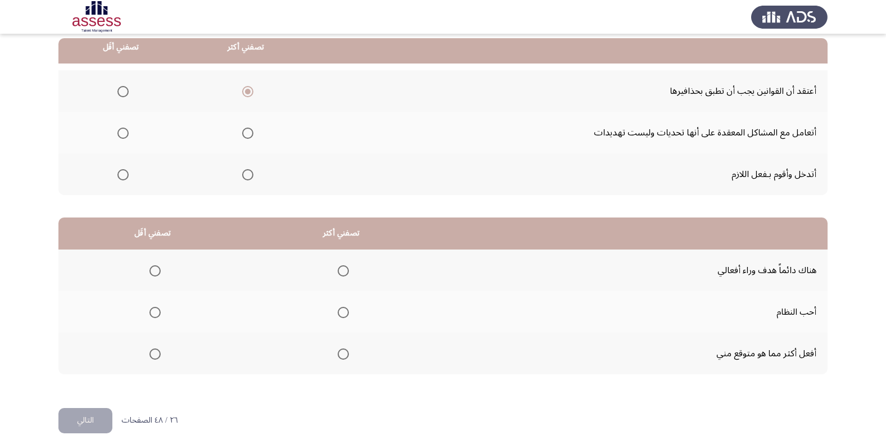
scroll to position [112, 0]
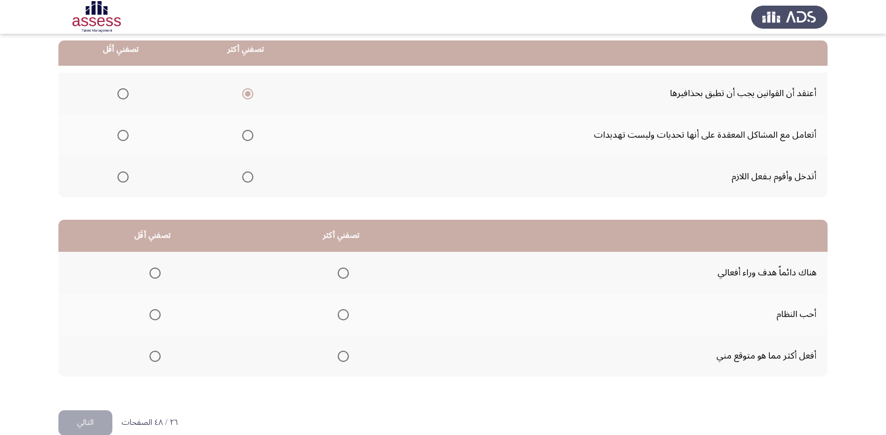
click at [121, 181] on span "Select an option" at bounding box center [122, 176] width 11 height 11
click at [121, 181] on input "Select an option" at bounding box center [122, 176] width 11 height 11
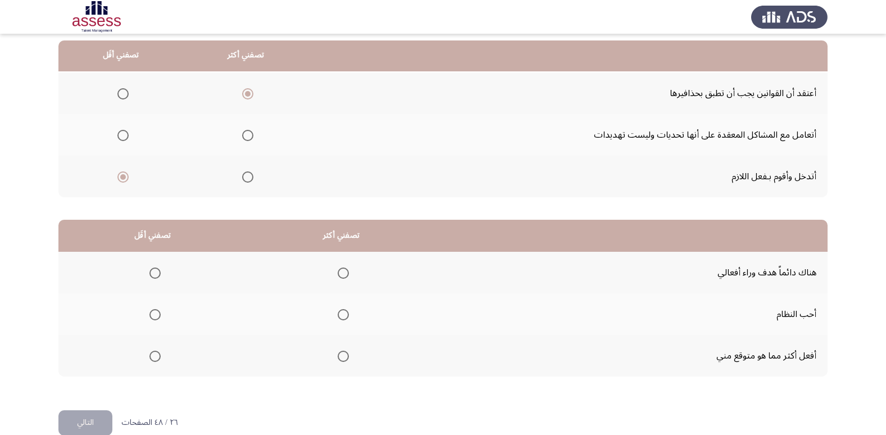
scroll to position [133, 0]
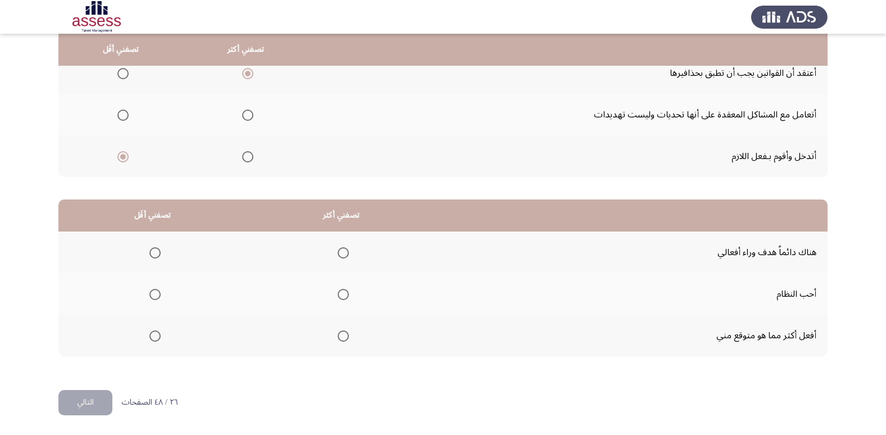
click at [338, 334] on span "Select an option" at bounding box center [343, 335] width 11 height 11
click at [338, 334] on input "Select an option" at bounding box center [343, 335] width 11 height 11
click at [152, 291] on span "Select an option" at bounding box center [154, 294] width 11 height 11
click at [152, 291] on input "Select an option" at bounding box center [154, 294] width 11 height 11
click at [80, 395] on button "التالي" at bounding box center [85, 402] width 54 height 25
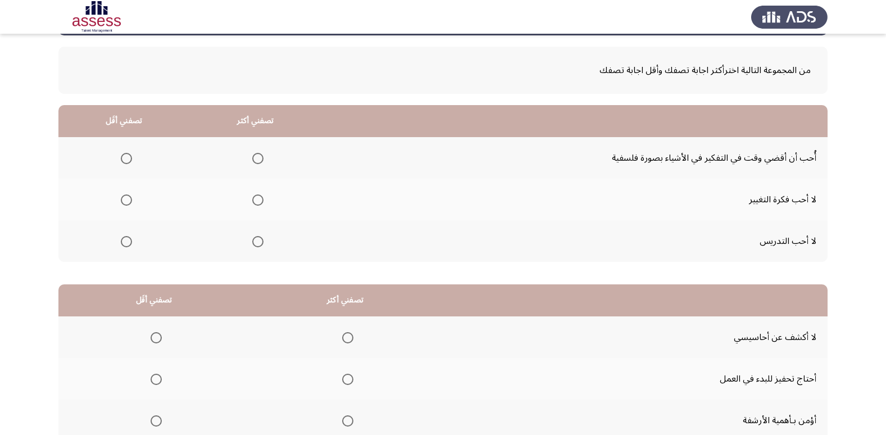
scroll to position [50, 0]
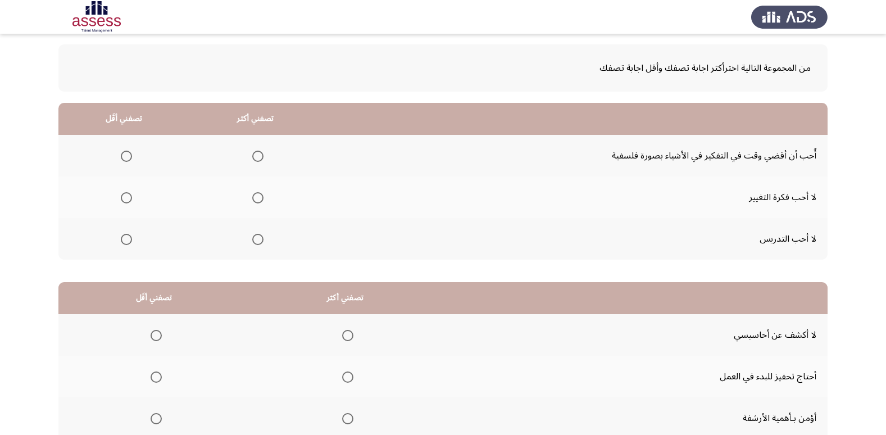
click at [132, 200] on th at bounding box center [123, 197] width 131 height 42
click at [126, 200] on span "Select an option" at bounding box center [126, 197] width 11 height 11
click at [126, 200] on input "Select an option" at bounding box center [126, 197] width 11 height 11
click at [258, 156] on span "Select an option" at bounding box center [258, 156] width 0 height 0
click at [256, 156] on input "Select an option" at bounding box center [257, 156] width 11 height 11
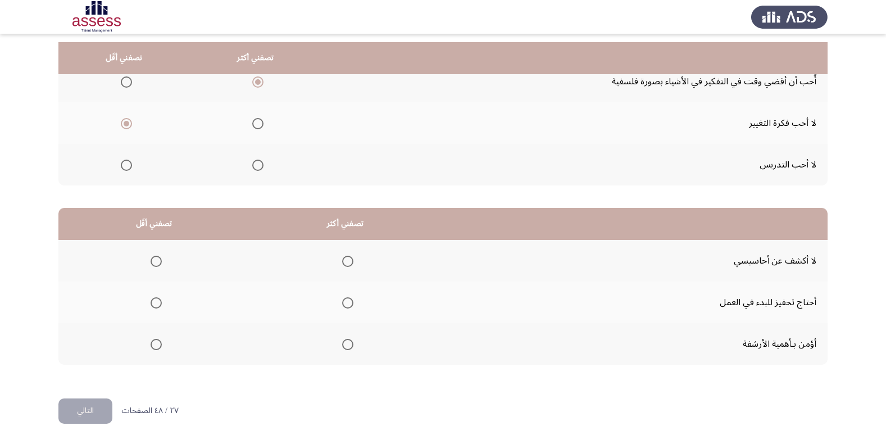
scroll to position [133, 0]
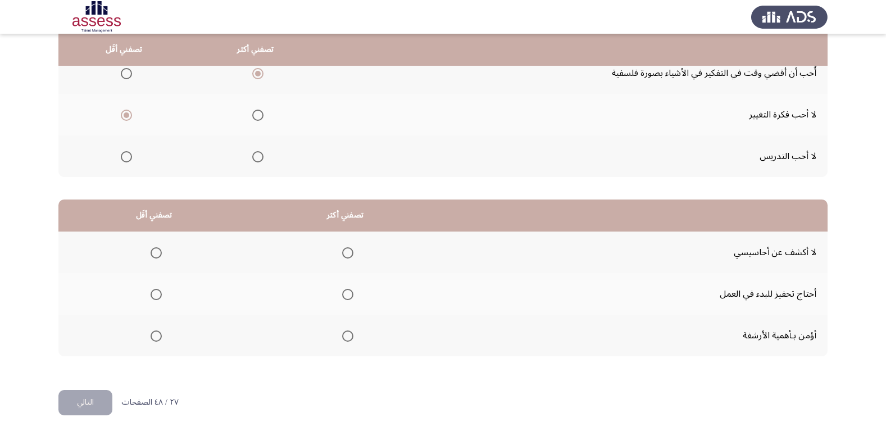
click at [342, 340] on span "Select an option" at bounding box center [347, 335] width 11 height 11
click at [342, 340] on input "Select an option" at bounding box center [347, 335] width 11 height 11
click at [154, 297] on span "Select an option" at bounding box center [156, 294] width 11 height 11
click at [154, 297] on input "Select an option" at bounding box center [156, 294] width 11 height 11
click at [91, 399] on button "التالي" at bounding box center [85, 402] width 54 height 25
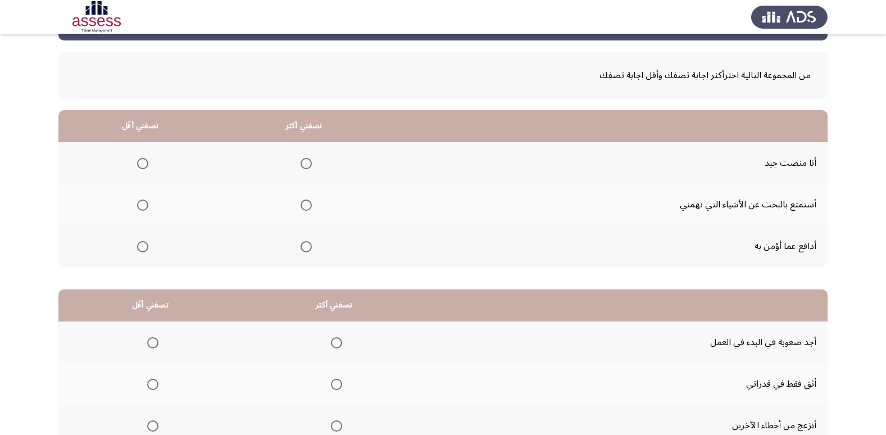
scroll to position [60, 0]
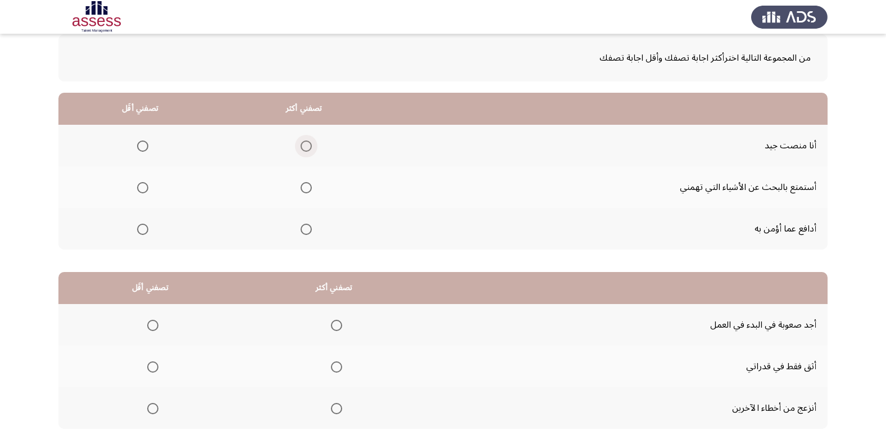
click at [309, 144] on span "Select an option" at bounding box center [305, 145] width 11 height 11
click at [309, 144] on input "Select an option" at bounding box center [305, 145] width 11 height 11
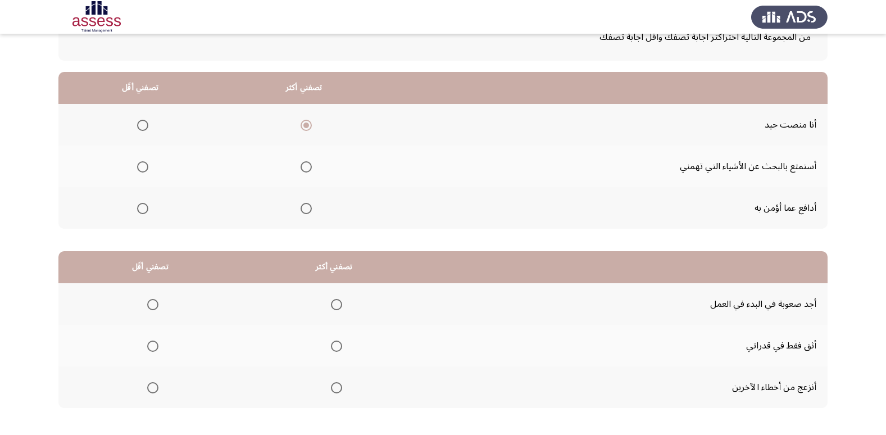
scroll to position [83, 0]
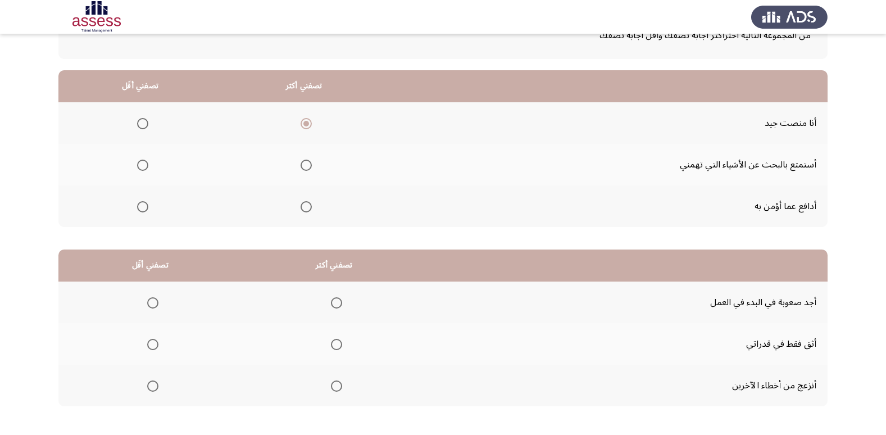
click at [143, 165] on span "Select an option" at bounding box center [142, 164] width 11 height 11
click at [143, 165] on input "Select an option" at bounding box center [142, 164] width 11 height 11
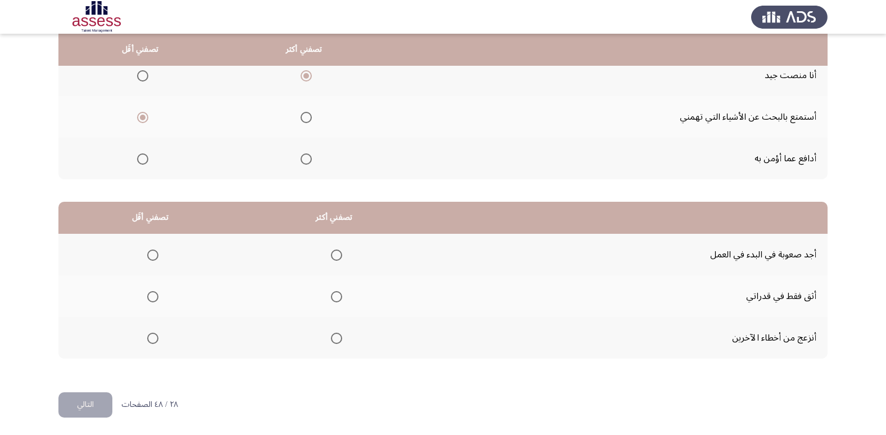
scroll to position [133, 0]
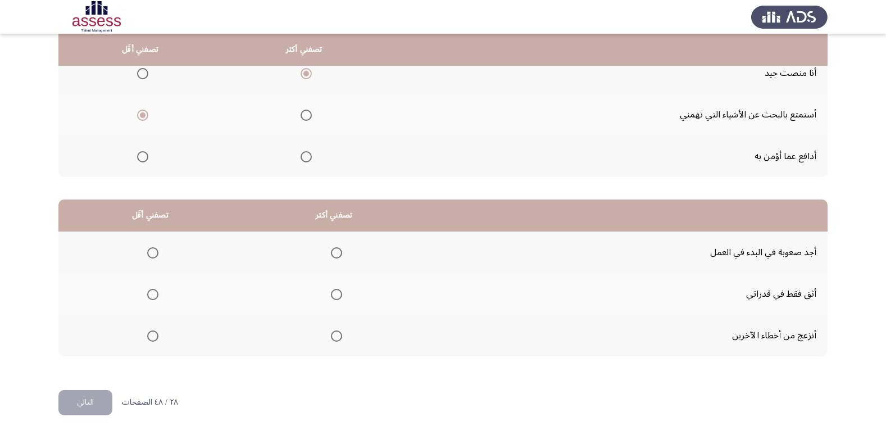
click at [149, 247] on mat-radio-button "Select an option" at bounding box center [151, 253] width 16 height 12
click at [152, 254] on span "Select an option" at bounding box center [152, 252] width 11 height 11
click at [152, 254] on input "Select an option" at bounding box center [152, 252] width 11 height 11
click at [340, 330] on th at bounding box center [334, 335] width 184 height 42
click at [338, 338] on span "Select an option" at bounding box center [336, 335] width 11 height 11
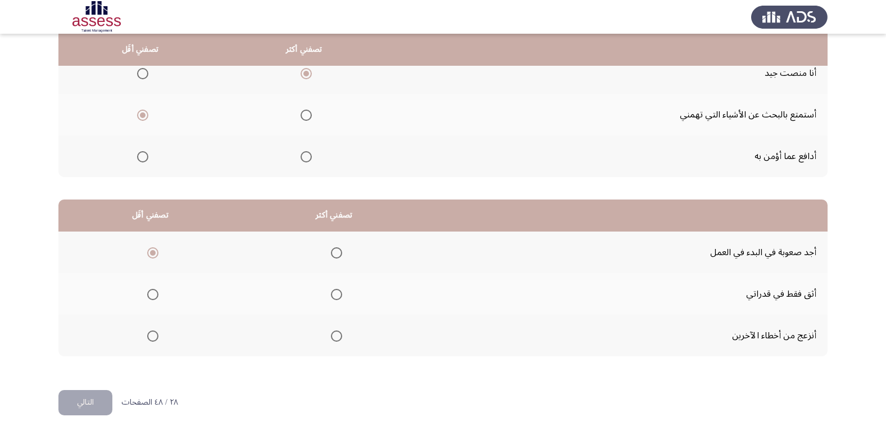
click at [338, 338] on input "Select an option" at bounding box center [336, 335] width 11 height 11
click at [87, 401] on button "التالي" at bounding box center [85, 402] width 54 height 25
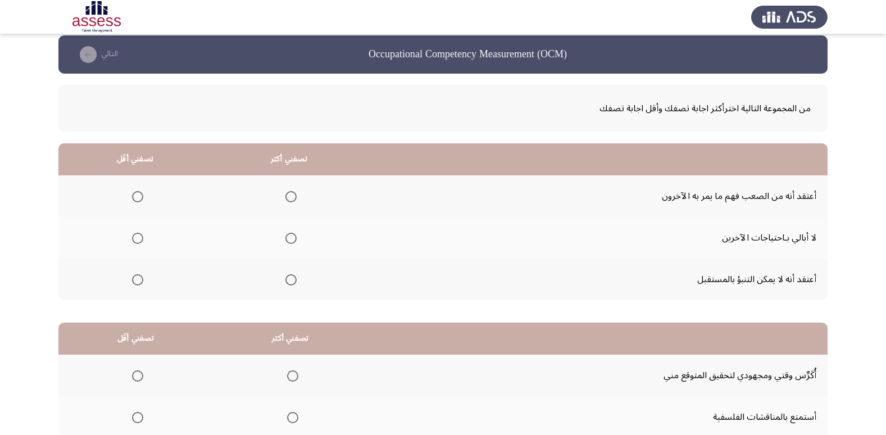
scroll to position [18, 0]
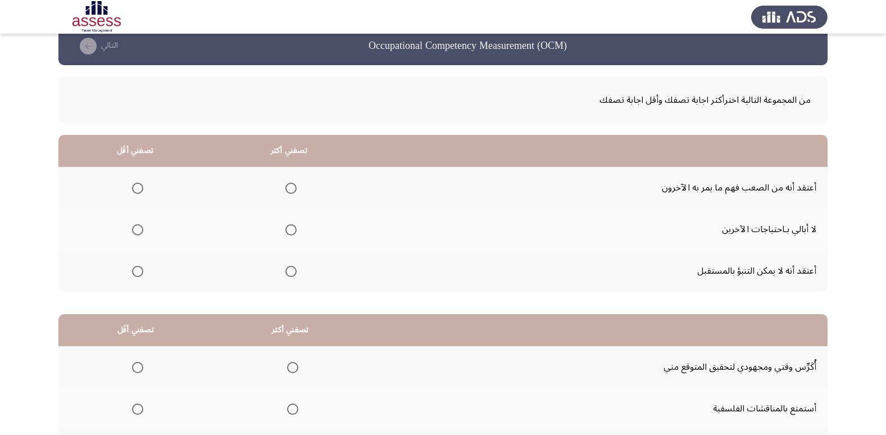
click at [138, 233] on span "Select an option" at bounding box center [137, 229] width 11 height 11
click at [138, 233] on input "Select an option" at bounding box center [137, 229] width 11 height 11
click at [294, 189] on span "Select an option" at bounding box center [290, 188] width 11 height 11
click at [294, 189] on input "Select an option" at bounding box center [290, 188] width 11 height 11
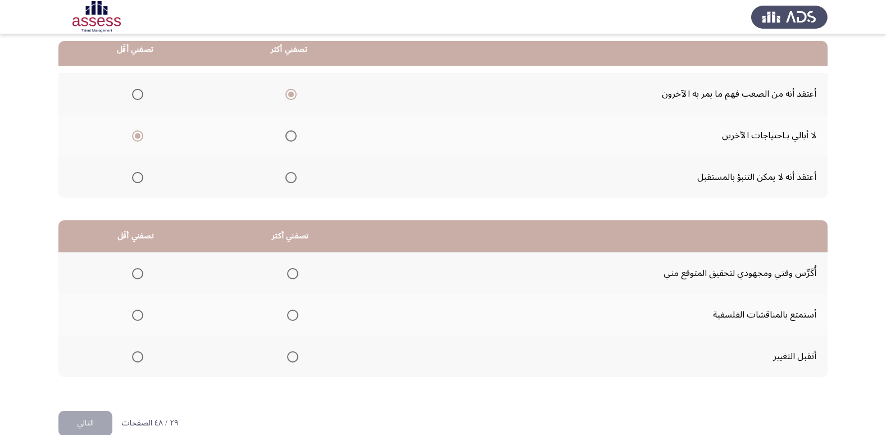
scroll to position [133, 0]
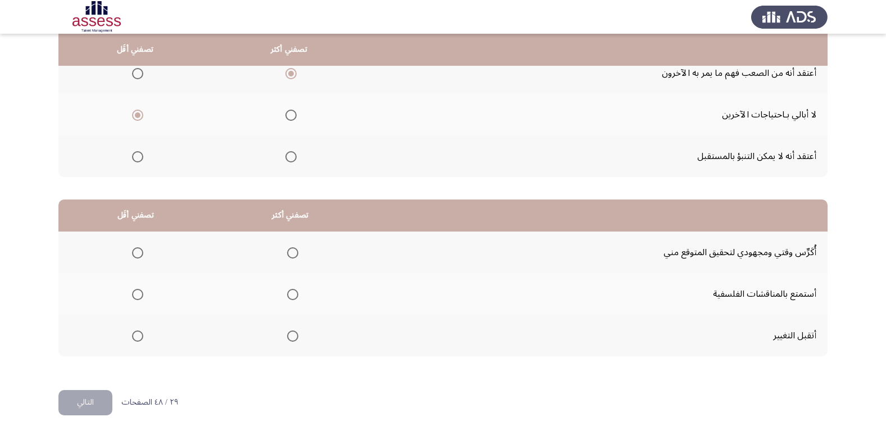
click at [291, 334] on span "Select an option" at bounding box center [292, 335] width 11 height 11
click at [291, 334] on input "Select an option" at bounding box center [292, 335] width 11 height 11
click at [139, 295] on span "Select an option" at bounding box center [137, 294] width 11 height 11
click at [139, 295] on input "Select an option" at bounding box center [137, 294] width 11 height 11
click at [86, 399] on button "التالي" at bounding box center [85, 402] width 54 height 25
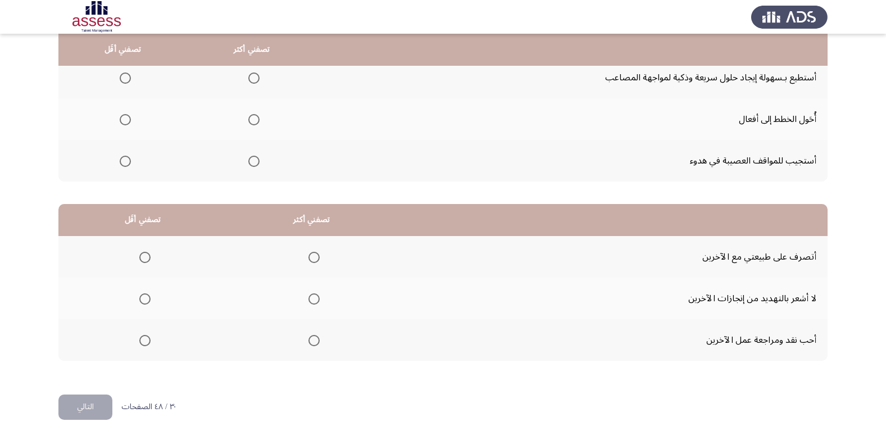
scroll to position [120, 0]
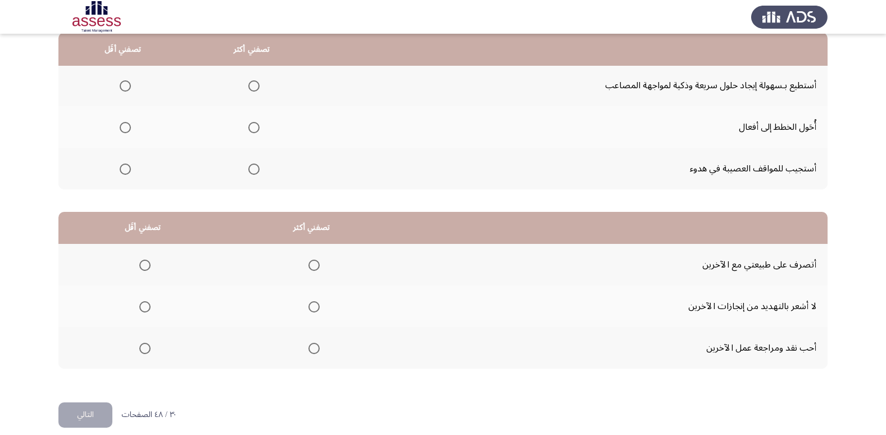
click at [249, 85] on span "Select an option" at bounding box center [253, 85] width 11 height 11
click at [249, 85] on input "Select an option" at bounding box center [253, 85] width 11 height 11
click at [125, 169] on span "Select an option" at bounding box center [125, 169] width 0 height 0
click at [124, 169] on input "Select an option" at bounding box center [125, 168] width 11 height 11
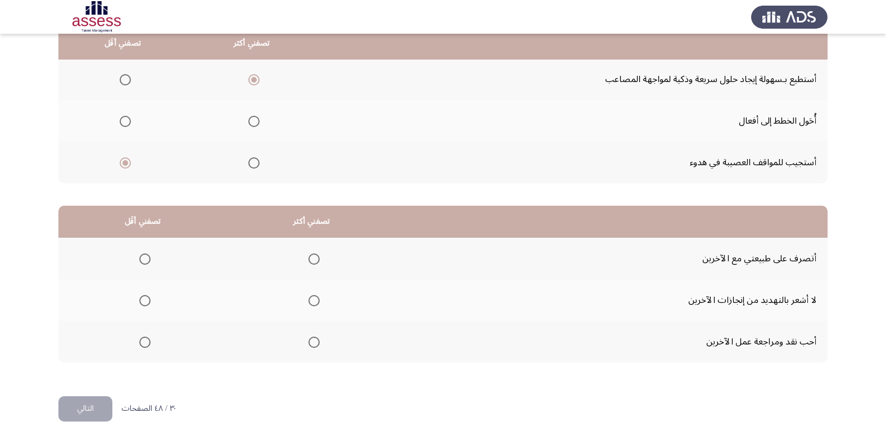
scroll to position [133, 0]
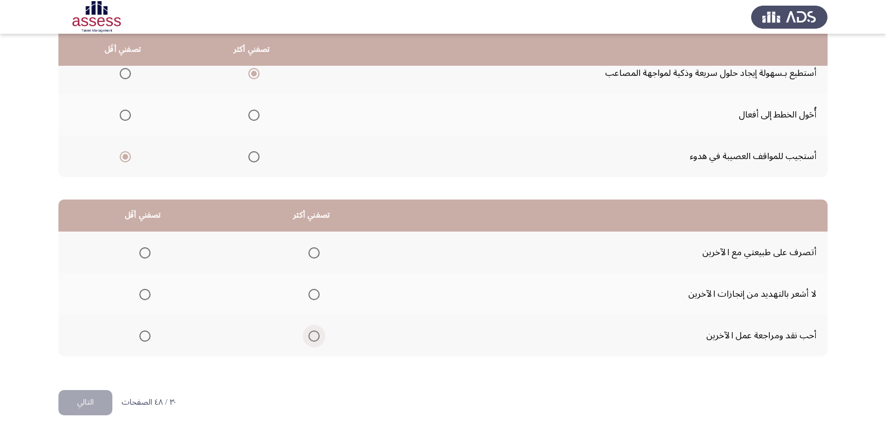
click at [316, 335] on span "Select an option" at bounding box center [313, 335] width 11 height 11
click at [316, 335] on input "Select an option" at bounding box center [313, 335] width 11 height 11
click at [142, 256] on span "Select an option" at bounding box center [144, 252] width 11 height 11
click at [142, 256] on input "Select an option" at bounding box center [144, 252] width 11 height 11
click at [93, 403] on button "التالي" at bounding box center [85, 402] width 54 height 25
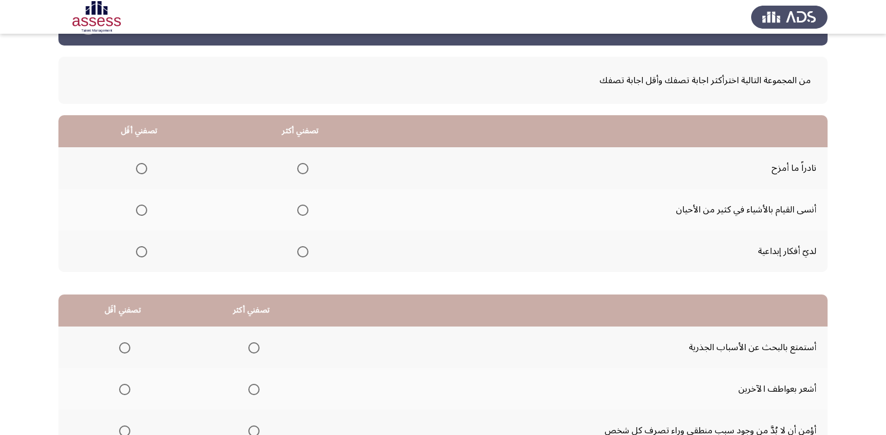
scroll to position [48, 0]
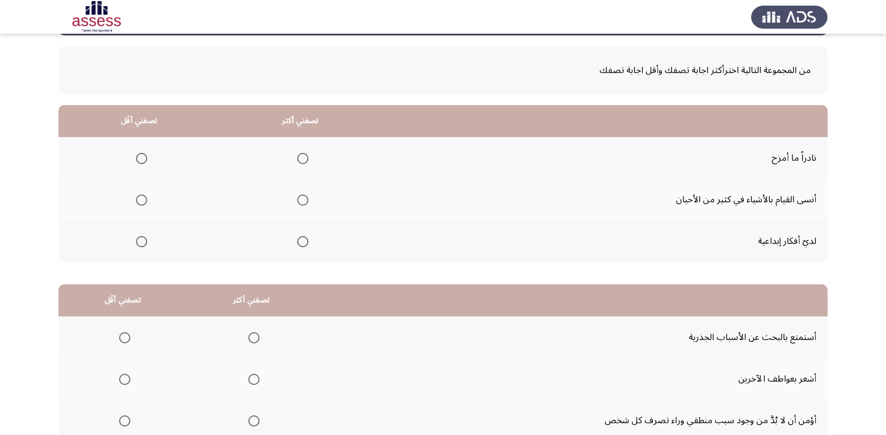
click at [140, 202] on span "Select an option" at bounding box center [141, 199] width 11 height 11
click at [140, 202] on input "Select an option" at bounding box center [141, 199] width 11 height 11
click at [305, 240] on span "Select an option" at bounding box center [302, 241] width 11 height 11
click at [305, 240] on input "Select an option" at bounding box center [302, 241] width 11 height 11
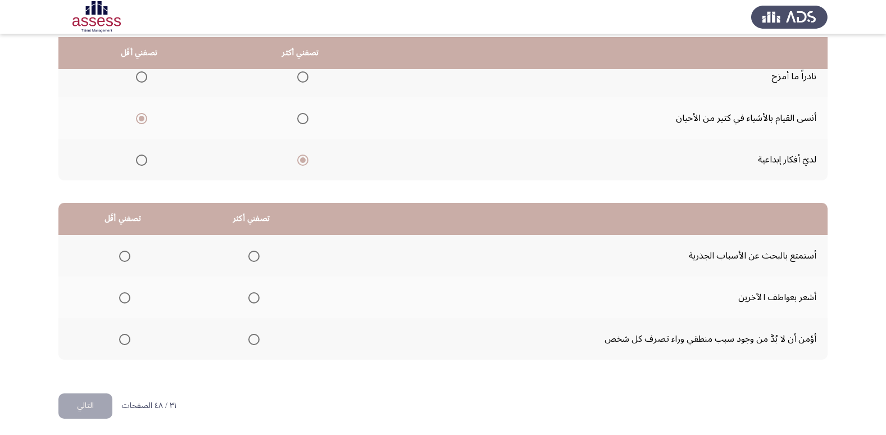
scroll to position [133, 0]
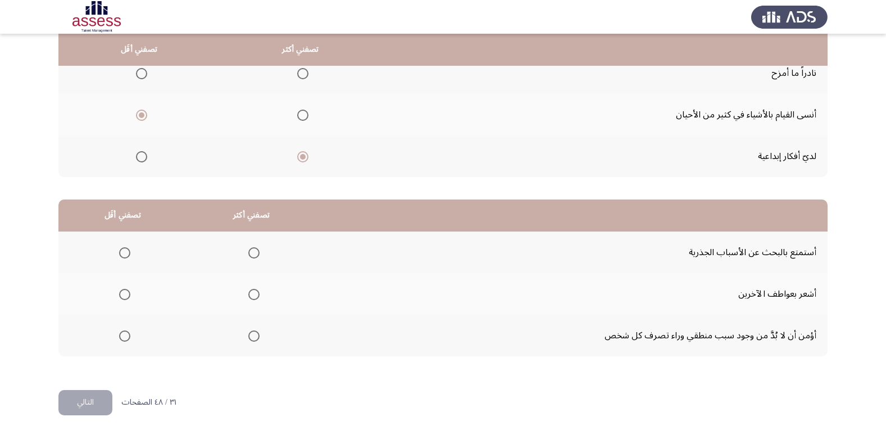
click at [250, 249] on span "Select an option" at bounding box center [253, 252] width 11 height 11
click at [250, 249] on input "Select an option" at bounding box center [253, 252] width 11 height 11
click at [120, 292] on span "Select an option" at bounding box center [124, 294] width 11 height 11
click at [120, 292] on input "Select an option" at bounding box center [124, 294] width 11 height 11
click at [256, 336] on span "Select an option" at bounding box center [253, 335] width 11 height 11
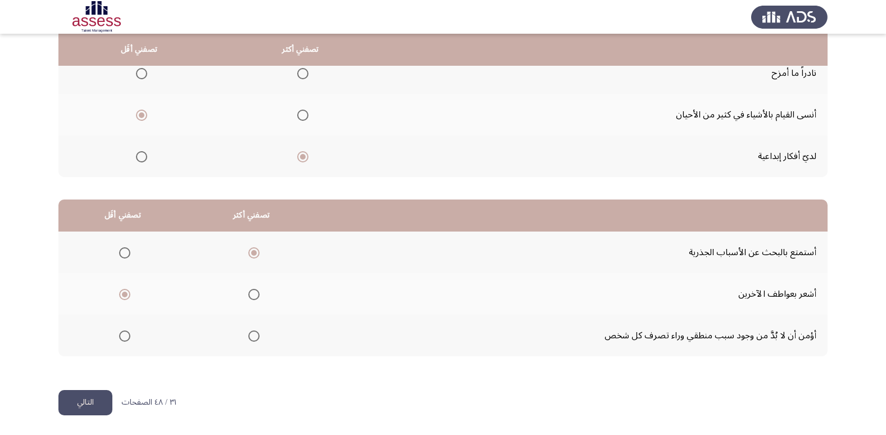
click at [256, 336] on input "Select an option" at bounding box center [253, 335] width 11 height 11
click at [255, 253] on span "Select an option" at bounding box center [253, 252] width 11 height 11
click at [255, 253] on input "Select an option" at bounding box center [253, 252] width 11 height 11
click at [92, 394] on button "التالي" at bounding box center [85, 402] width 54 height 25
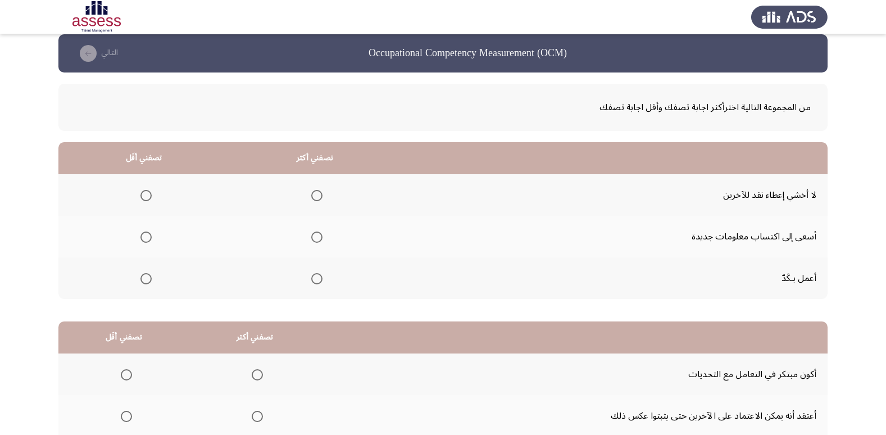
scroll to position [30, 0]
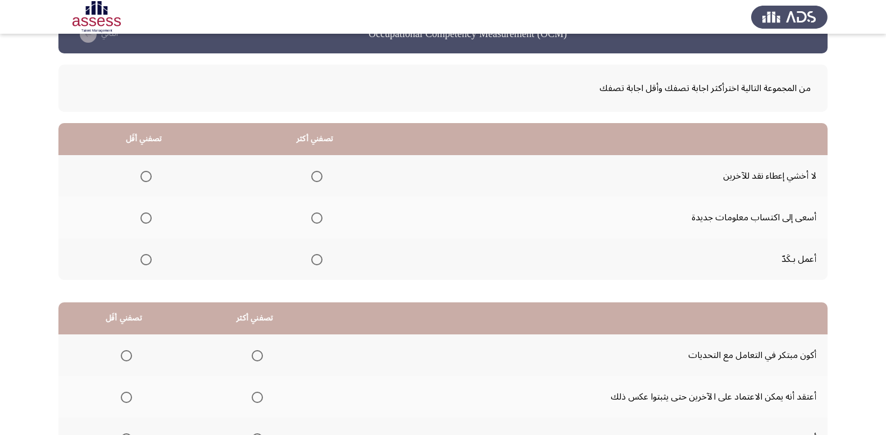
click at [312, 219] on span "Select an option" at bounding box center [316, 217] width 11 height 11
click at [312, 219] on input "Select an option" at bounding box center [316, 217] width 11 height 11
click at [146, 176] on span "Select an option" at bounding box center [146, 176] width 0 height 0
click at [146, 176] on input "Select an option" at bounding box center [145, 176] width 11 height 11
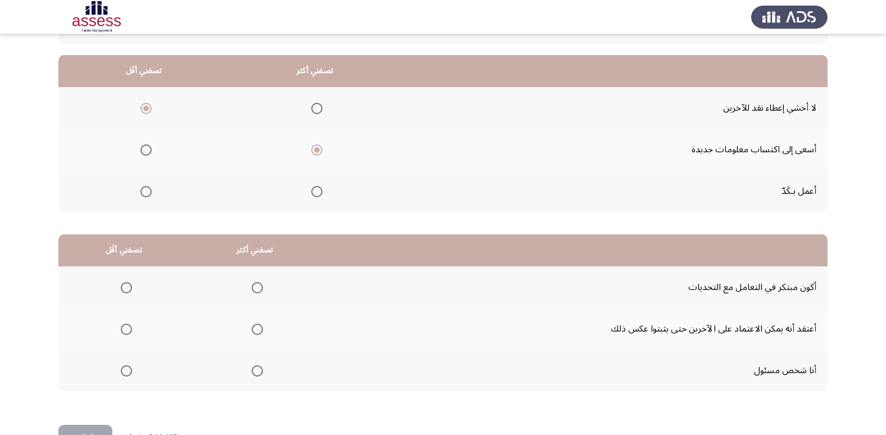
scroll to position [94, 0]
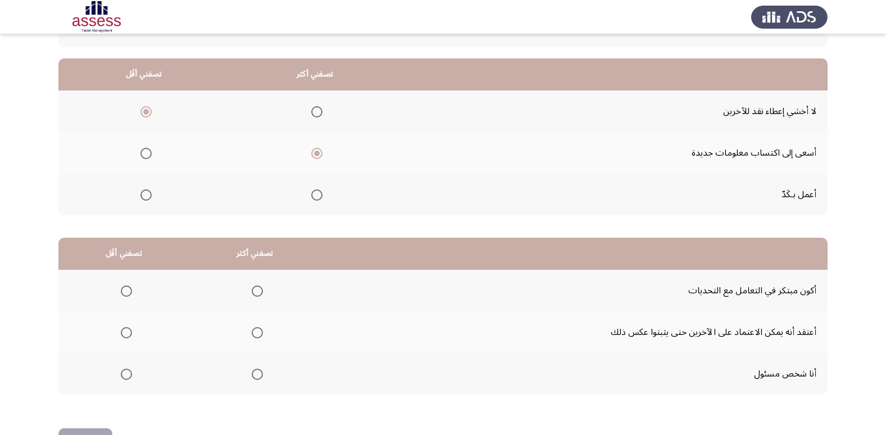
click at [146, 197] on span "Select an option" at bounding box center [145, 194] width 11 height 11
click at [146, 197] on input "Select an option" at bounding box center [145, 194] width 11 height 11
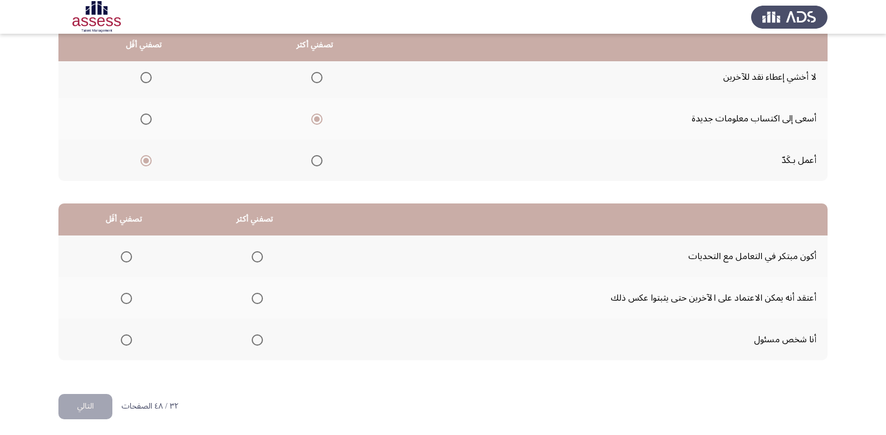
scroll to position [133, 0]
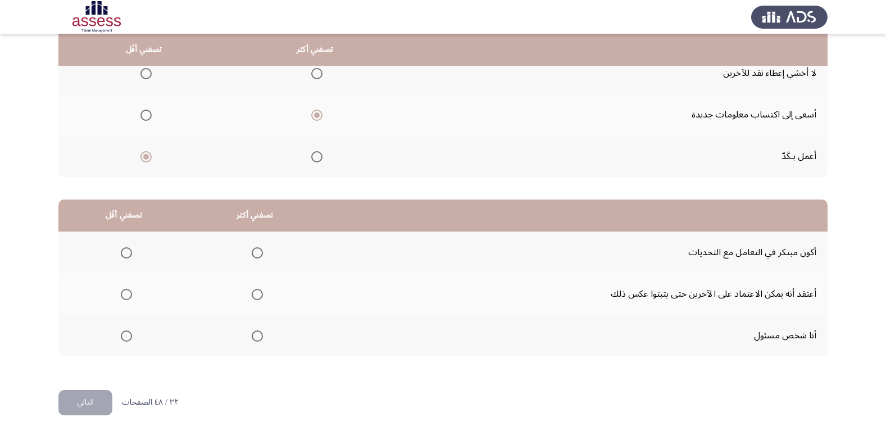
click at [257, 253] on span "Select an option" at bounding box center [257, 253] width 0 height 0
click at [255, 252] on input "Select an option" at bounding box center [257, 252] width 11 height 11
click at [122, 294] on span "Select an option" at bounding box center [126, 294] width 11 height 11
click at [122, 294] on input "Select an option" at bounding box center [126, 294] width 11 height 11
click at [94, 409] on button "التالي" at bounding box center [85, 402] width 54 height 25
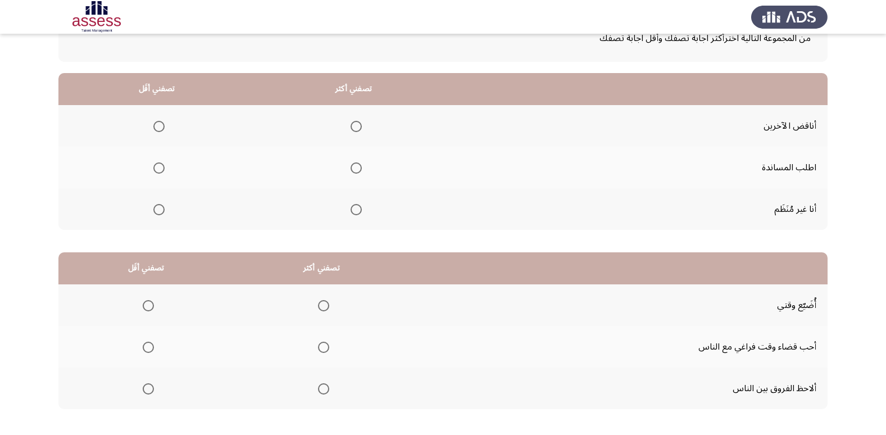
scroll to position [76, 0]
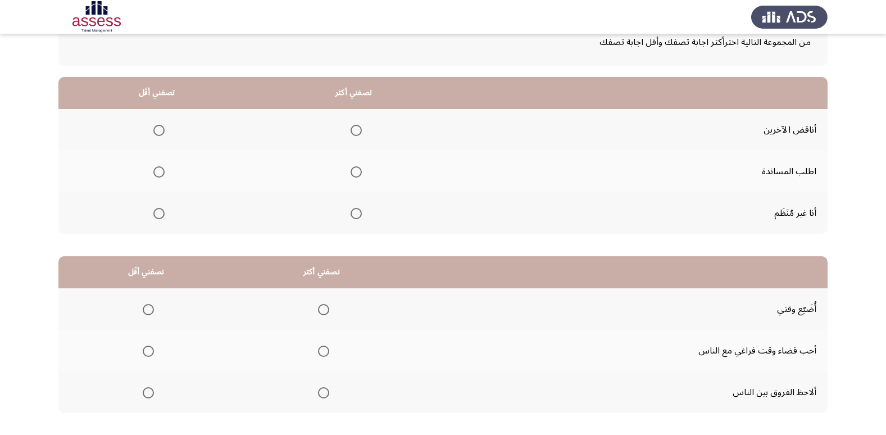
click at [154, 216] on span "Select an option" at bounding box center [158, 213] width 11 height 11
click at [154, 216] on input "Select an option" at bounding box center [158, 213] width 11 height 11
click at [352, 134] on span "Select an option" at bounding box center [355, 130] width 11 height 11
click at [352, 134] on input "Select an option" at bounding box center [355, 130] width 11 height 11
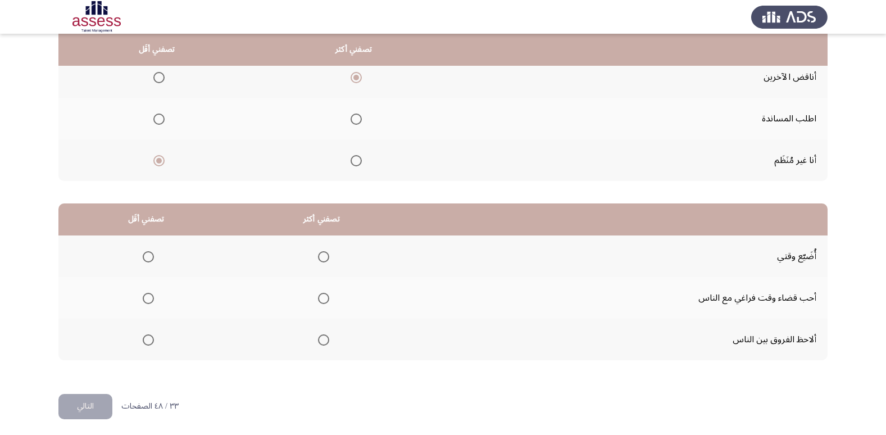
scroll to position [133, 0]
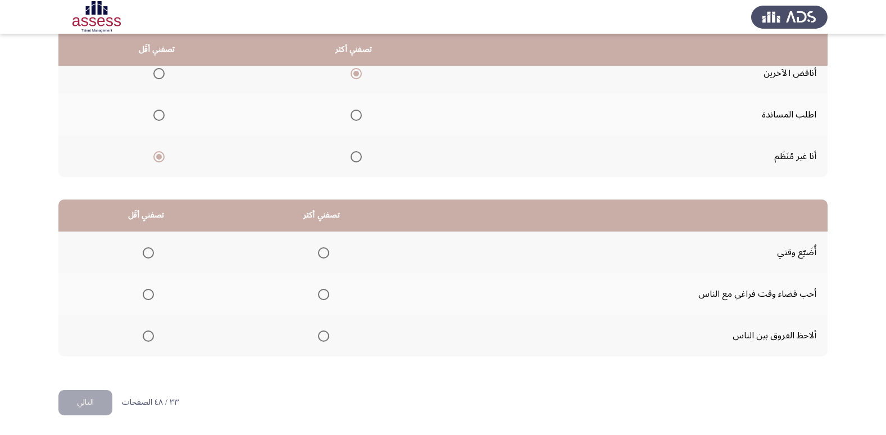
click at [321, 332] on span "Select an option" at bounding box center [323, 335] width 11 height 11
click at [321, 332] on input "Select an option" at bounding box center [323, 335] width 11 height 11
click at [149, 248] on span "Select an option" at bounding box center [148, 252] width 11 height 11
click at [149, 248] on input "Select an option" at bounding box center [148, 252] width 11 height 11
click at [85, 403] on button "التالي" at bounding box center [85, 402] width 54 height 25
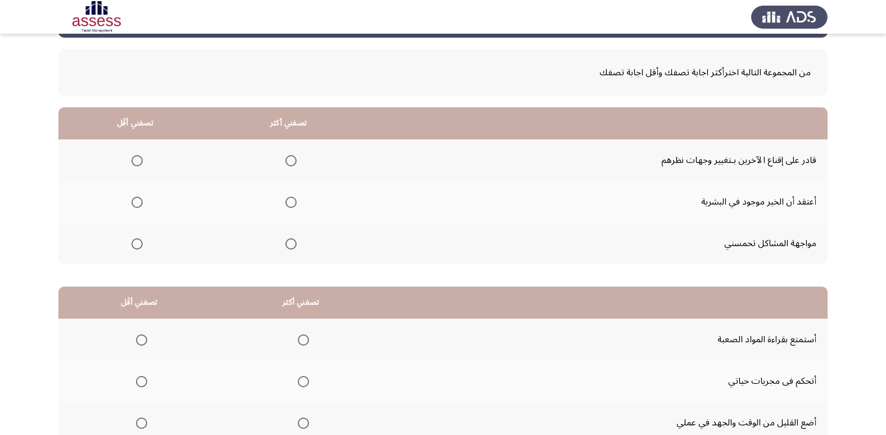
scroll to position [53, 0]
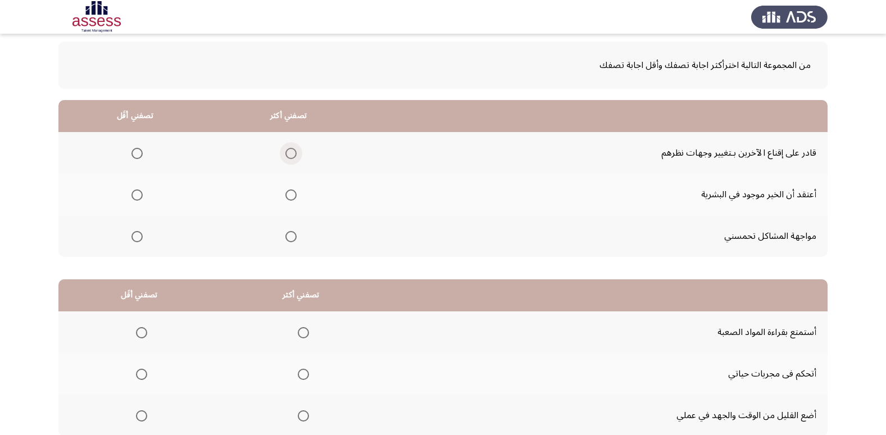
click at [289, 157] on span "Select an option" at bounding box center [290, 153] width 11 height 11
click at [289, 157] on input "Select an option" at bounding box center [290, 153] width 11 height 11
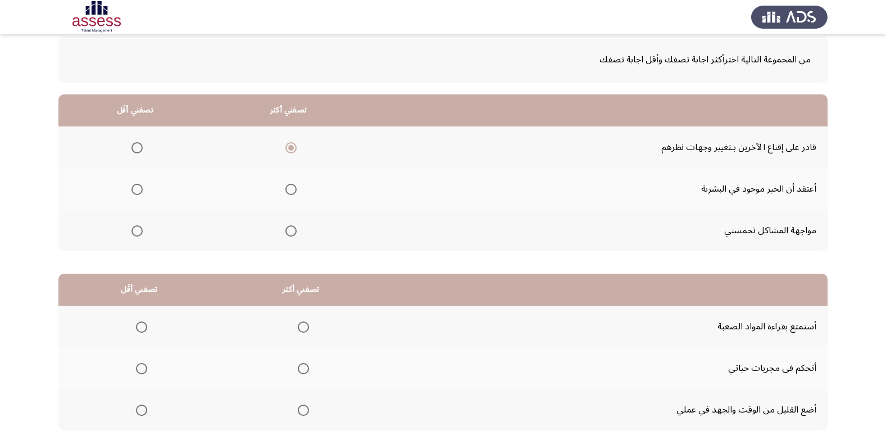
scroll to position [65, 0]
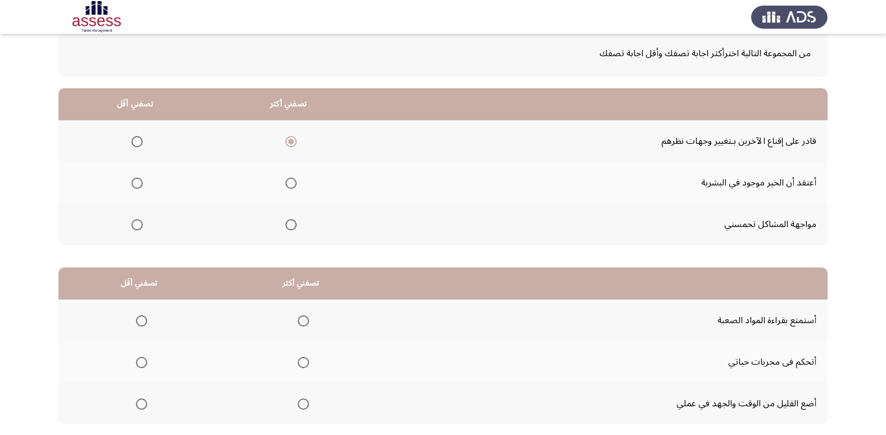
click at [143, 184] on th at bounding box center [134, 183] width 153 height 42
click at [140, 185] on span "Select an option" at bounding box center [136, 182] width 11 height 11
click at [140, 185] on input "Select an option" at bounding box center [136, 182] width 11 height 11
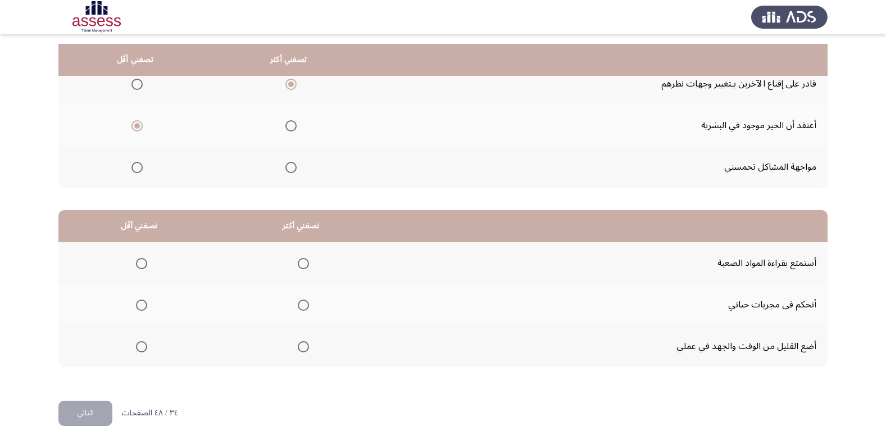
scroll to position [133, 0]
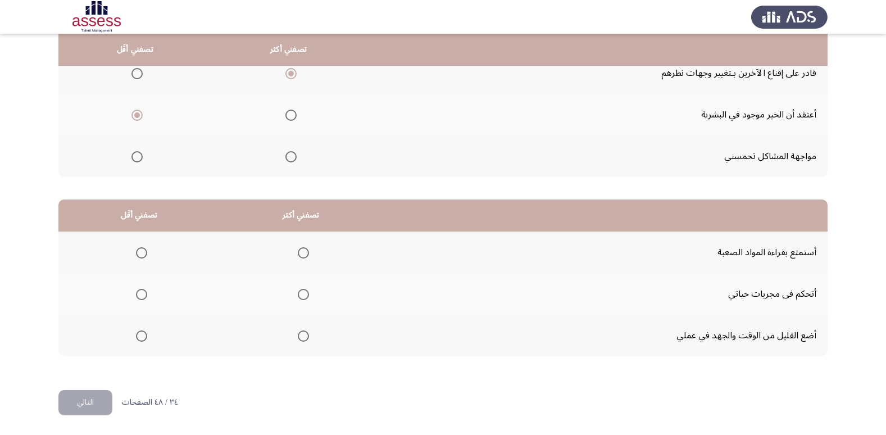
click at [145, 335] on span "Select an option" at bounding box center [141, 335] width 11 height 11
click at [145, 335] on input "Select an option" at bounding box center [141, 335] width 11 height 11
click at [303, 299] on span "Select an option" at bounding box center [303, 294] width 11 height 11
click at [303, 299] on input "Select an option" at bounding box center [303, 294] width 11 height 11
click at [76, 404] on button "التالي" at bounding box center [85, 402] width 54 height 25
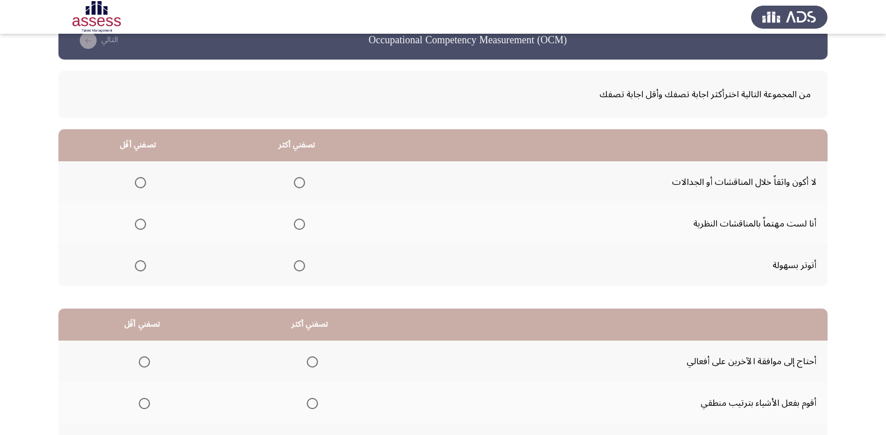
scroll to position [33, 0]
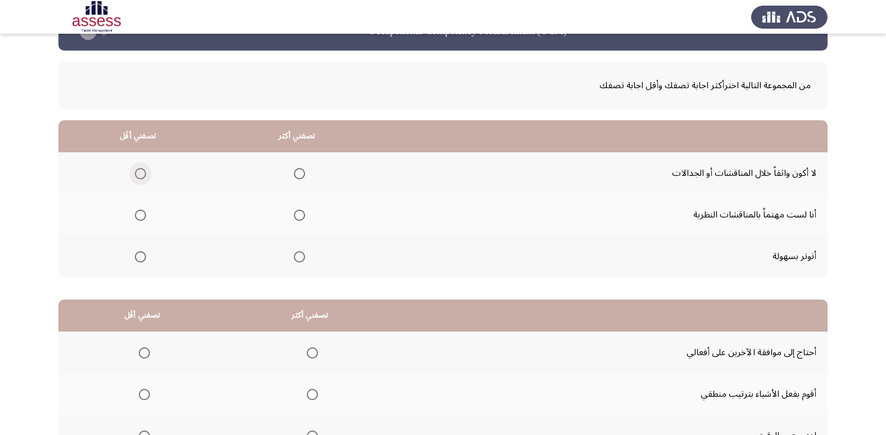
click at [136, 172] on span "Select an option" at bounding box center [140, 173] width 11 height 11
click at [136, 172] on input "Select an option" at bounding box center [140, 173] width 11 height 11
click at [298, 213] on span "Select an option" at bounding box center [299, 214] width 11 height 11
click at [298, 213] on input "Select an option" at bounding box center [299, 214] width 11 height 11
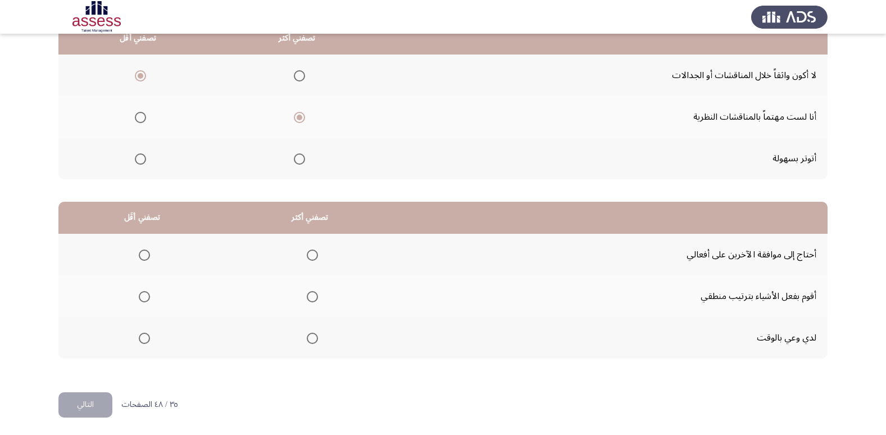
scroll to position [133, 0]
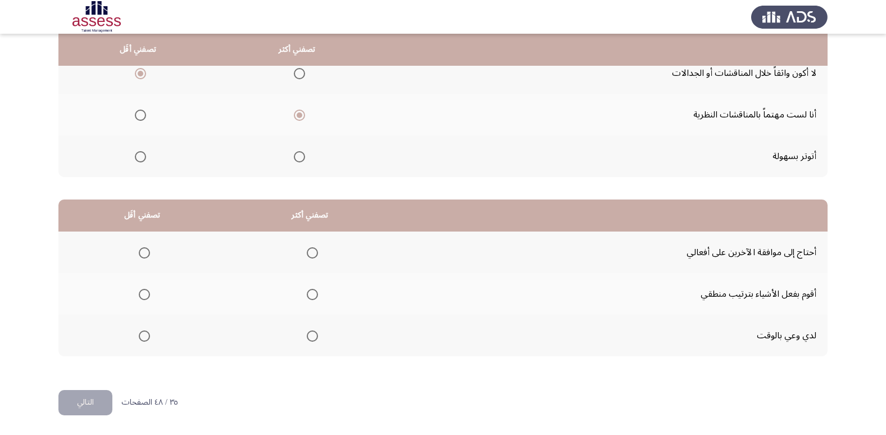
click at [317, 332] on th at bounding box center [310, 335] width 168 height 42
click at [312, 336] on span "Select an option" at bounding box center [312, 335] width 11 height 11
click at [312, 336] on input "Select an option" at bounding box center [312, 335] width 11 height 11
click at [141, 250] on span "Select an option" at bounding box center [144, 252] width 11 height 11
click at [141, 250] on input "Select an option" at bounding box center [144, 252] width 11 height 11
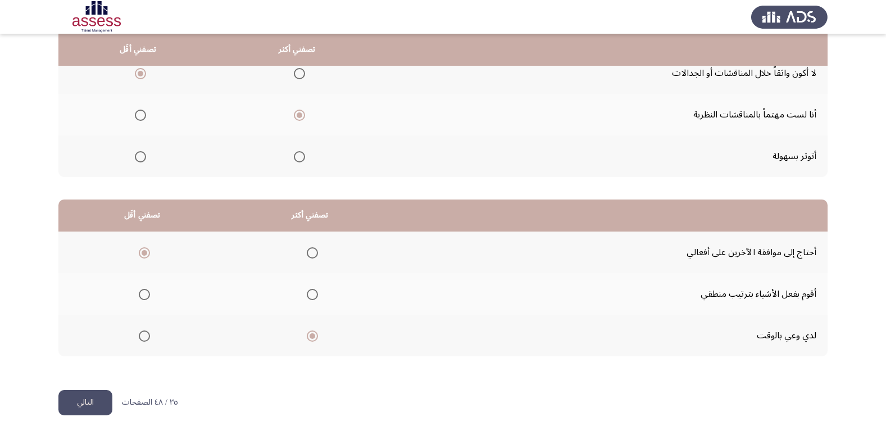
click at [77, 404] on button "التالي" at bounding box center [85, 402] width 54 height 25
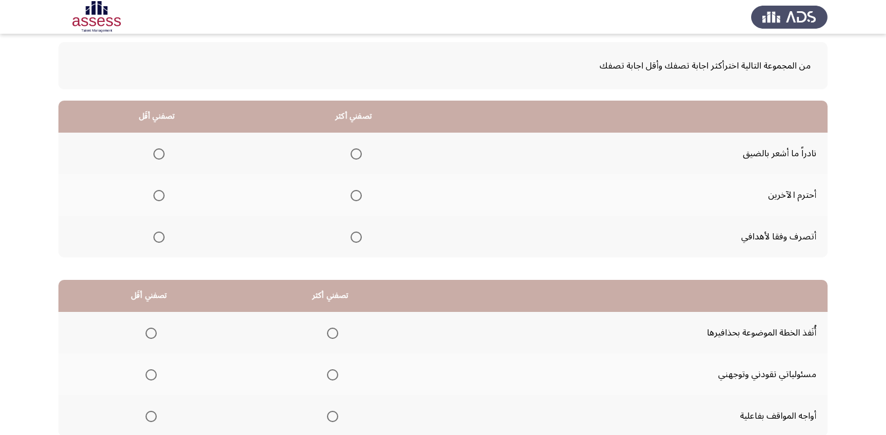
scroll to position [65, 0]
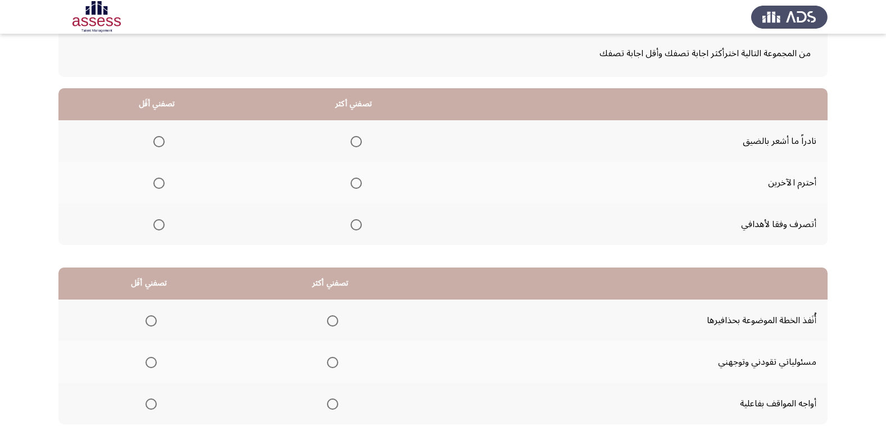
click at [352, 183] on span "Select an option" at bounding box center [355, 182] width 11 height 11
click at [352, 183] on input "Select an option" at bounding box center [355, 182] width 11 height 11
click at [163, 142] on span "Select an option" at bounding box center [158, 141] width 11 height 11
click at [163, 142] on input "Select an option" at bounding box center [158, 141] width 11 height 11
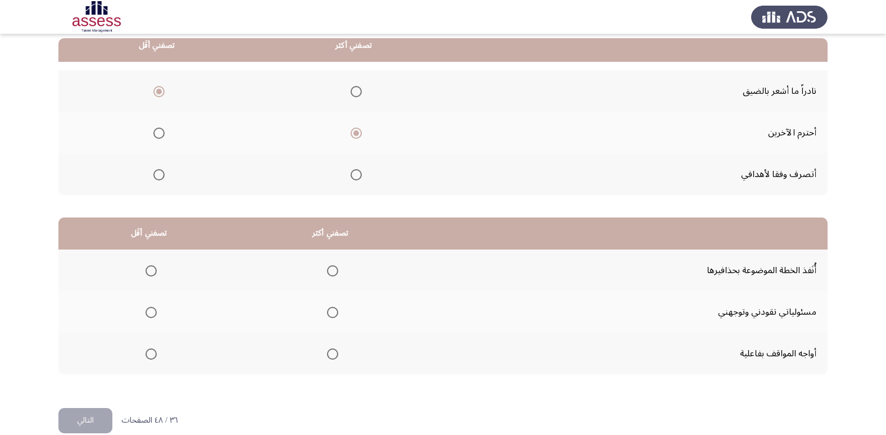
scroll to position [121, 0]
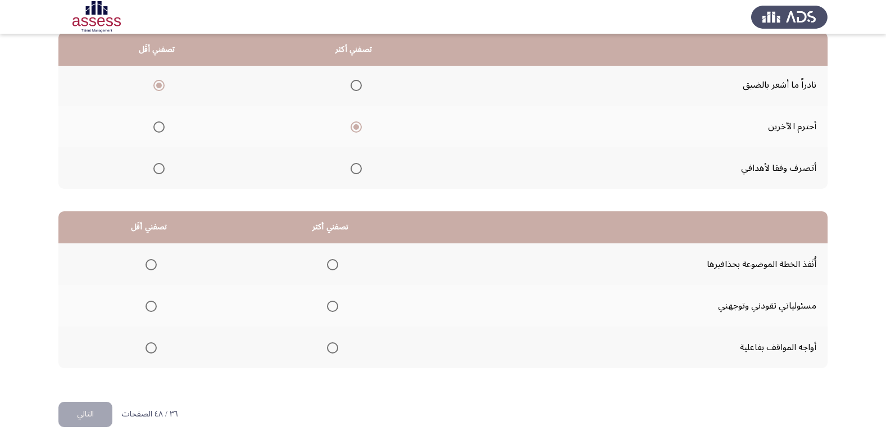
click at [327, 265] on span "Select an option" at bounding box center [332, 264] width 11 height 11
click at [327, 265] on input "Select an option" at bounding box center [332, 264] width 11 height 11
click at [141, 260] on label "Select an option" at bounding box center [149, 264] width 16 height 11
click at [145, 260] on input "Select an option" at bounding box center [150, 264] width 11 height 11
click at [327, 304] on span "Select an option" at bounding box center [332, 305] width 11 height 11
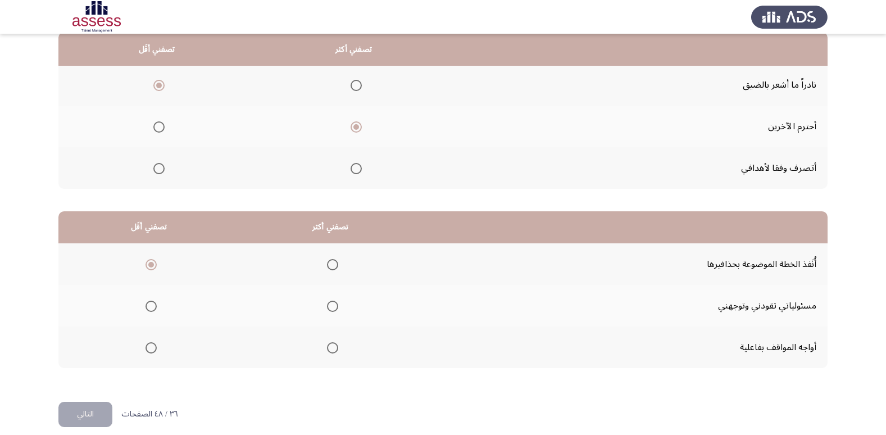
click at [327, 304] on input "Select an option" at bounding box center [332, 305] width 11 height 11
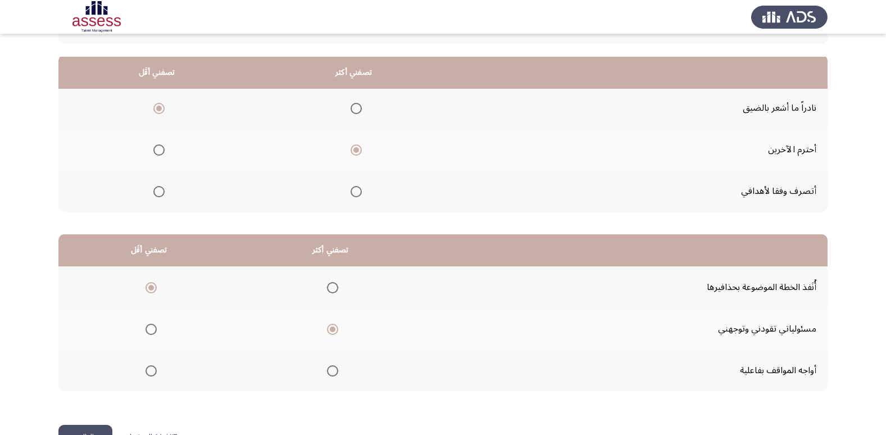
scroll to position [91, 0]
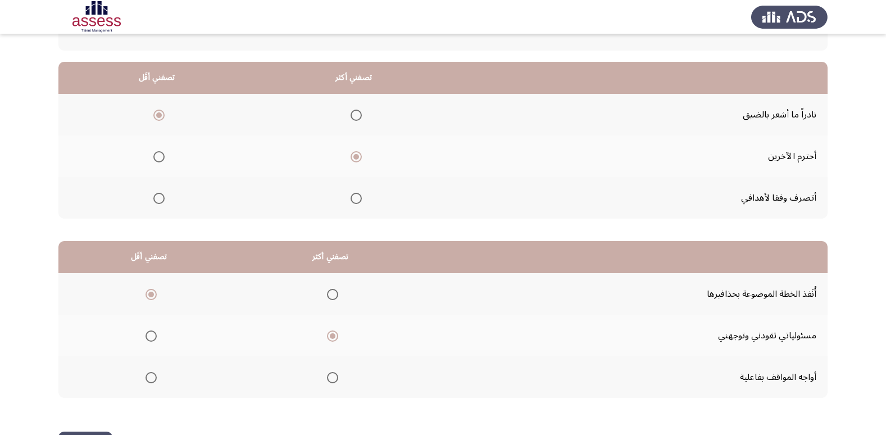
click at [162, 198] on span "Select an option" at bounding box center [158, 198] width 11 height 11
click at [162, 198] on input "Select an option" at bounding box center [158, 198] width 11 height 11
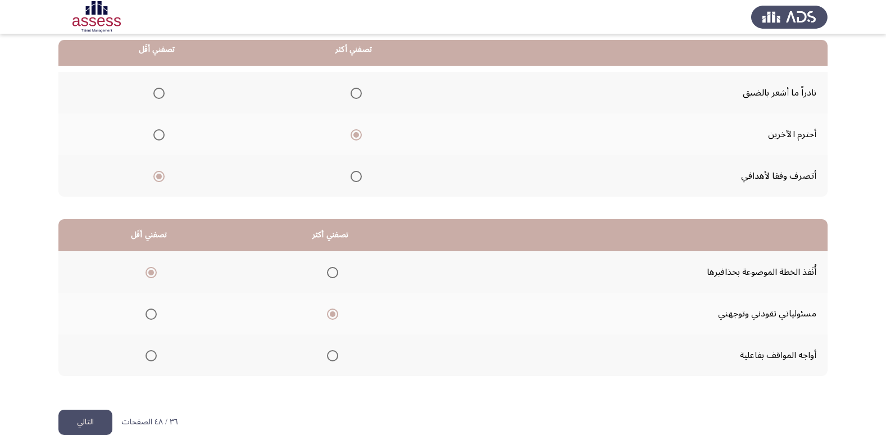
scroll to position [118, 0]
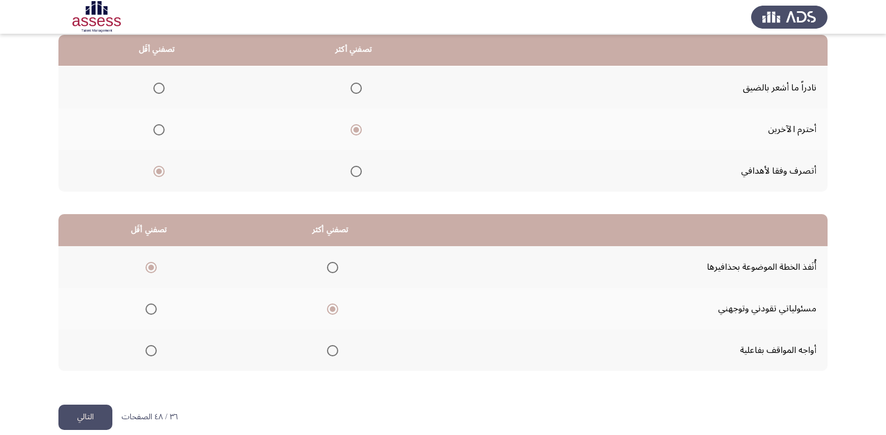
click at [68, 418] on button "التالي" at bounding box center [85, 416] width 54 height 25
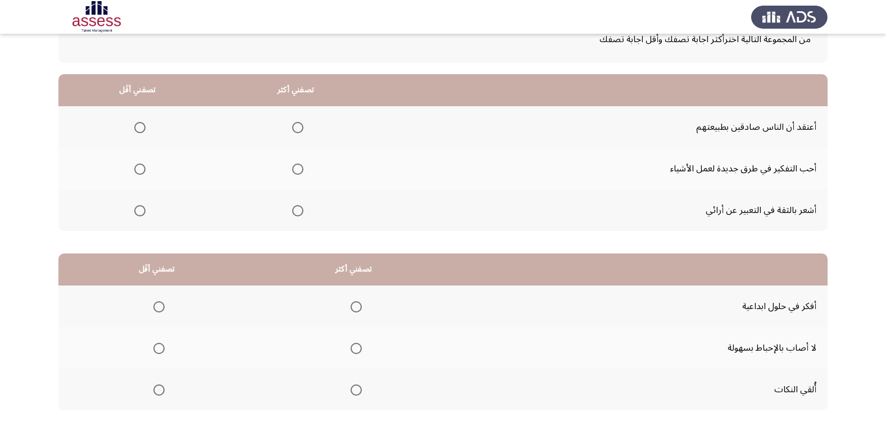
scroll to position [80, 0]
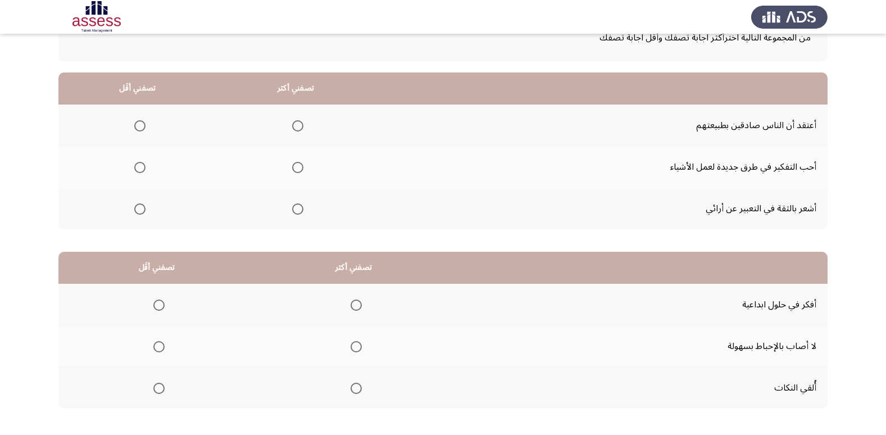
click at [298, 168] on span "Select an option" at bounding box center [297, 167] width 11 height 11
click at [298, 168] on input "Select an option" at bounding box center [297, 167] width 11 height 11
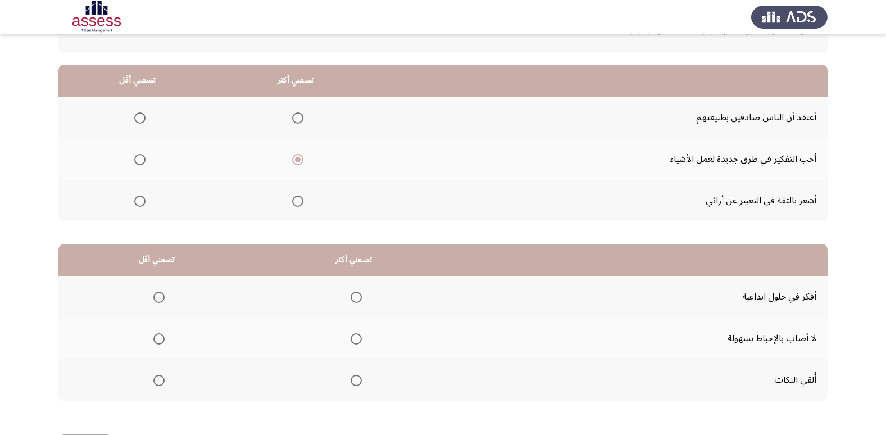
scroll to position [92, 0]
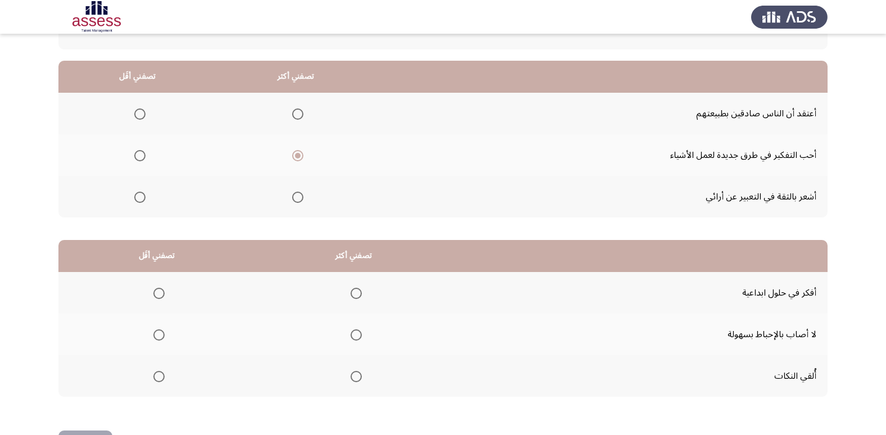
click at [143, 199] on span "Select an option" at bounding box center [139, 196] width 11 height 11
click at [143, 199] on input "Select an option" at bounding box center [139, 196] width 11 height 11
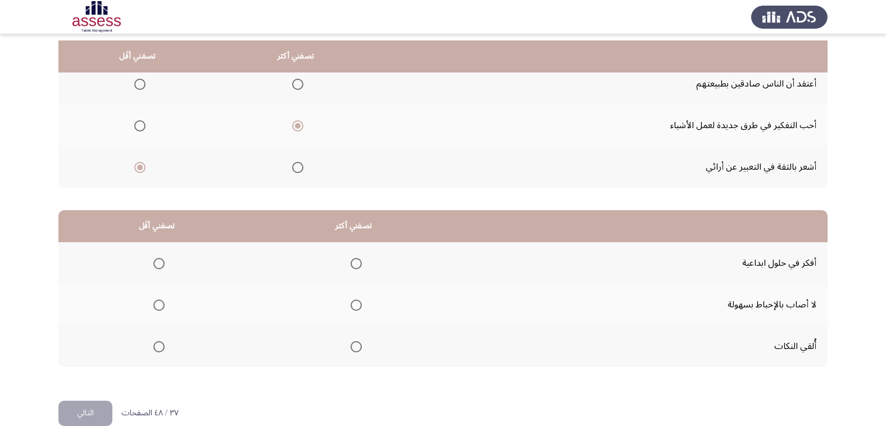
scroll to position [129, 0]
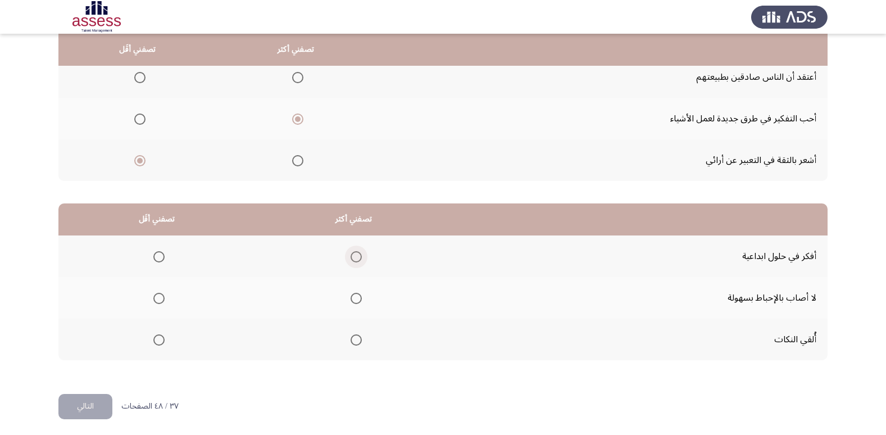
click at [354, 261] on span "Select an option" at bounding box center [355, 256] width 11 height 11
click at [354, 261] on input "Select an option" at bounding box center [355, 256] width 11 height 11
click at [158, 337] on span "Select an option" at bounding box center [158, 339] width 11 height 11
click at [158, 337] on input "Select an option" at bounding box center [158, 339] width 11 height 11
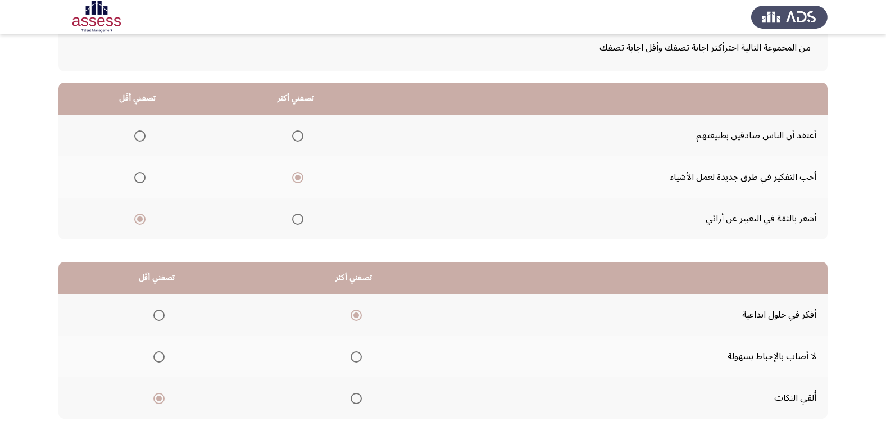
scroll to position [56, 0]
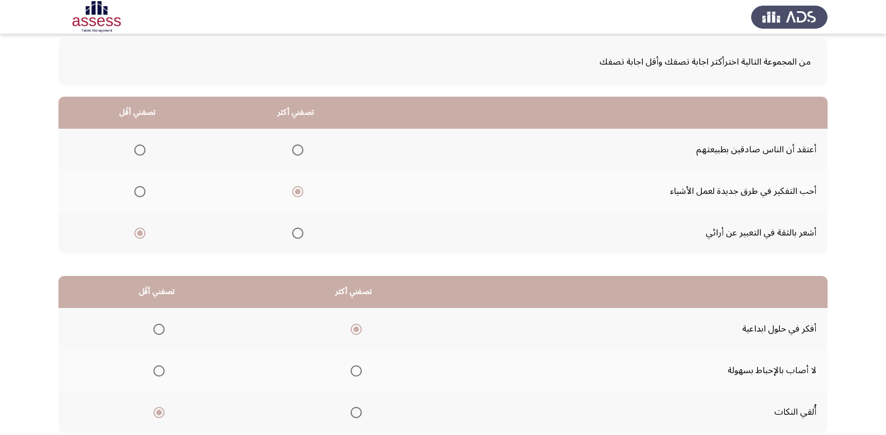
click at [136, 151] on span "Select an option" at bounding box center [139, 149] width 11 height 11
click at [136, 151] on input "Select an option" at bounding box center [139, 149] width 11 height 11
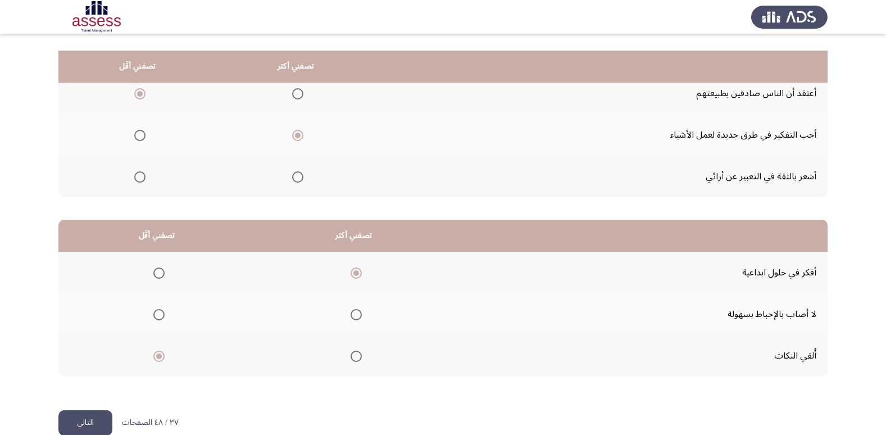
scroll to position [133, 0]
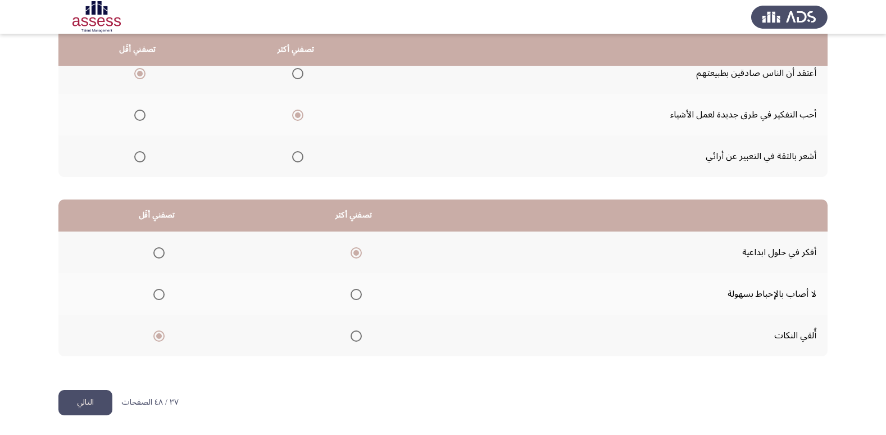
click at [102, 393] on button "التالي" at bounding box center [85, 402] width 54 height 25
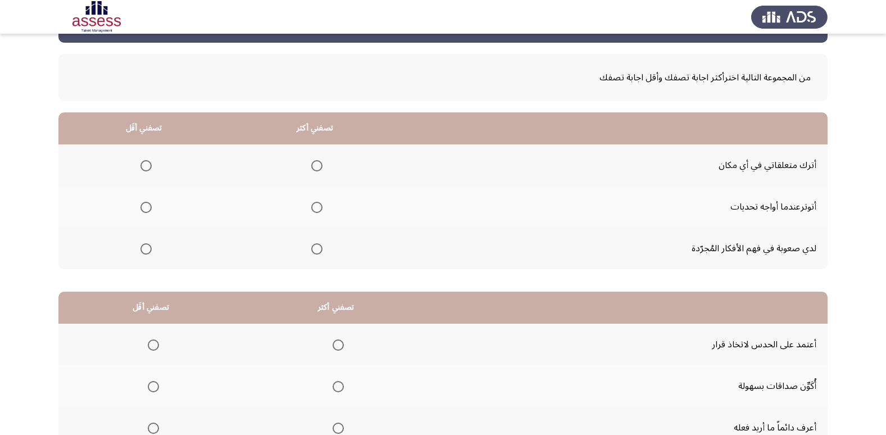
scroll to position [53, 0]
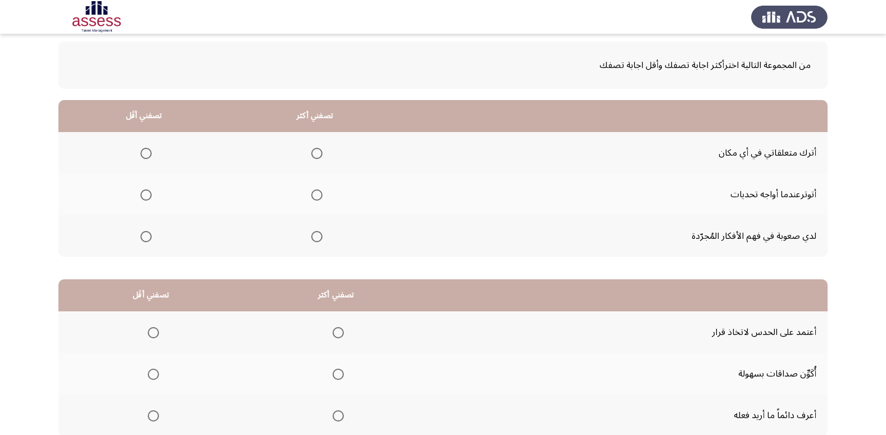
click at [320, 200] on mat-radio-group "Select an option" at bounding box center [315, 194] width 16 height 19
click at [317, 195] on span "Select an option" at bounding box center [317, 195] width 0 height 0
click at [316, 195] on input "Select an option" at bounding box center [316, 194] width 11 height 11
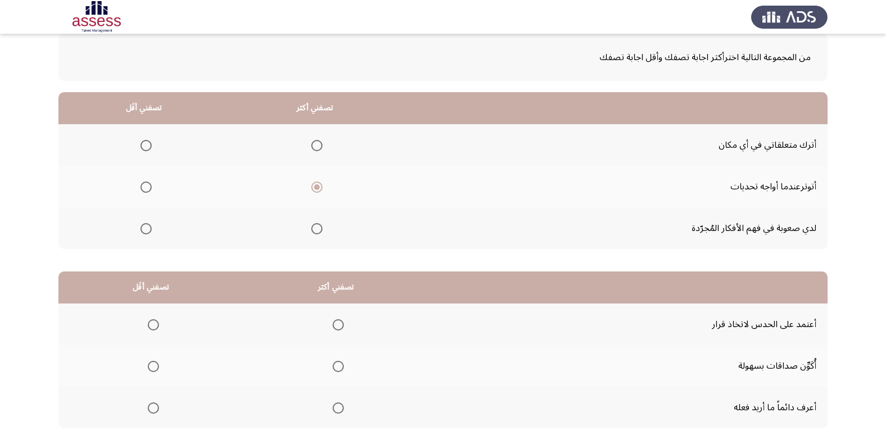
scroll to position [74, 0]
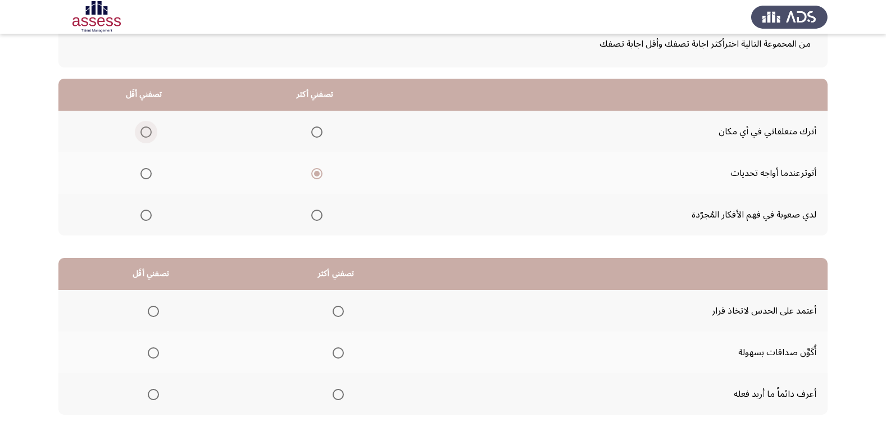
click at [145, 133] on span "Select an option" at bounding box center [145, 131] width 11 height 11
click at [145, 133] on input "Select an option" at bounding box center [145, 131] width 11 height 11
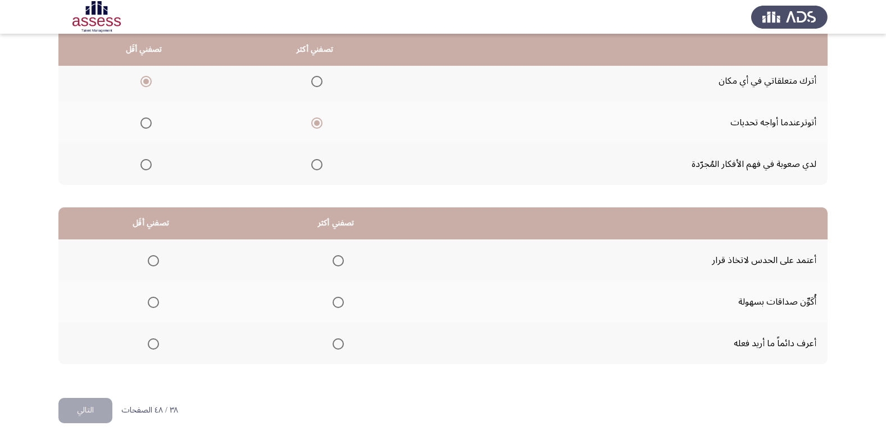
scroll to position [133, 0]
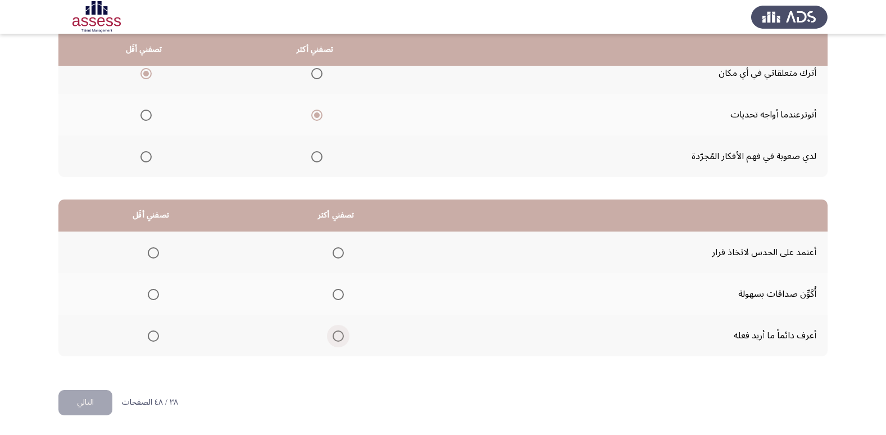
click at [340, 341] on span "Select an option" at bounding box center [337, 335] width 11 height 11
click at [340, 341] on input "Select an option" at bounding box center [337, 335] width 11 height 11
click at [158, 254] on span "Select an option" at bounding box center [153, 252] width 11 height 11
click at [158, 254] on input "Select an option" at bounding box center [153, 252] width 11 height 11
click at [95, 394] on button "التالي" at bounding box center [85, 402] width 54 height 25
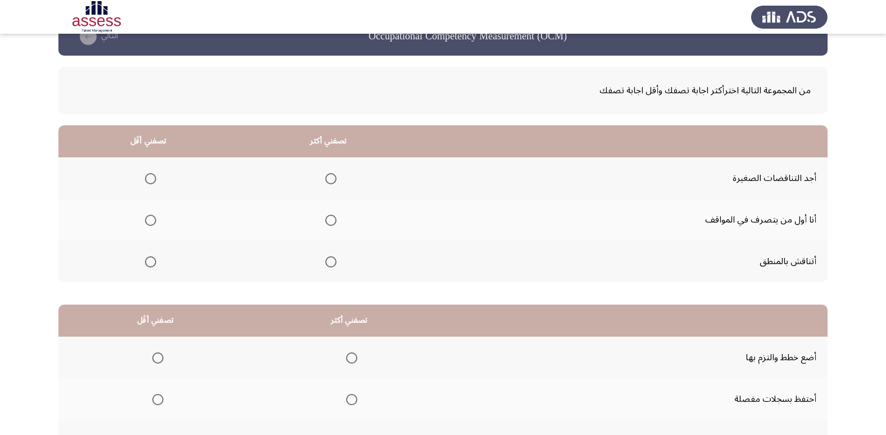
scroll to position [38, 0]
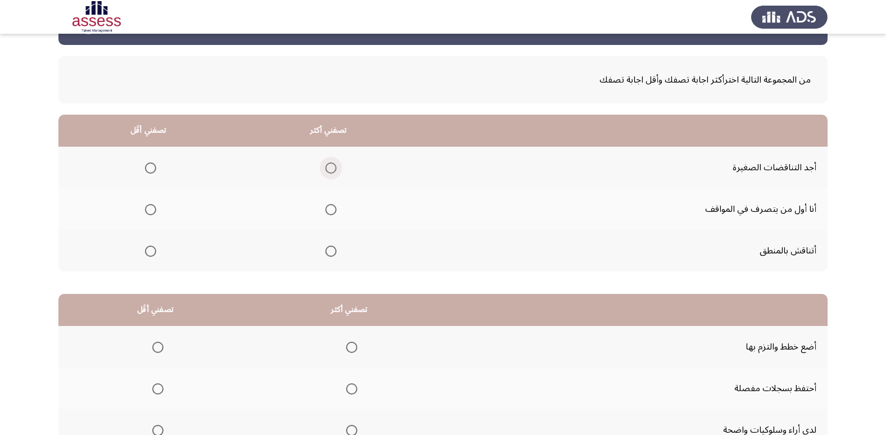
click at [330, 166] on span "Select an option" at bounding box center [330, 167] width 11 height 11
click at [330, 166] on input "Select an option" at bounding box center [330, 167] width 11 height 11
click at [330, 207] on span "Select an option" at bounding box center [330, 209] width 11 height 11
click at [330, 207] on input "Select an option" at bounding box center [330, 209] width 11 height 11
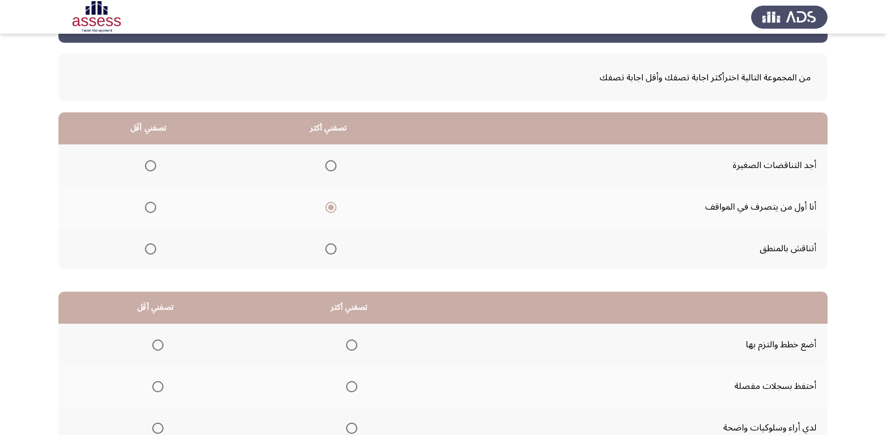
scroll to position [12, 0]
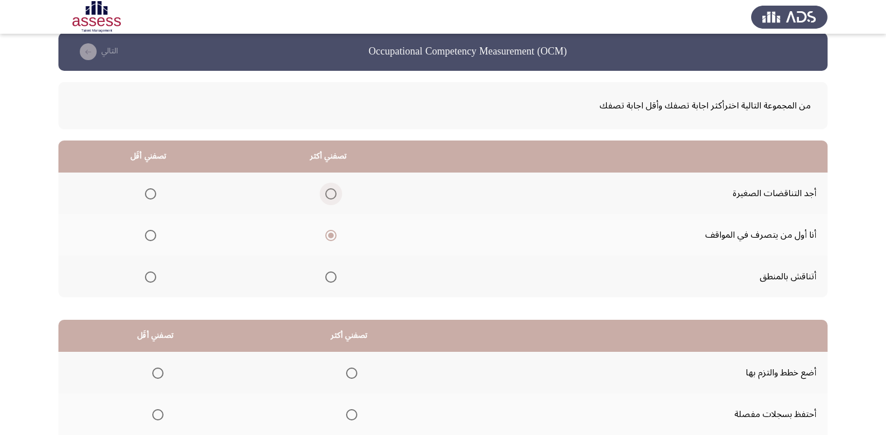
click at [330, 197] on span "Select an option" at bounding box center [330, 193] width 11 height 11
click at [330, 197] on input "Select an option" at bounding box center [330, 193] width 11 height 11
click at [144, 238] on label "Select an option" at bounding box center [148, 235] width 16 height 11
click at [145, 238] on input "Select an option" at bounding box center [150, 235] width 11 height 11
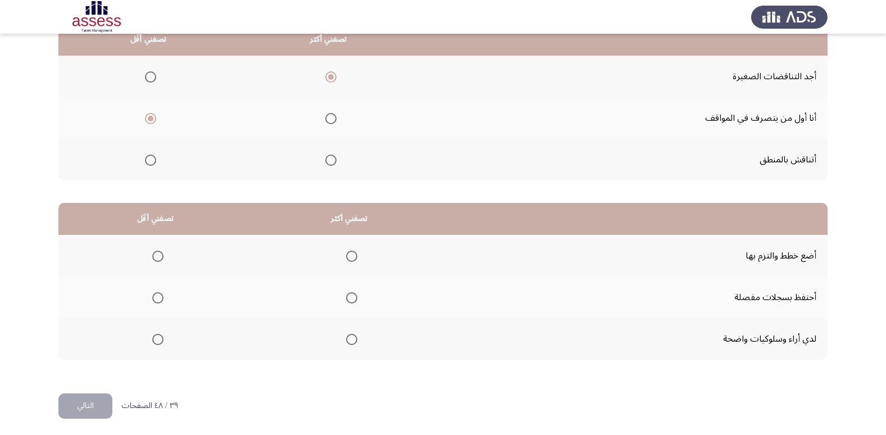
scroll to position [133, 0]
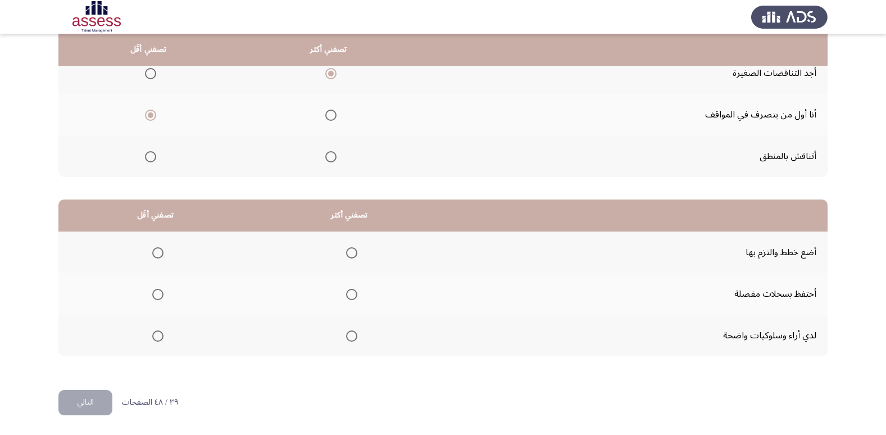
click at [352, 257] on span "Select an option" at bounding box center [351, 252] width 11 height 11
click at [352, 257] on input "Select an option" at bounding box center [351, 252] width 11 height 11
click at [159, 333] on span "Select an option" at bounding box center [157, 335] width 11 height 11
click at [159, 333] on input "Select an option" at bounding box center [157, 335] width 11 height 11
click at [90, 405] on button "التالي" at bounding box center [85, 402] width 54 height 25
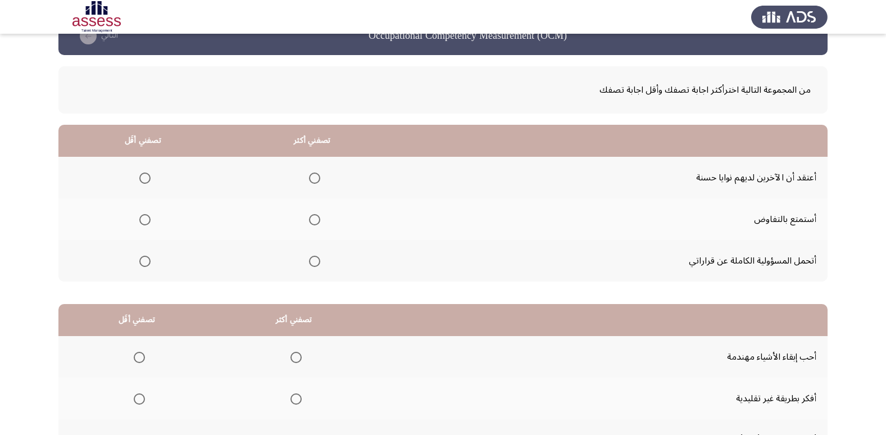
scroll to position [35, 0]
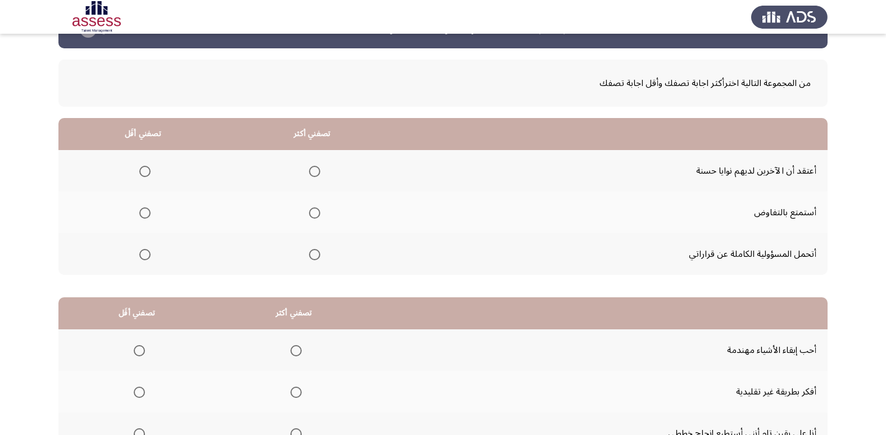
click at [315, 211] on span "Select an option" at bounding box center [314, 212] width 11 height 11
click at [315, 211] on input "Select an option" at bounding box center [314, 212] width 11 height 11
click at [138, 167] on label "Select an option" at bounding box center [143, 171] width 16 height 11
click at [139, 167] on input "Select an option" at bounding box center [144, 171] width 11 height 11
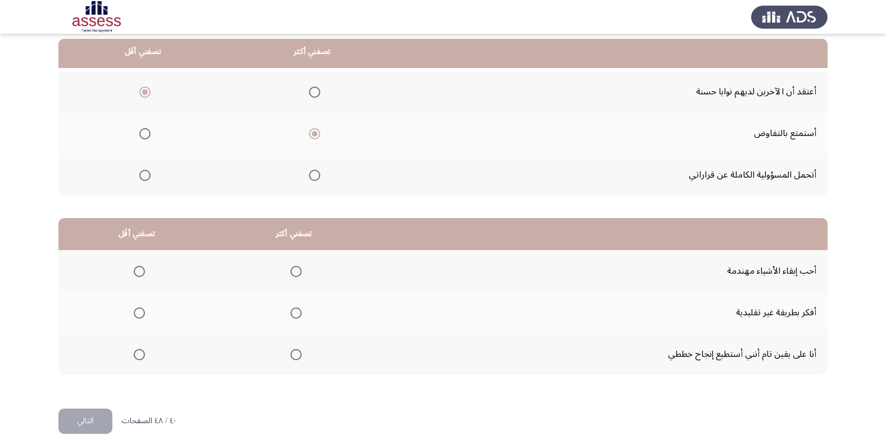
scroll to position [133, 0]
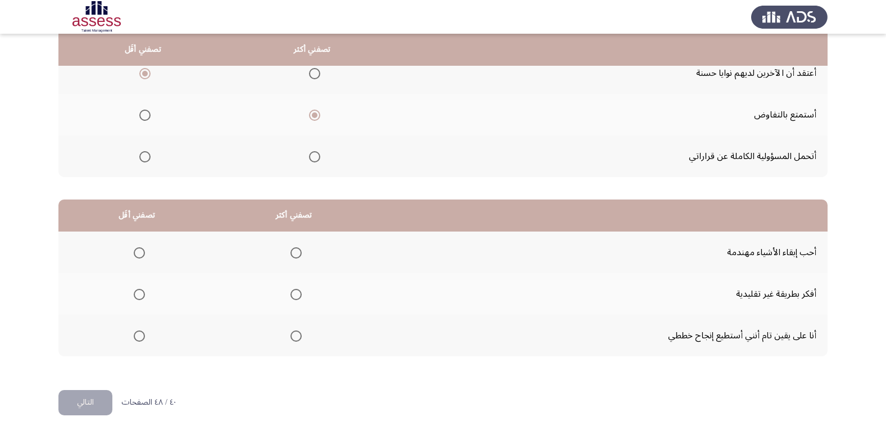
click at [298, 289] on span "Select an option" at bounding box center [295, 294] width 11 height 11
click at [298, 289] on input "Select an option" at bounding box center [295, 294] width 11 height 11
click at [135, 335] on span "Select an option" at bounding box center [139, 335] width 11 height 11
click at [135, 335] on input "Select an option" at bounding box center [139, 335] width 11 height 11
click at [81, 399] on button "التالي" at bounding box center [85, 402] width 54 height 25
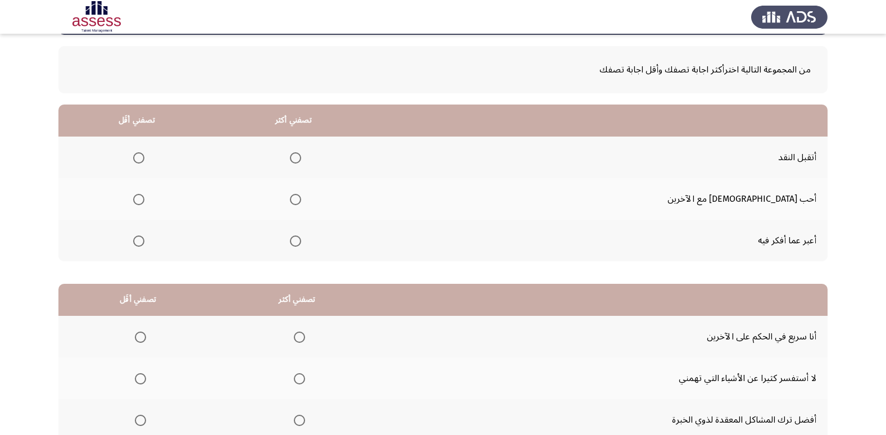
scroll to position [52, 0]
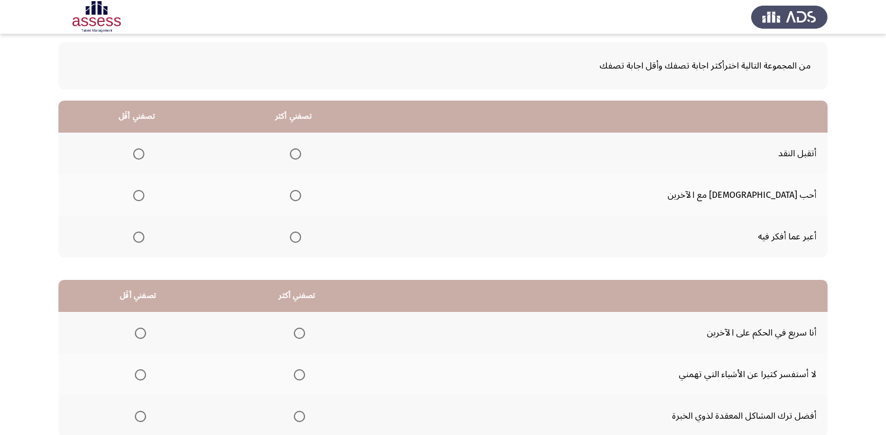
click at [301, 153] on span "Select an option" at bounding box center [295, 153] width 11 height 11
click at [301, 153] on input "Select an option" at bounding box center [295, 153] width 11 height 11
click at [144, 231] on span "Select an option" at bounding box center [138, 236] width 11 height 11
click at [144, 231] on input "Select an option" at bounding box center [138, 236] width 11 height 11
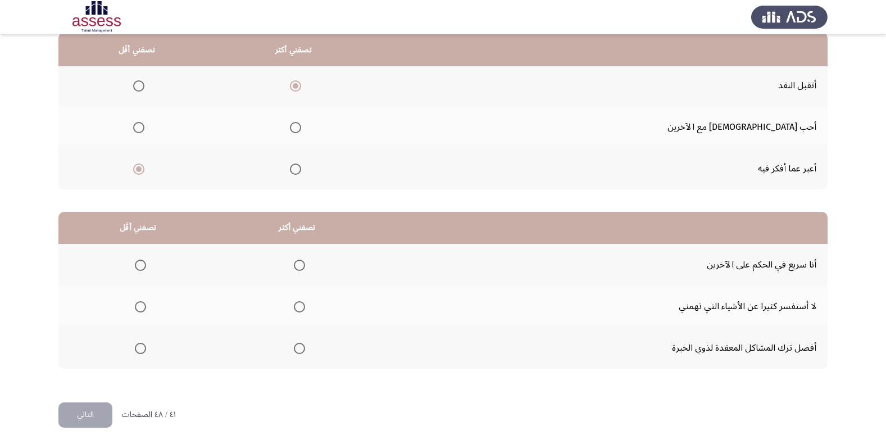
scroll to position [133, 0]
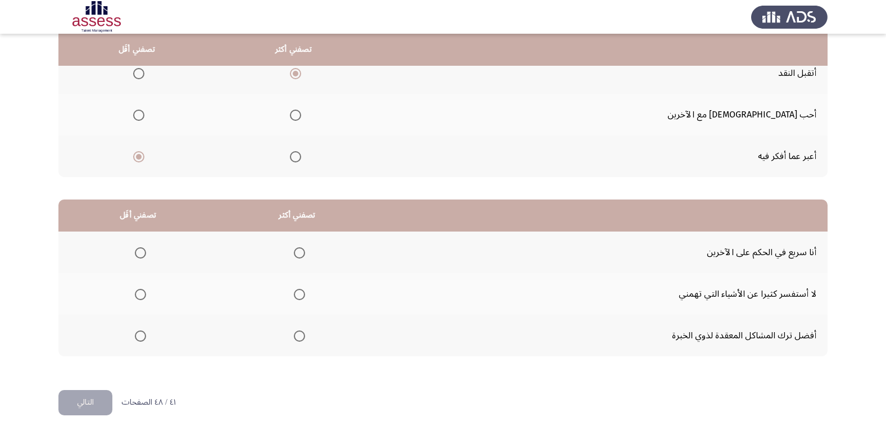
click at [298, 340] on span "Select an option" at bounding box center [299, 335] width 11 height 11
click at [298, 340] on input "Select an option" at bounding box center [299, 335] width 11 height 11
drag, startPoint x: 811, startPoint y: 254, endPoint x: 728, endPoint y: 255, distance: 82.6
click at [728, 255] on td "أنا سريع في الحكم على الآخرين" at bounding box center [602, 252] width 450 height 42
click at [135, 294] on span "Select an option" at bounding box center [140, 294] width 11 height 11
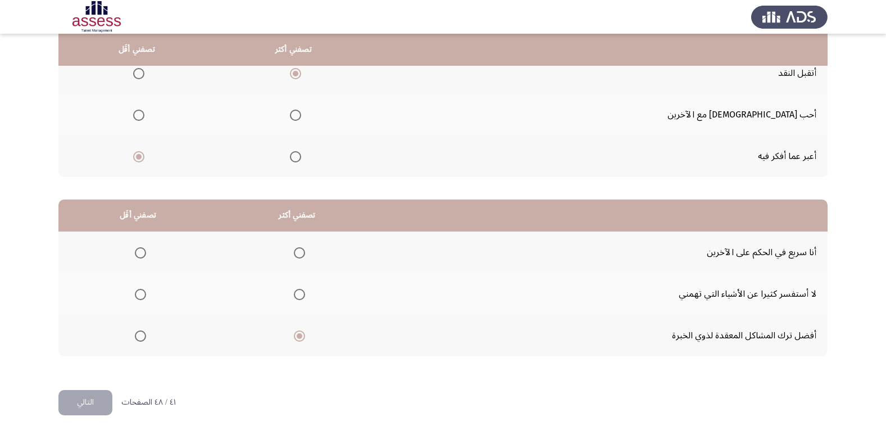
click at [135, 294] on input "Select an option" at bounding box center [140, 294] width 11 height 11
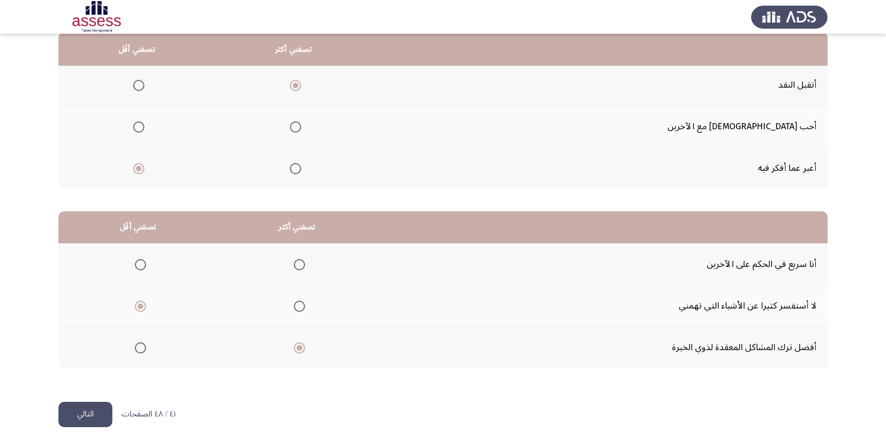
scroll to position [106, 0]
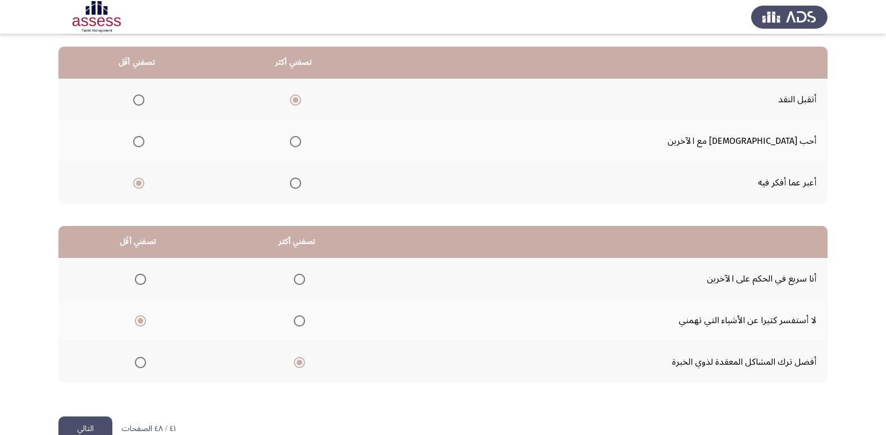
click at [165, 145] on th at bounding box center [136, 141] width 157 height 42
click at [144, 142] on span "Select an option" at bounding box center [138, 141] width 11 height 11
click at [144, 142] on input "Select an option" at bounding box center [138, 141] width 11 height 11
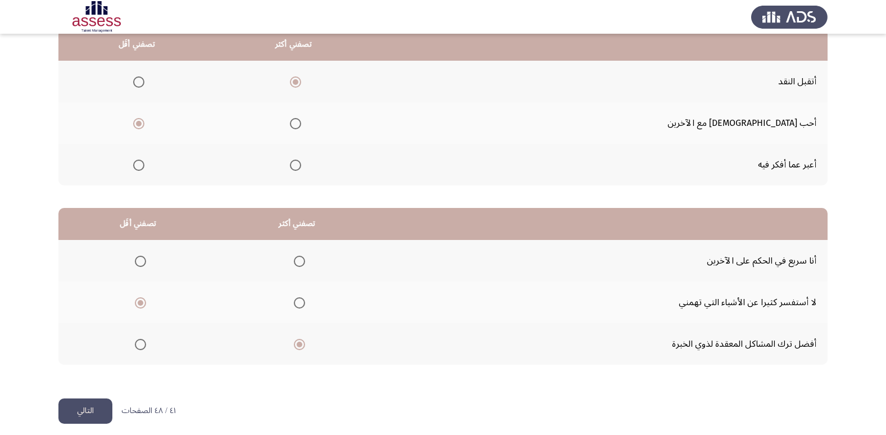
scroll to position [133, 0]
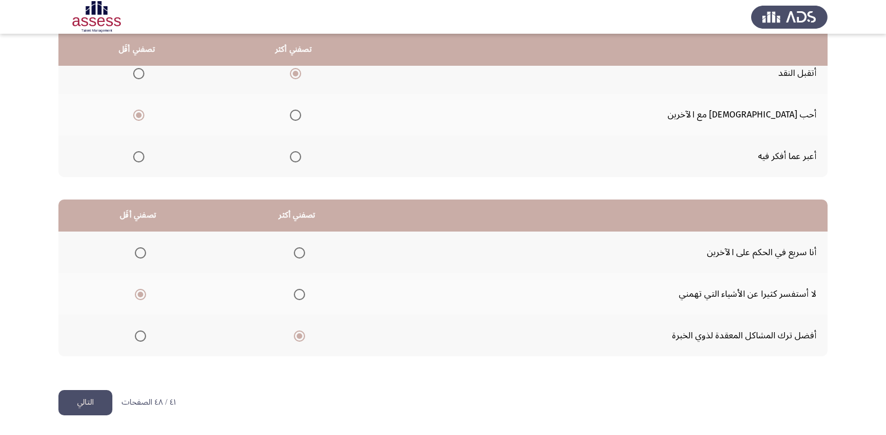
click at [83, 400] on button "التالي" at bounding box center [85, 402] width 54 height 25
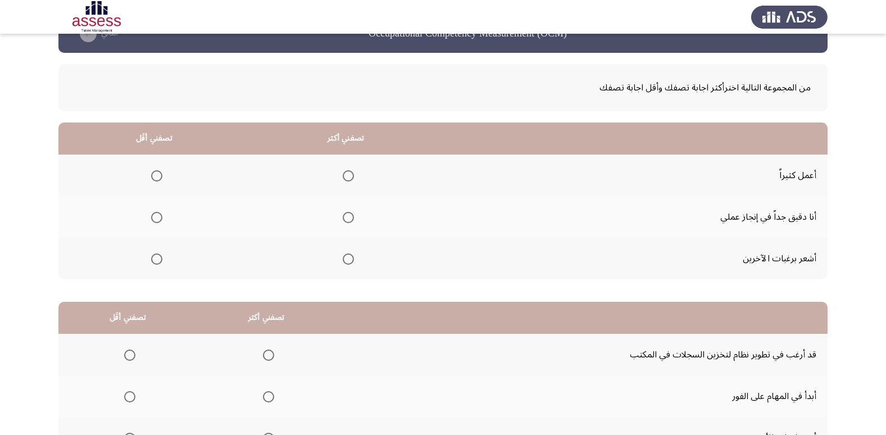
scroll to position [34, 0]
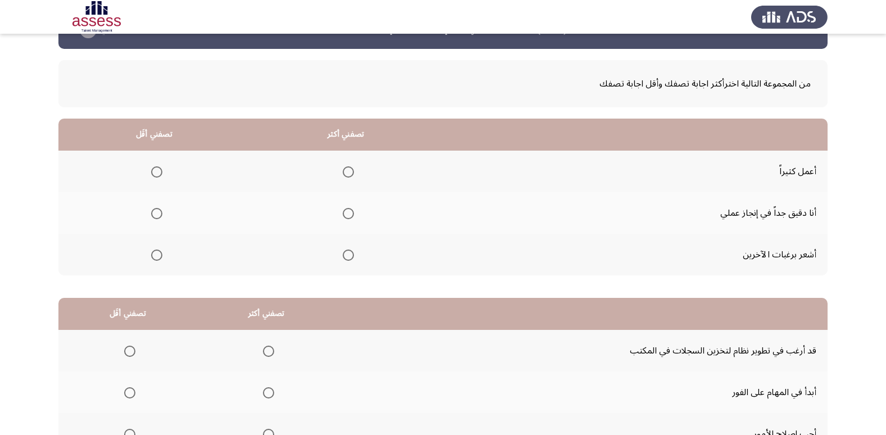
click at [343, 216] on span "Select an option" at bounding box center [348, 213] width 11 height 11
click at [343, 216] on input "Select an option" at bounding box center [348, 213] width 11 height 11
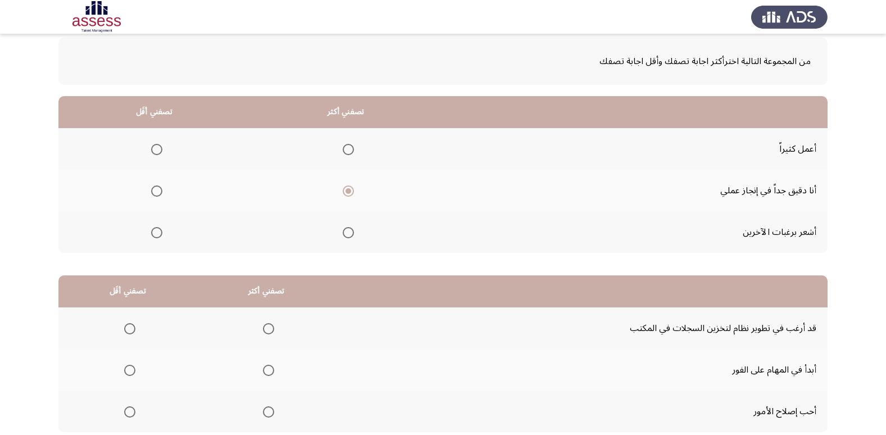
click at [156, 229] on span "Select an option" at bounding box center [156, 232] width 11 height 11
click at [156, 229] on input "Select an option" at bounding box center [156, 232] width 11 height 11
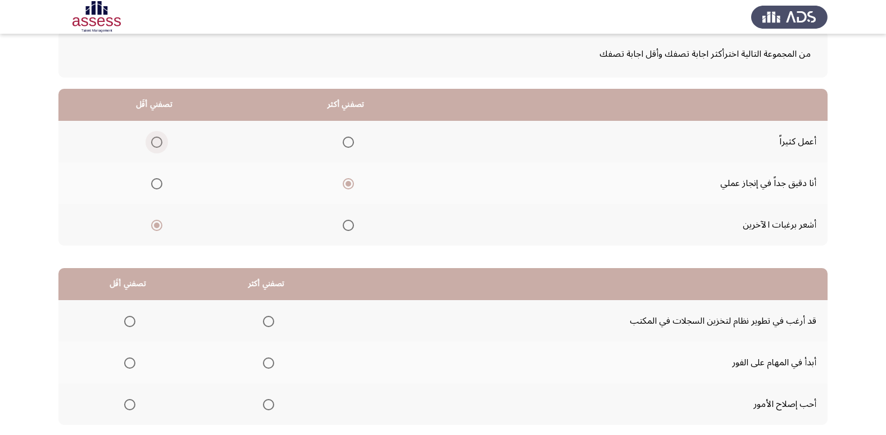
click at [149, 137] on label "Select an option" at bounding box center [155, 141] width 16 height 11
click at [151, 137] on input "Select an option" at bounding box center [156, 141] width 11 height 11
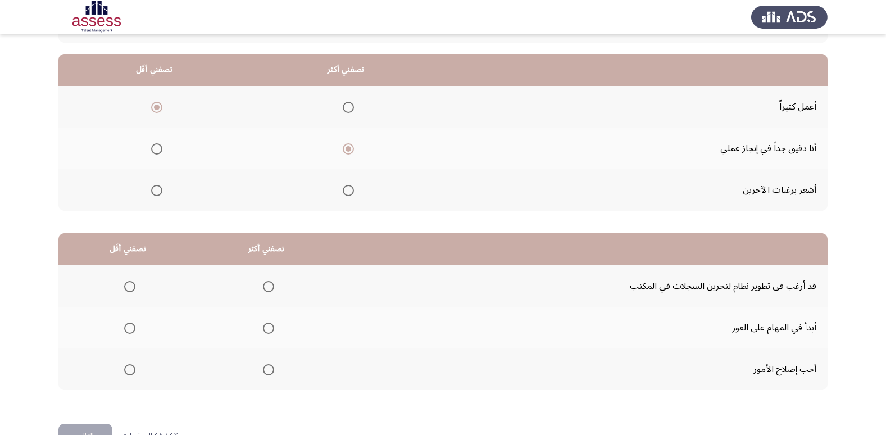
scroll to position [112, 0]
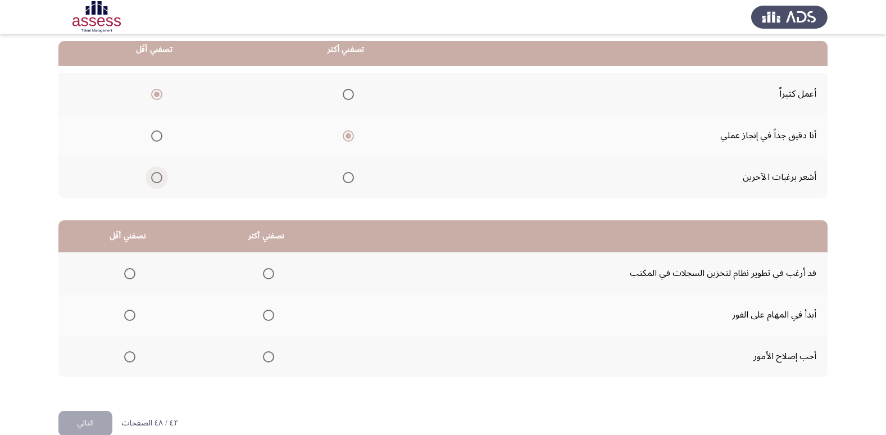
click at [156, 183] on span "Select an option" at bounding box center [156, 177] width 11 height 11
click at [156, 183] on input "Select an option" at bounding box center [156, 177] width 11 height 11
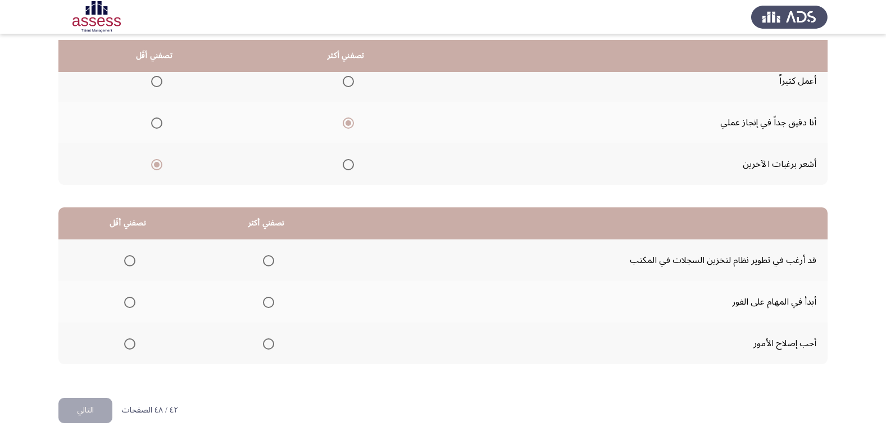
scroll to position [133, 0]
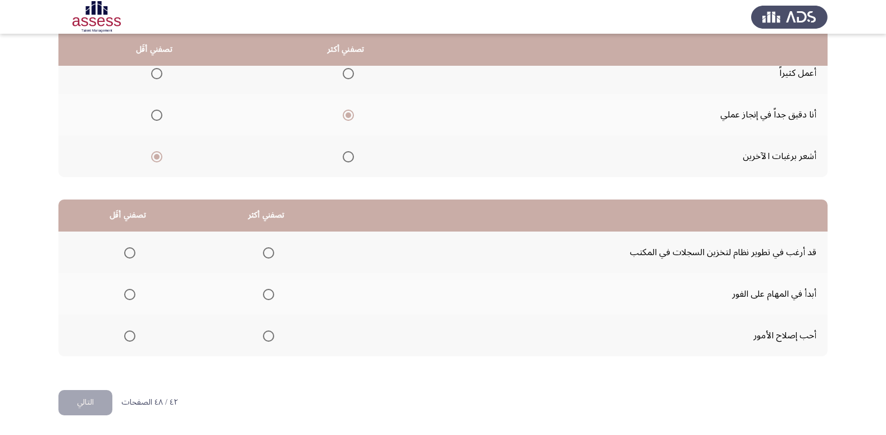
click at [263, 291] on span "Select an option" at bounding box center [268, 294] width 11 height 11
click at [263, 291] on input "Select an option" at bounding box center [268, 294] width 11 height 11
click at [129, 334] on span "Select an option" at bounding box center [129, 335] width 11 height 11
click at [129, 334] on input "Select an option" at bounding box center [129, 335] width 11 height 11
click at [63, 404] on button "التالي" at bounding box center [85, 402] width 54 height 25
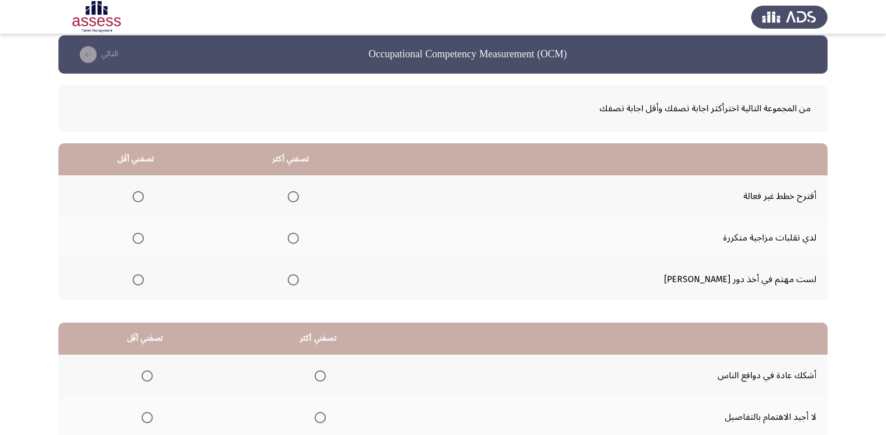
scroll to position [10, 0]
click at [144, 191] on span "Select an option" at bounding box center [138, 195] width 11 height 11
click at [144, 191] on input "Select an option" at bounding box center [138, 195] width 11 height 11
click at [144, 237] on span "Select an option" at bounding box center [138, 237] width 11 height 11
click at [144, 237] on input "Select an option" at bounding box center [138, 237] width 11 height 11
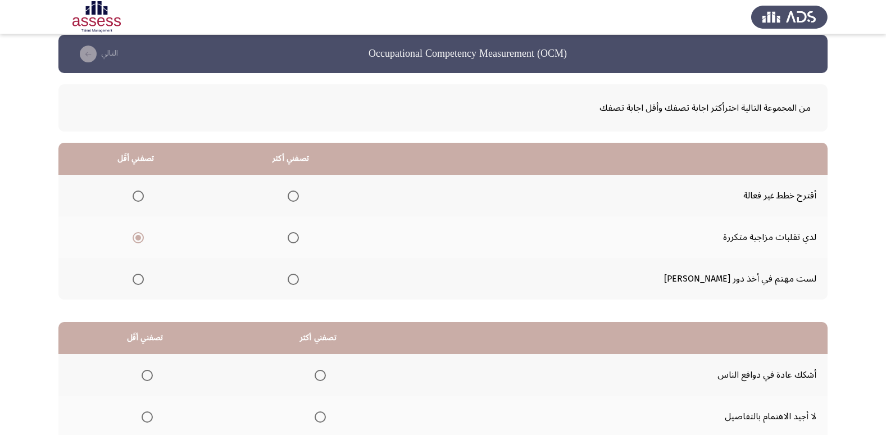
scroll to position [24, 0]
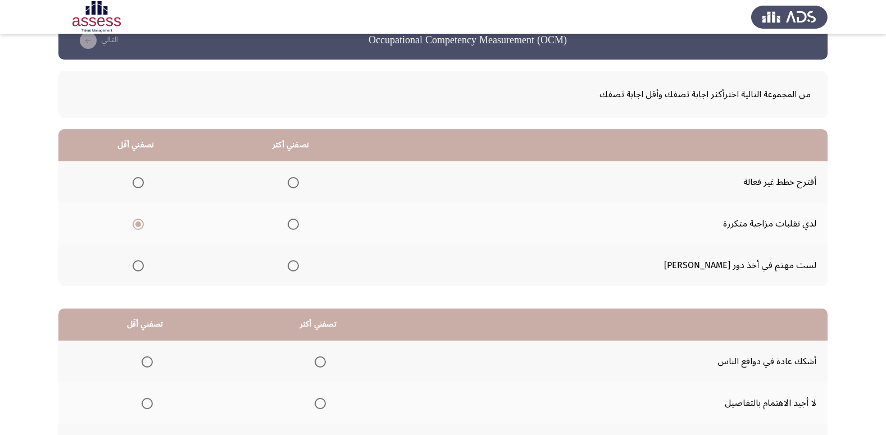
click at [299, 183] on span "Select an option" at bounding box center [293, 182] width 11 height 11
click at [299, 183] on input "Select an option" at bounding box center [293, 182] width 11 height 11
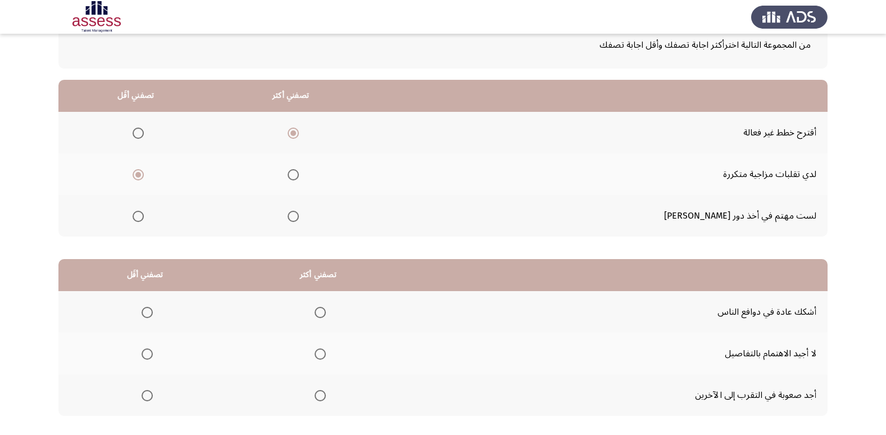
scroll to position [74, 0]
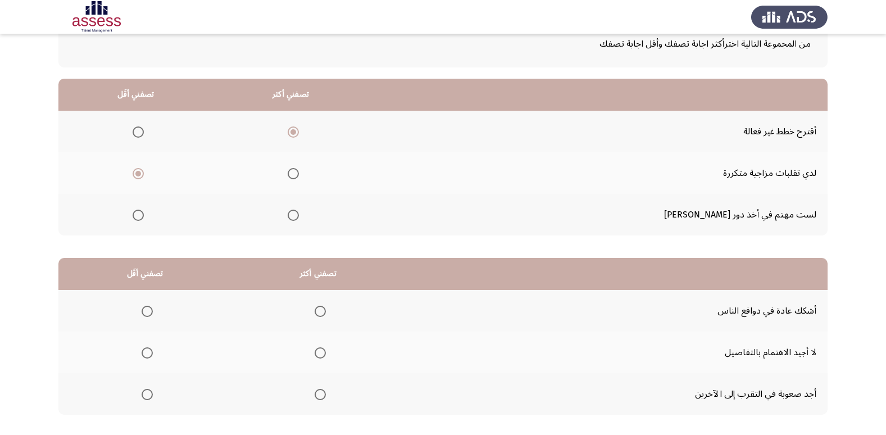
click at [299, 213] on span "Select an option" at bounding box center [293, 214] width 11 height 11
click at [299, 213] on input "Select an option" at bounding box center [293, 214] width 11 height 11
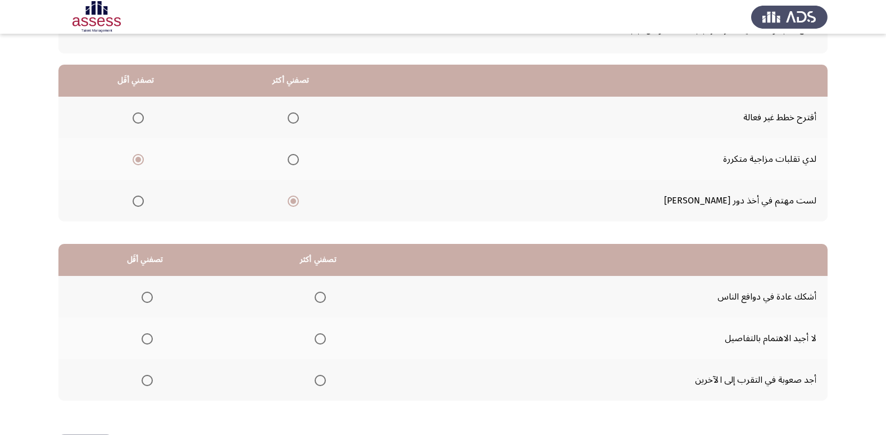
scroll to position [109, 0]
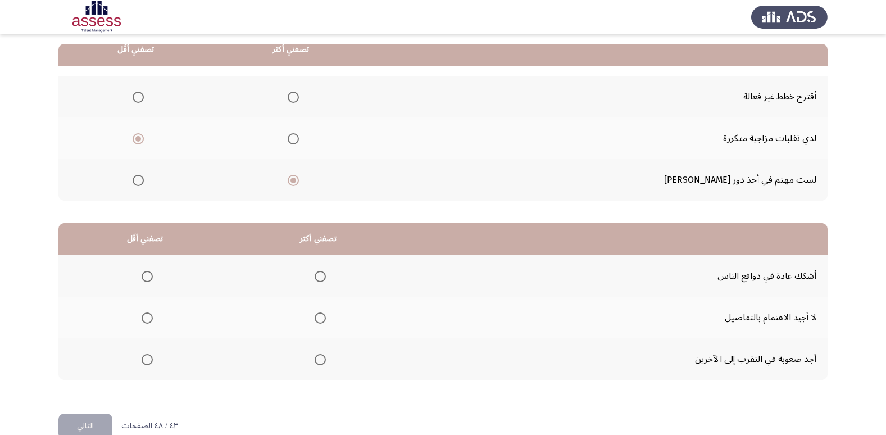
click at [335, 96] on th at bounding box center [290, 97] width 155 height 42
click at [299, 95] on span "Select an option" at bounding box center [293, 97] width 11 height 11
click at [299, 95] on input "Select an option" at bounding box center [293, 97] width 11 height 11
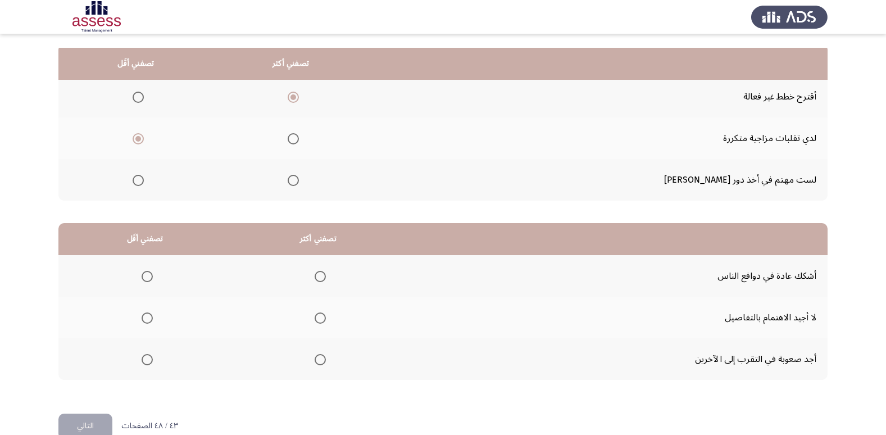
scroll to position [133, 0]
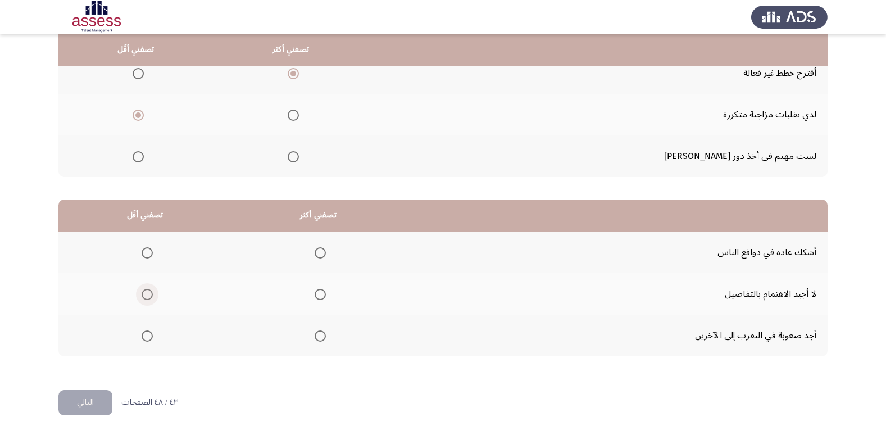
click at [143, 293] on span "Select an option" at bounding box center [147, 294] width 11 height 11
click at [143, 293] on input "Select an option" at bounding box center [147, 294] width 11 height 11
click at [320, 333] on span "Select an option" at bounding box center [319, 335] width 11 height 11
click at [320, 333] on input "Select an option" at bounding box center [319, 335] width 11 height 11
click at [86, 409] on button "التالي" at bounding box center [85, 402] width 54 height 25
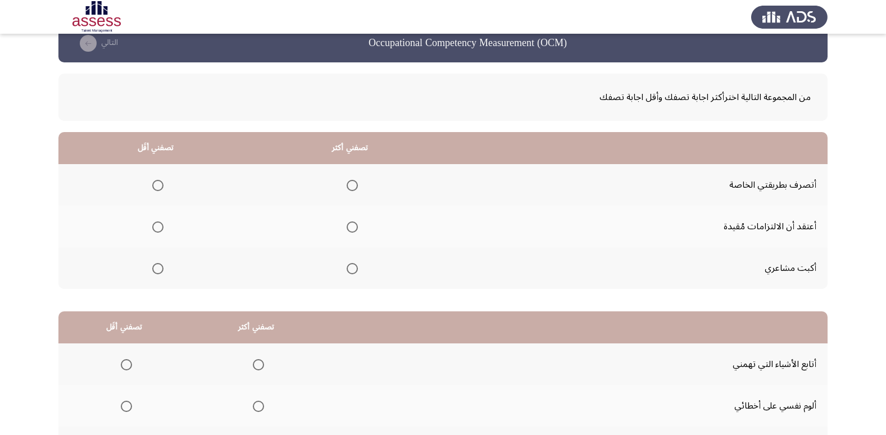
scroll to position [25, 0]
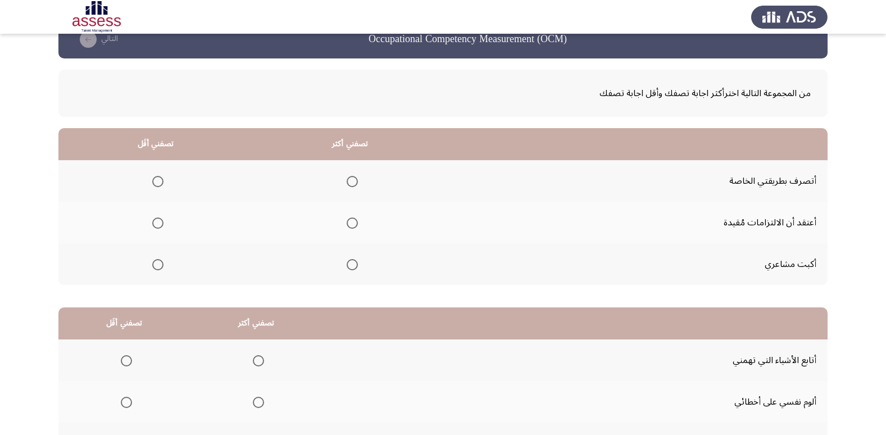
click at [349, 180] on span "Select an option" at bounding box center [351, 181] width 11 height 11
click at [349, 180] on input "Select an option" at bounding box center [351, 181] width 11 height 11
click at [159, 221] on span "Select an option" at bounding box center [157, 222] width 11 height 11
click at [159, 221] on input "Select an option" at bounding box center [157, 222] width 11 height 11
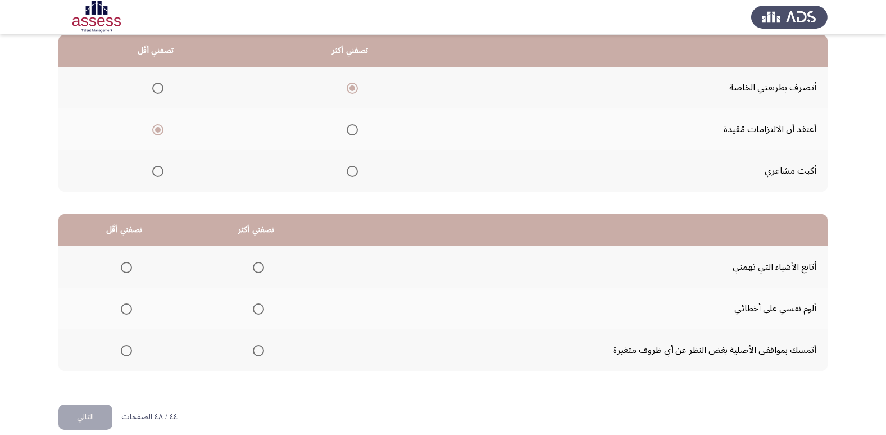
scroll to position [133, 0]
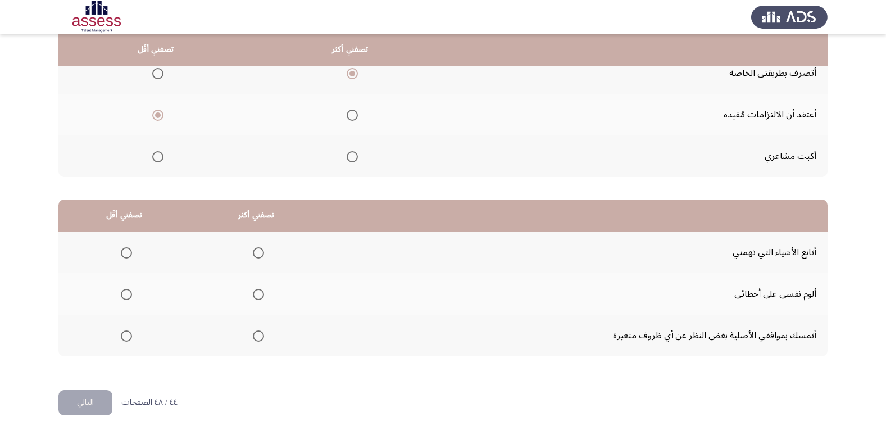
click at [126, 332] on span "Select an option" at bounding box center [126, 335] width 11 height 11
click at [126, 332] on input "Select an option" at bounding box center [126, 335] width 11 height 11
click at [253, 250] on span "Select an option" at bounding box center [258, 252] width 11 height 11
click at [253, 250] on input "Select an option" at bounding box center [258, 252] width 11 height 11
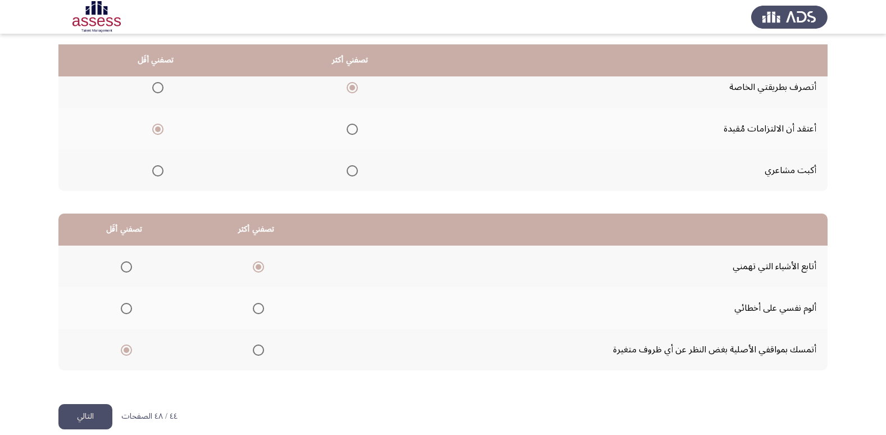
scroll to position [129, 0]
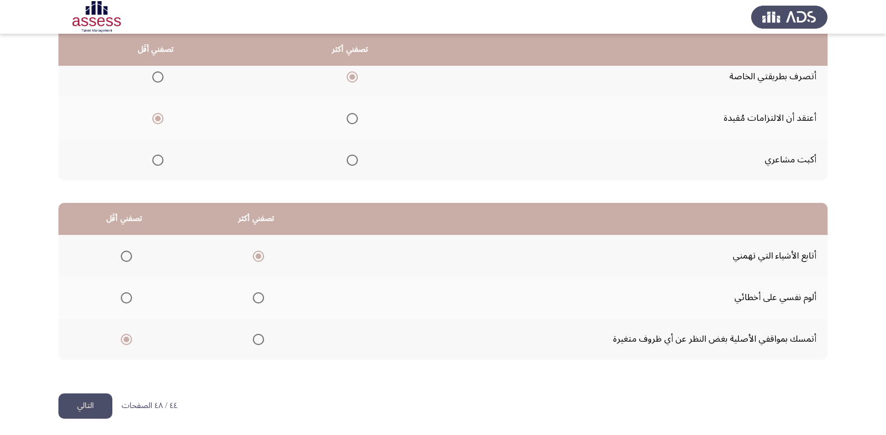
click at [83, 413] on button "التالي" at bounding box center [85, 405] width 54 height 25
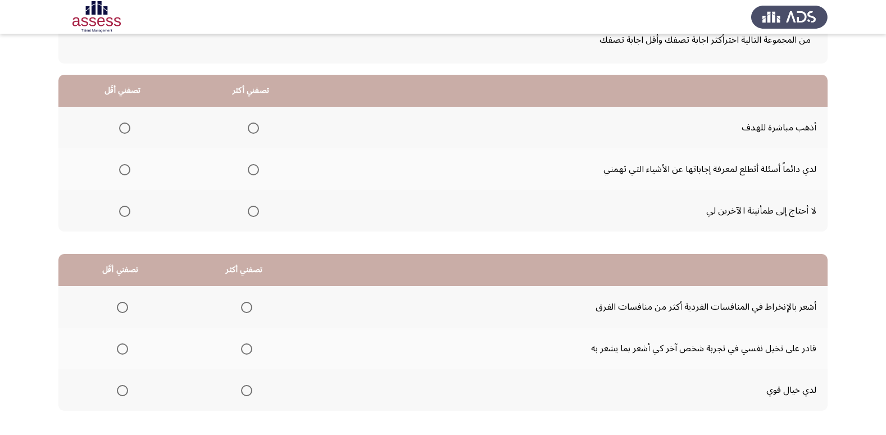
scroll to position [86, 0]
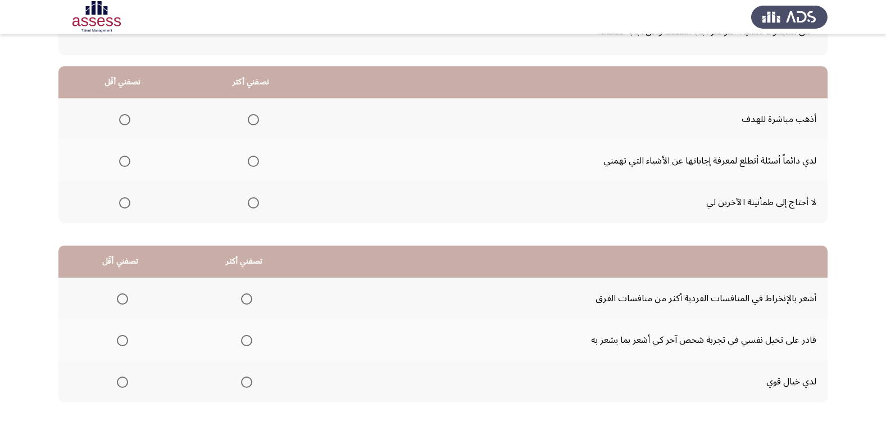
click at [249, 119] on span "Select an option" at bounding box center [253, 119] width 11 height 11
click at [249, 119] on input "Select an option" at bounding box center [253, 119] width 11 height 11
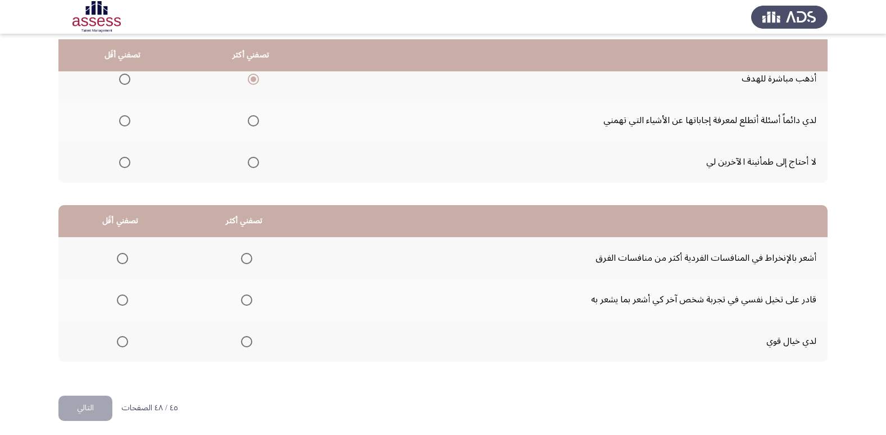
scroll to position [133, 0]
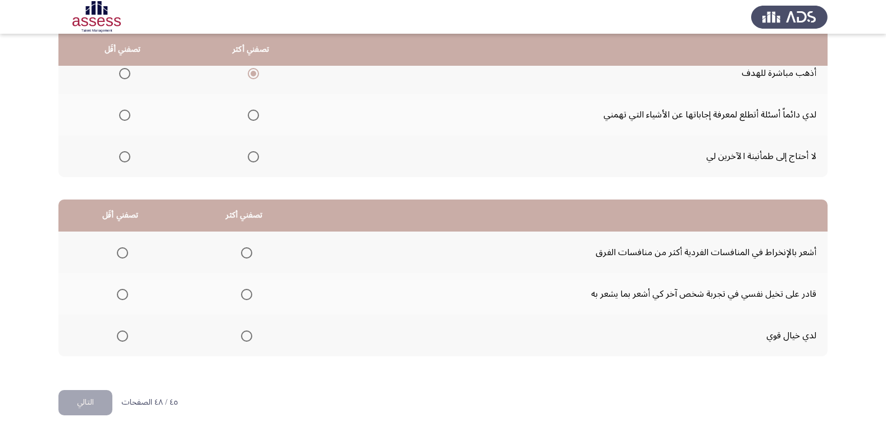
click at [253, 295] on th at bounding box center [245, 294] width 124 height 42
click at [244, 286] on mat-radio-group "Select an option" at bounding box center [244, 293] width 16 height 19
click at [247, 290] on span "Select an option" at bounding box center [246, 294] width 11 height 11
click at [247, 290] on input "Select an option" at bounding box center [246, 294] width 11 height 11
click at [119, 252] on span "Select an option" at bounding box center [122, 252] width 11 height 11
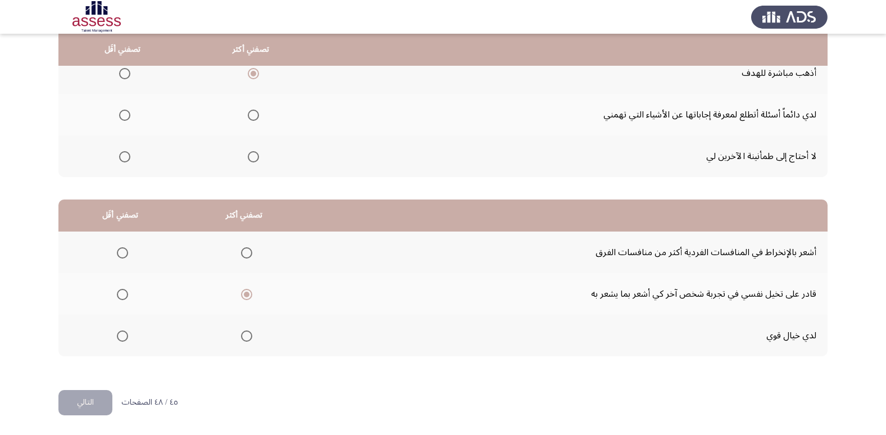
click at [119, 252] on input "Select an option" at bounding box center [122, 252] width 11 height 11
click at [122, 327] on mat-radio-group "Select an option" at bounding box center [120, 335] width 16 height 19
click at [121, 333] on span "Select an option" at bounding box center [122, 335] width 11 height 11
click at [121, 333] on input "Select an option" at bounding box center [122, 335] width 11 height 11
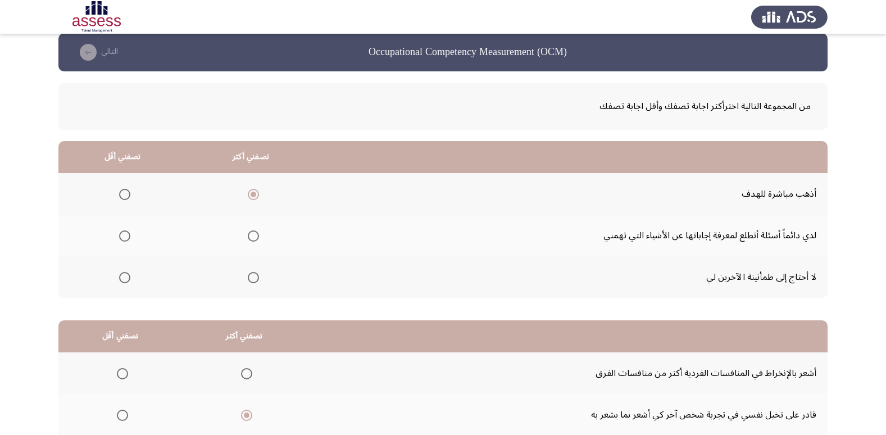
scroll to position [8, 0]
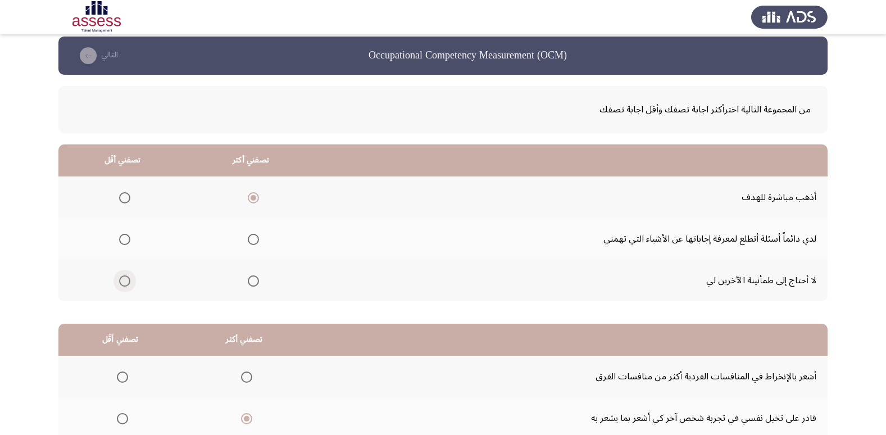
click at [126, 280] on span "Select an option" at bounding box center [124, 280] width 11 height 11
click at [126, 280] on input "Select an option" at bounding box center [124, 280] width 11 height 11
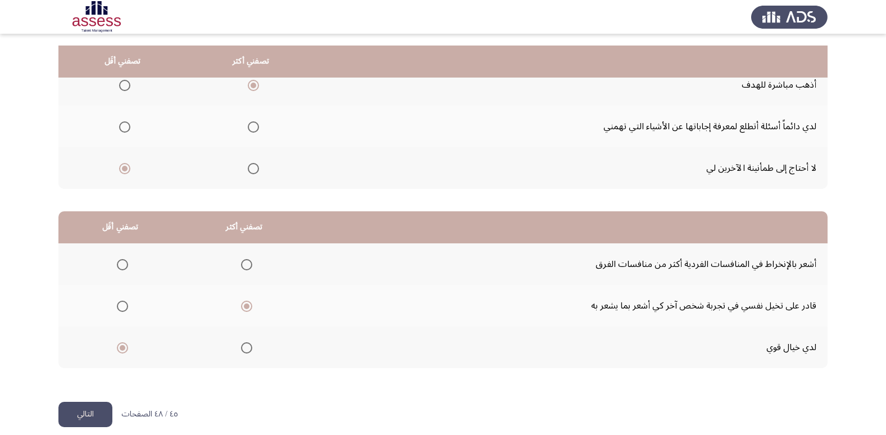
scroll to position [133, 0]
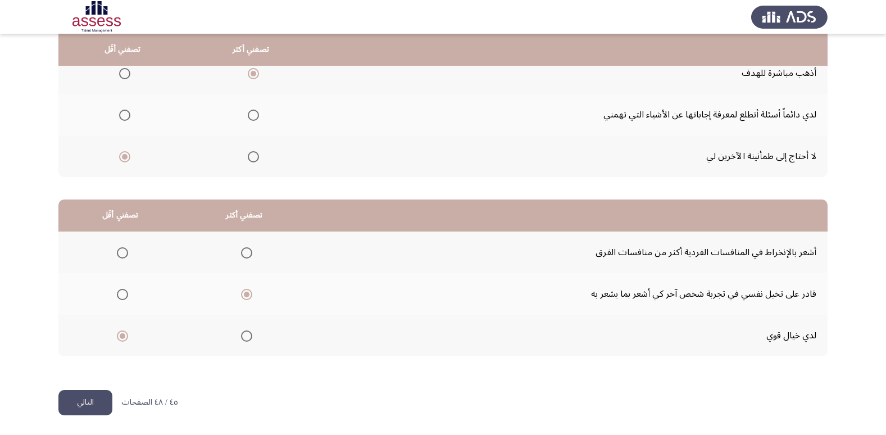
click at [78, 406] on button "التالي" at bounding box center [85, 402] width 54 height 25
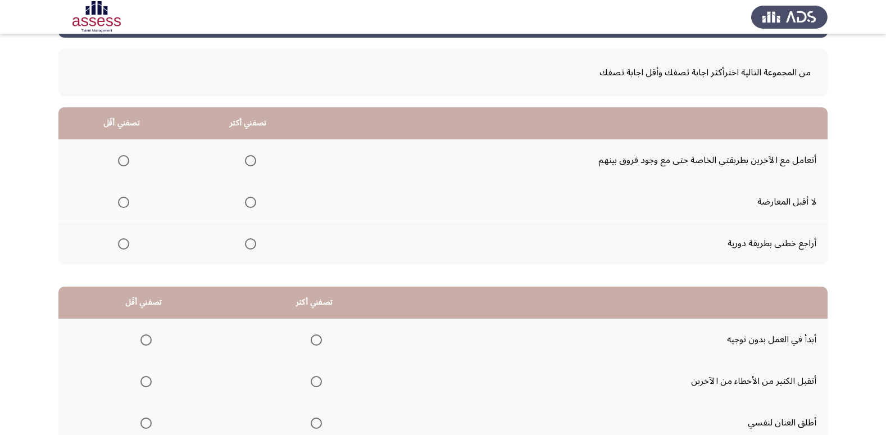
scroll to position [48, 0]
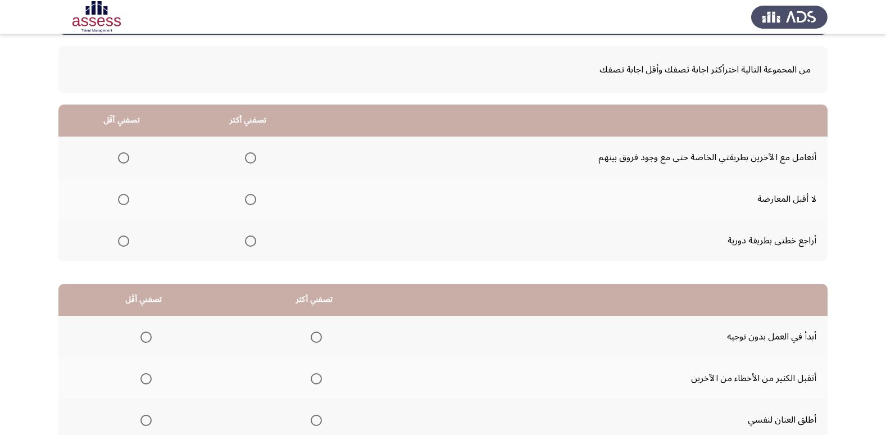
click at [122, 199] on span "Select an option" at bounding box center [123, 199] width 11 height 11
click at [122, 199] on input "Select an option" at bounding box center [123, 199] width 11 height 11
click at [247, 245] on span "Select an option" at bounding box center [250, 240] width 11 height 11
click at [247, 245] on input "Select an option" at bounding box center [250, 240] width 11 height 11
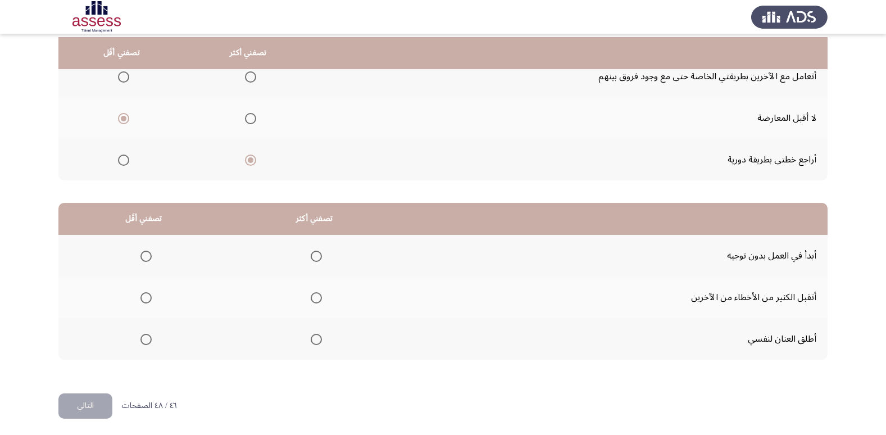
scroll to position [133, 0]
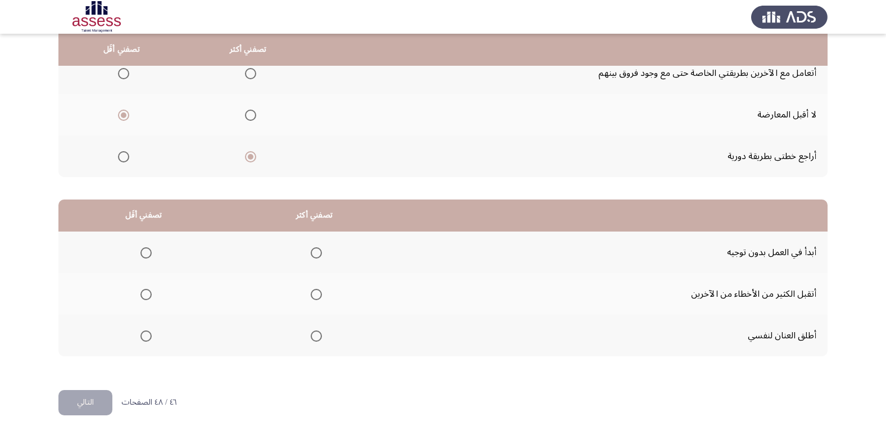
click at [321, 293] on th at bounding box center [314, 294] width 171 height 42
click at [317, 293] on span "Select an option" at bounding box center [316, 294] width 11 height 11
click at [317, 293] on input "Select an option" at bounding box center [316, 294] width 11 height 11
click at [314, 340] on span "Select an option" at bounding box center [316, 335] width 11 height 11
click at [314, 340] on input "Select an option" at bounding box center [316, 335] width 11 height 11
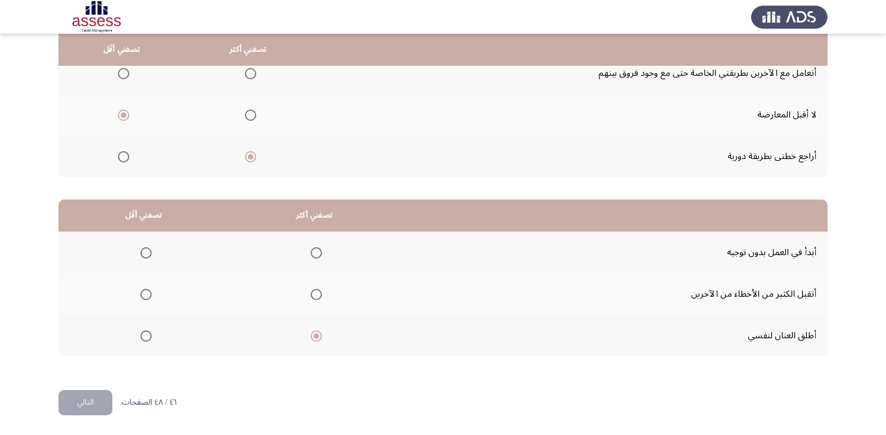
click at [149, 249] on span "Select an option" at bounding box center [145, 252] width 11 height 11
click at [149, 249] on input "Select an option" at bounding box center [145, 252] width 11 height 11
click at [142, 297] on span "Select an option" at bounding box center [145, 294] width 11 height 11
click at [142, 297] on input "Select an option" at bounding box center [145, 294] width 11 height 11
click at [85, 402] on button "التالي" at bounding box center [85, 402] width 54 height 25
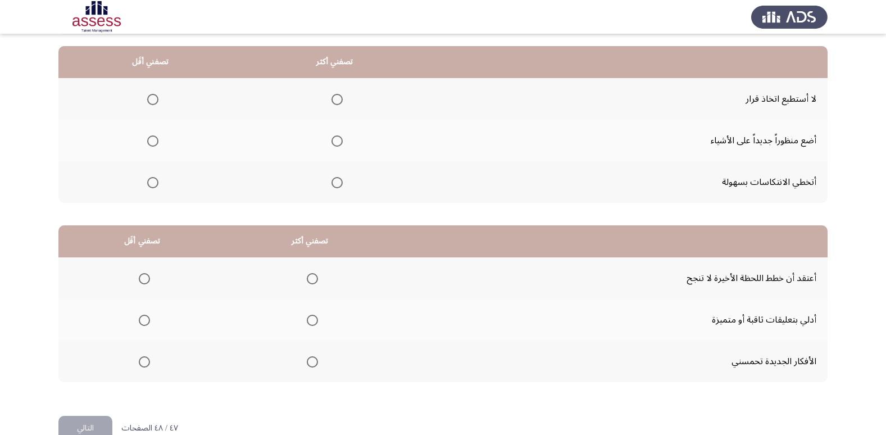
scroll to position [96, 0]
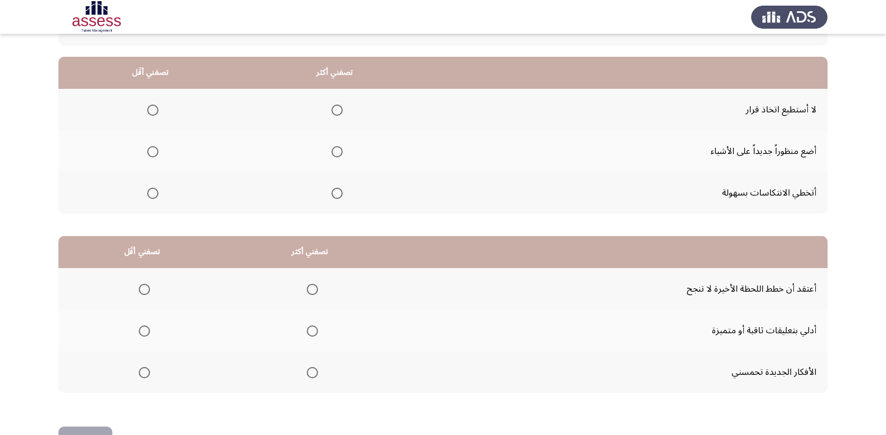
click at [147, 111] on span "Select an option" at bounding box center [152, 109] width 11 height 11
click at [147, 111] on input "Select an option" at bounding box center [152, 109] width 11 height 11
click at [331, 149] on span "Select an option" at bounding box center [336, 151] width 11 height 11
click at [331, 149] on input "Select an option" at bounding box center [336, 151] width 11 height 11
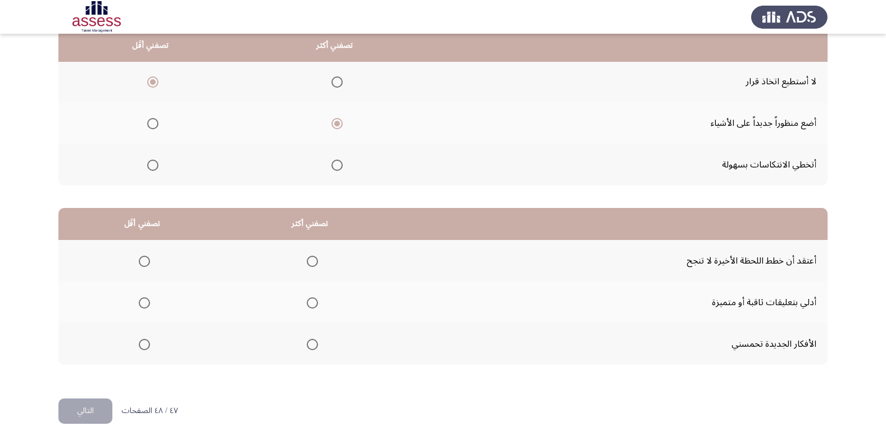
scroll to position [133, 0]
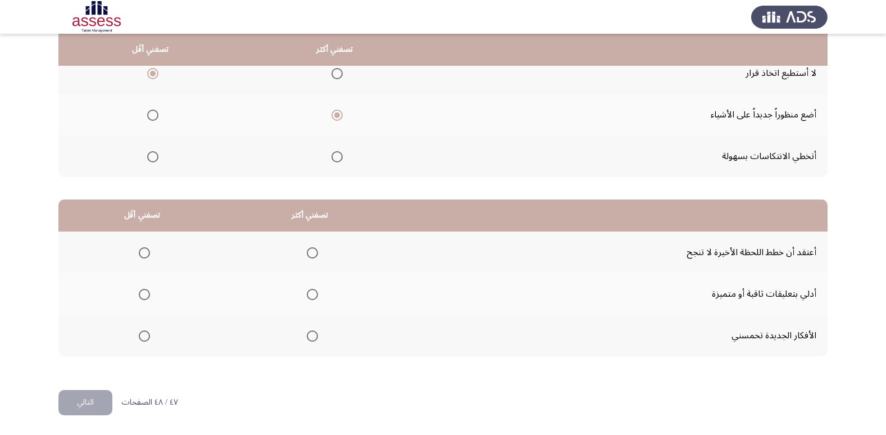
click at [307, 298] on span "Select an option" at bounding box center [312, 294] width 11 height 11
click at [307, 298] on input "Select an option" at bounding box center [312, 294] width 11 height 11
click at [145, 254] on span "Select an option" at bounding box center [144, 252] width 11 height 11
click at [145, 254] on input "Select an option" at bounding box center [144, 252] width 11 height 11
click at [95, 396] on button "التالي" at bounding box center [85, 402] width 54 height 25
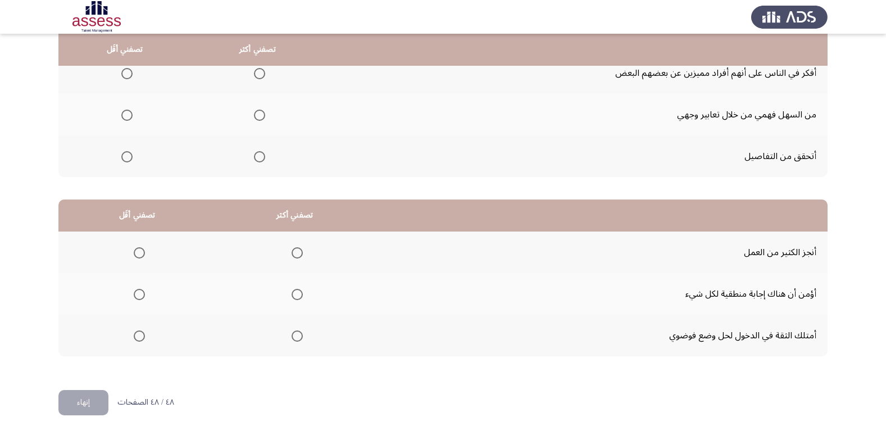
scroll to position [119, 0]
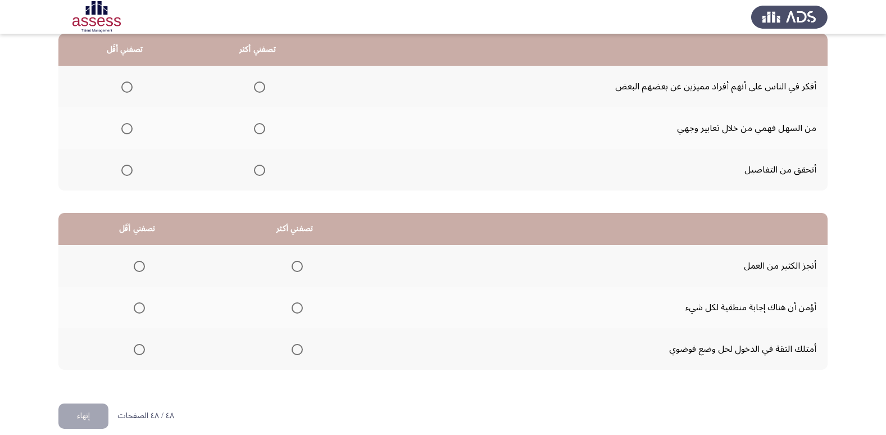
click at [256, 171] on span "Select an option" at bounding box center [259, 170] width 11 height 11
click at [256, 171] on input "Select an option" at bounding box center [259, 170] width 11 height 11
click at [128, 126] on span "Select an option" at bounding box center [126, 128] width 11 height 11
click at [128, 126] on input "Select an option" at bounding box center [126, 128] width 11 height 11
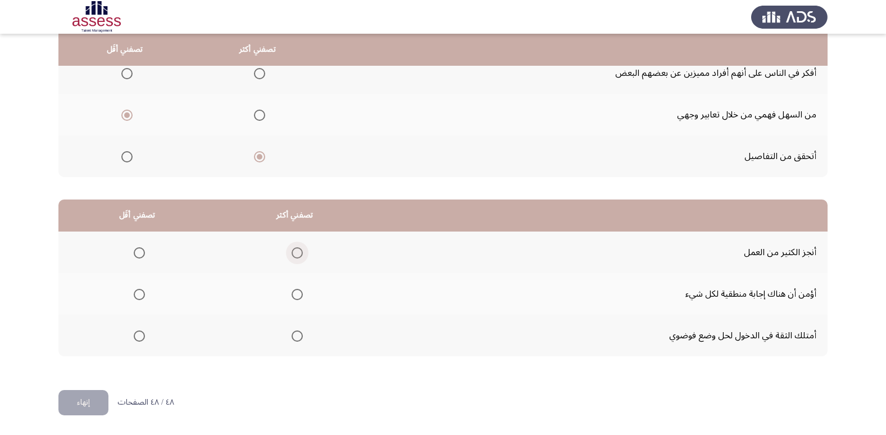
click at [297, 254] on span "Select an option" at bounding box center [296, 252] width 11 height 11
click at [297, 254] on input "Select an option" at bounding box center [296, 252] width 11 height 11
click at [143, 338] on span "Select an option" at bounding box center [139, 335] width 11 height 11
click at [143, 338] on input "Select an option" at bounding box center [139, 335] width 11 height 11
click at [295, 338] on span "Select an option" at bounding box center [296, 335] width 11 height 11
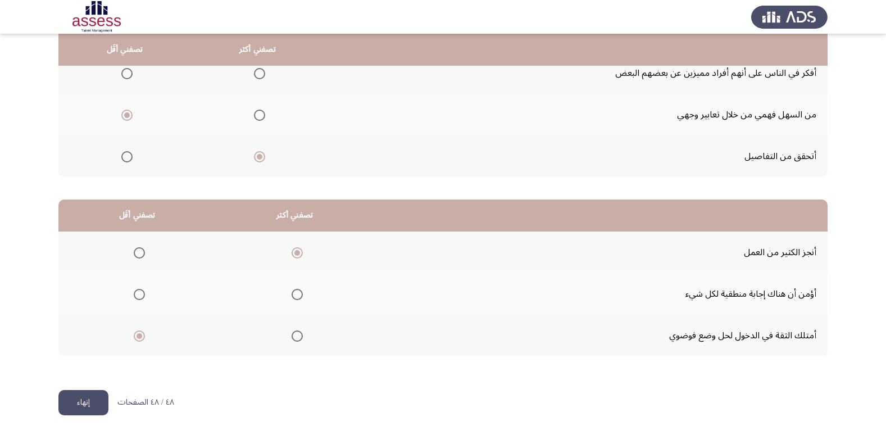
click at [295, 338] on input "Select an option" at bounding box center [296, 335] width 11 height 11
click at [140, 294] on span "Select an option" at bounding box center [139, 294] width 11 height 11
click at [140, 294] on input "Select an option" at bounding box center [139, 294] width 11 height 11
click at [77, 406] on button "إنهاء" at bounding box center [83, 402] width 50 height 25
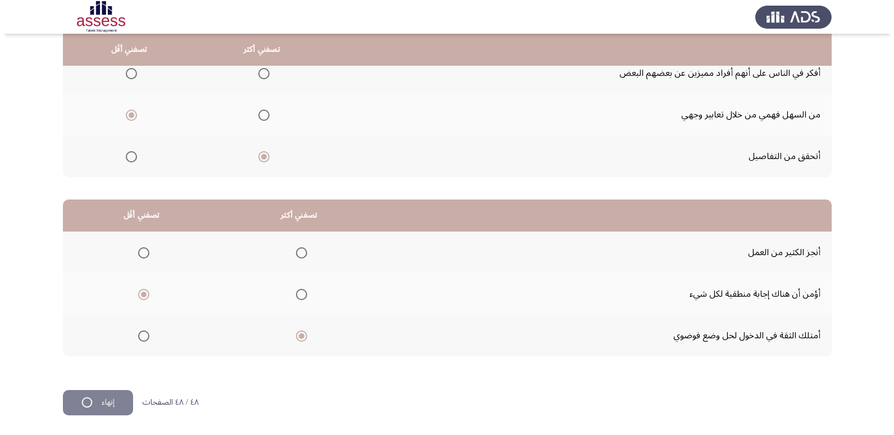
scroll to position [0, 0]
